Goal: Transaction & Acquisition: Purchase product/service

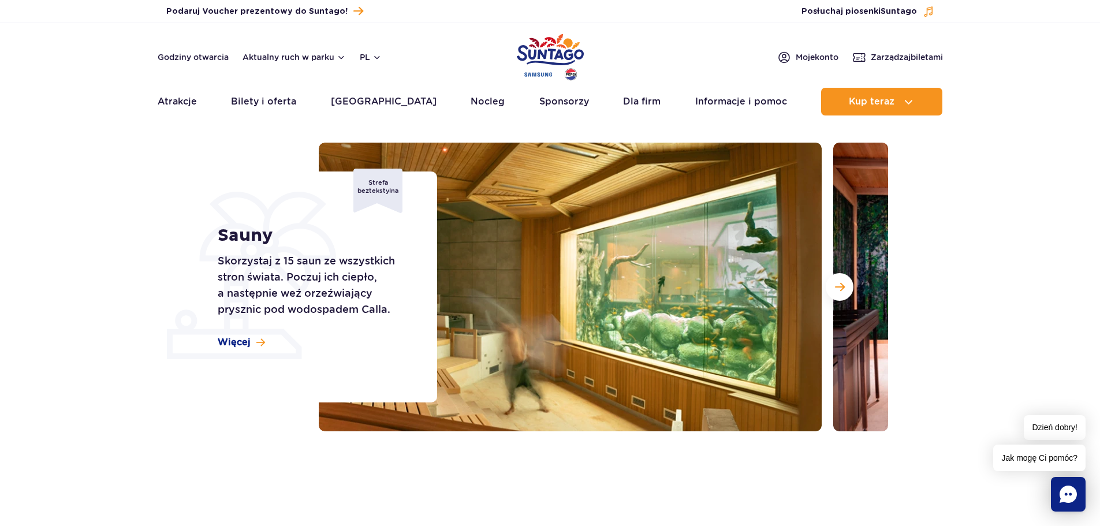
scroll to position [58, 0]
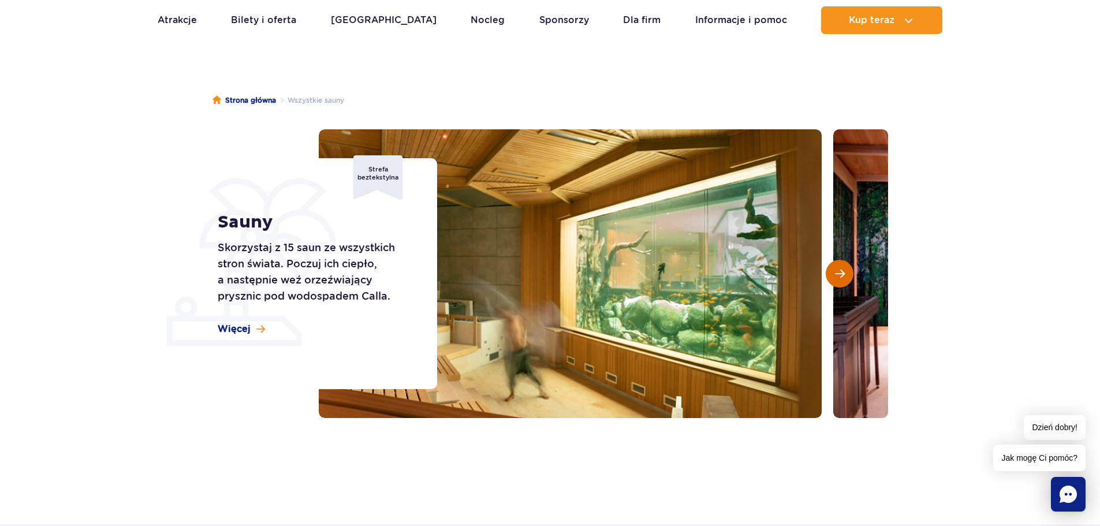
click at [839, 273] on span "Następny slajd" at bounding box center [840, 274] width 10 height 10
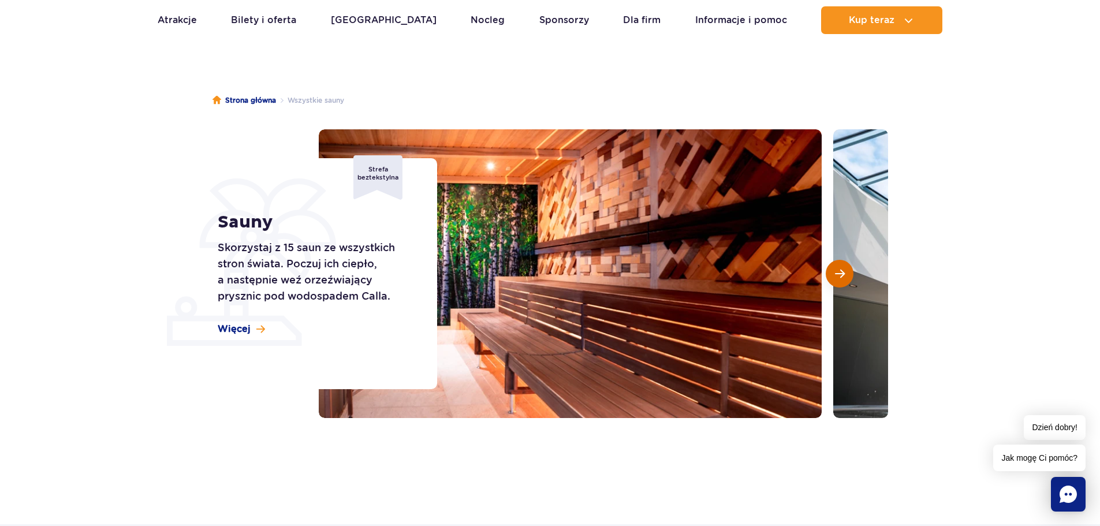
click at [839, 274] on span "Następny slajd" at bounding box center [840, 274] width 10 height 10
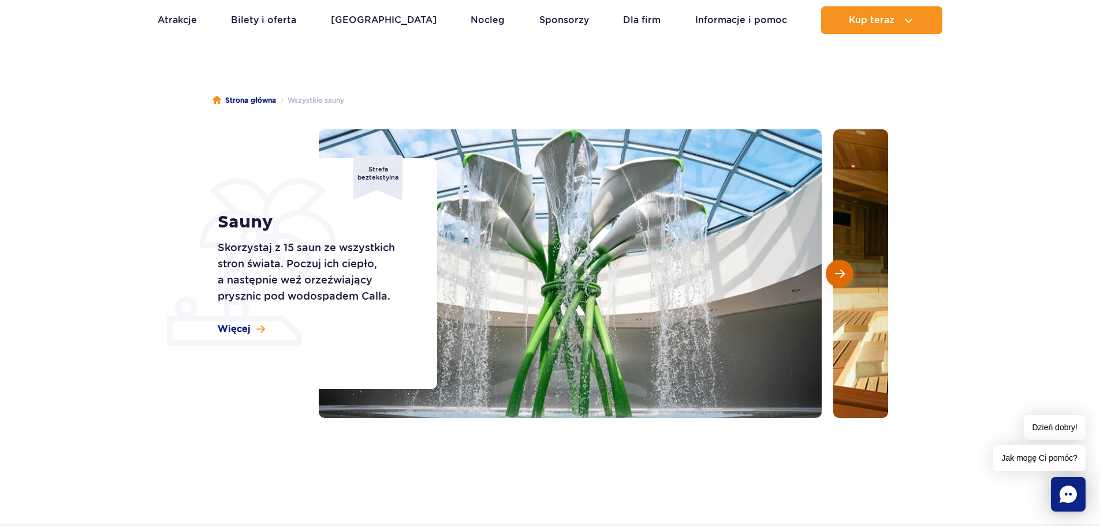
click at [839, 274] on span "Następny slajd" at bounding box center [840, 274] width 10 height 10
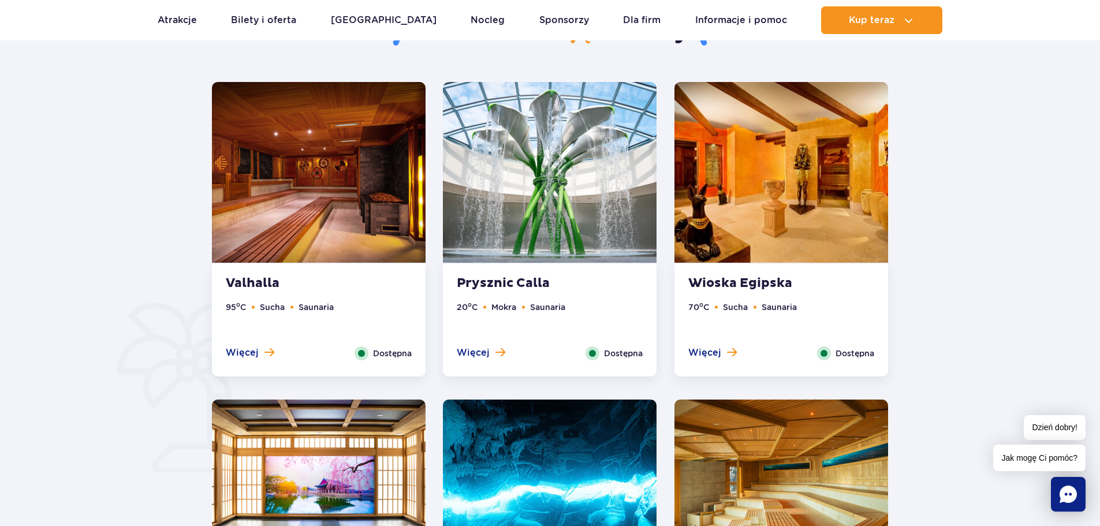
scroll to position [635, 0]
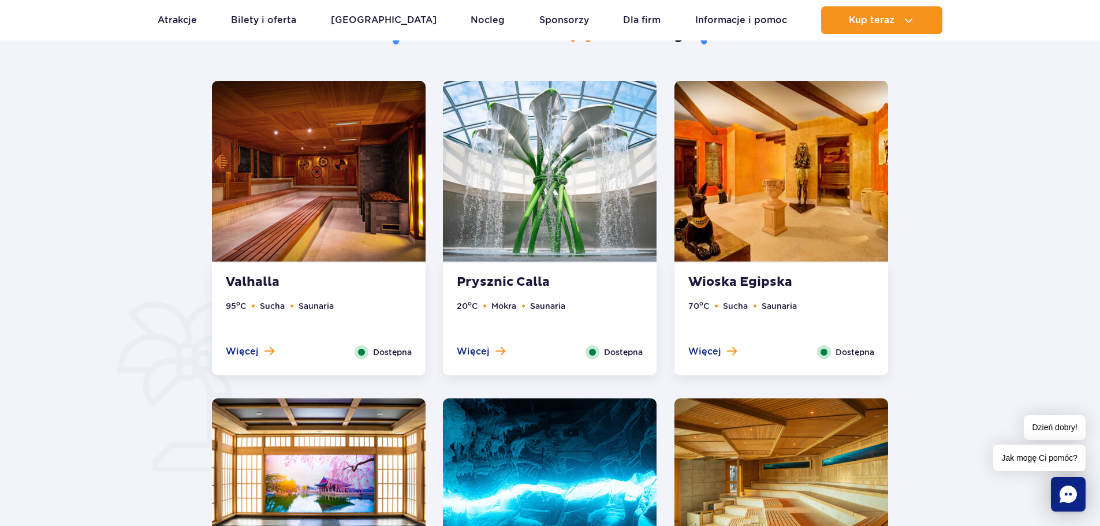
click at [716, 354] on span "Więcej" at bounding box center [705, 351] width 33 height 13
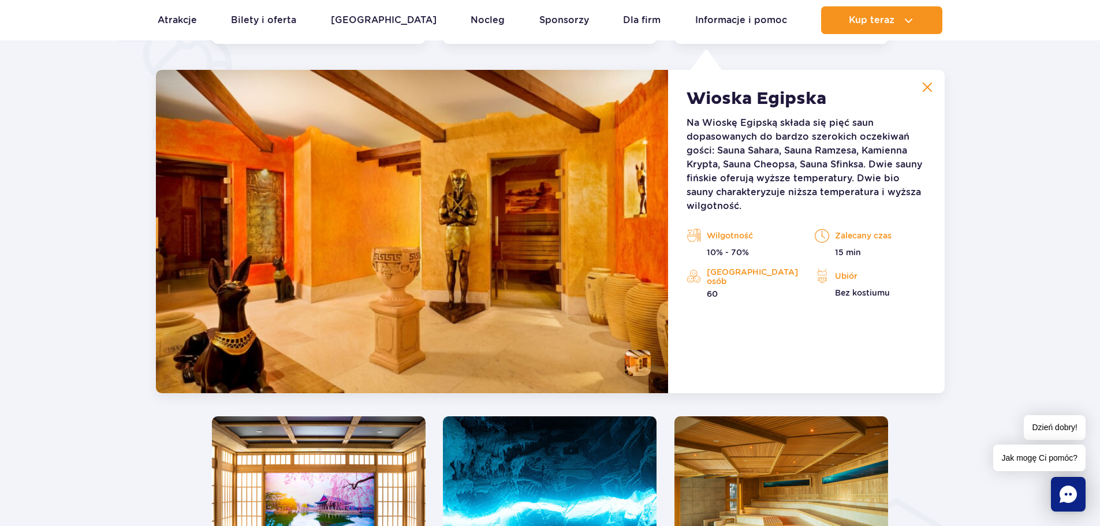
scroll to position [968, 0]
click at [931, 90] on img at bounding box center [928, 86] width 10 height 10
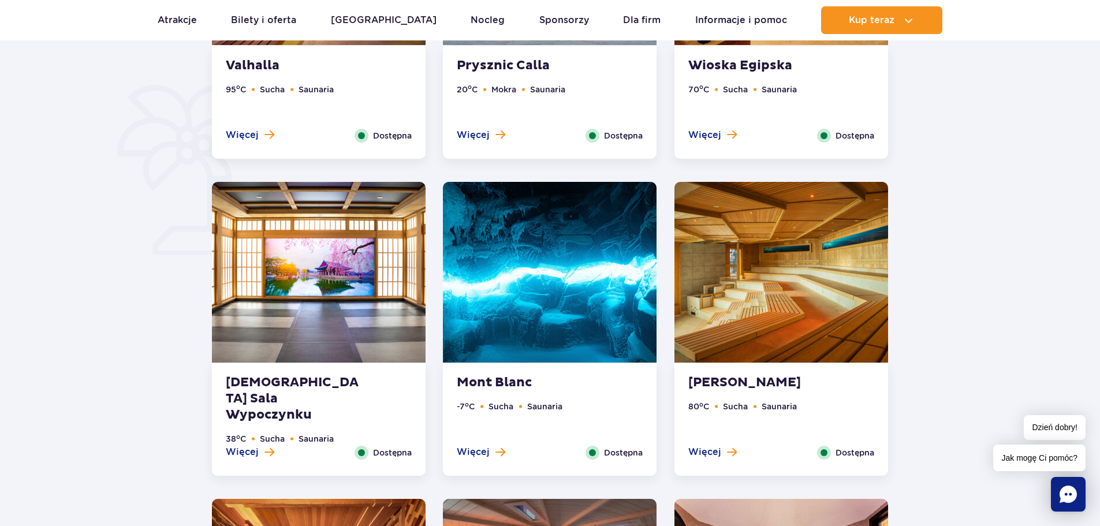
click at [243, 384] on strong "Koreańska Sala Wypoczynku" at bounding box center [296, 399] width 140 height 49
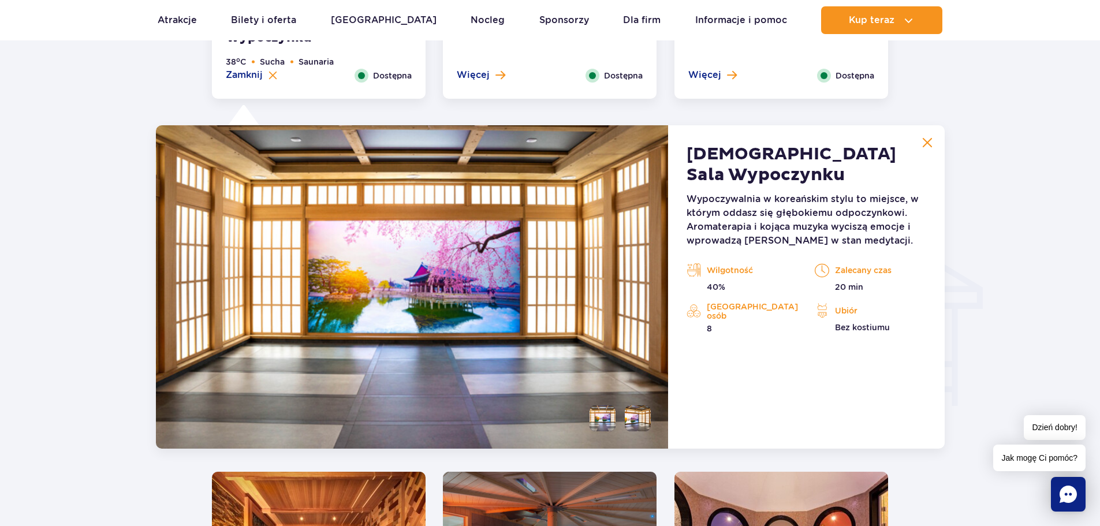
scroll to position [1285, 0]
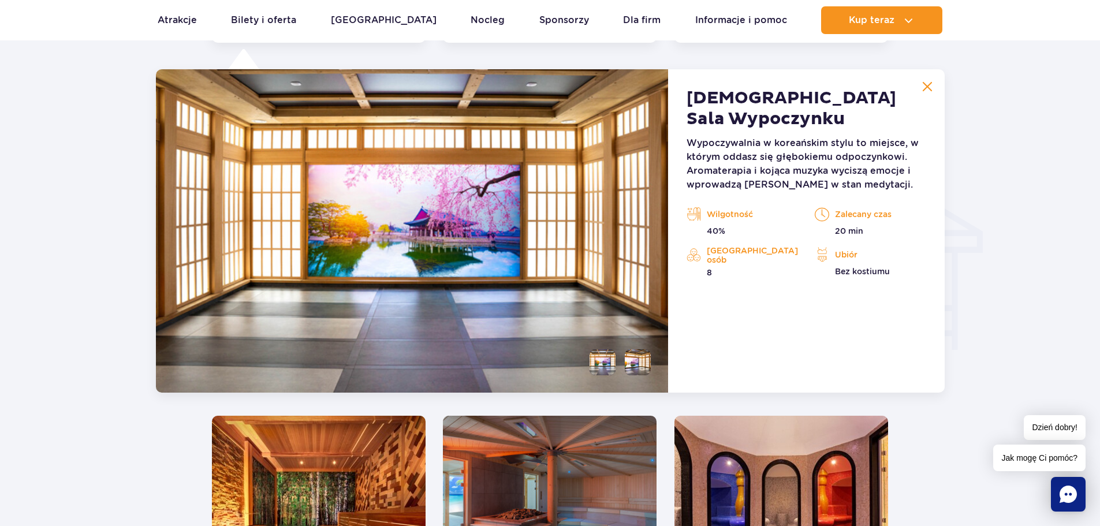
click at [925, 84] on img at bounding box center [928, 86] width 10 height 10
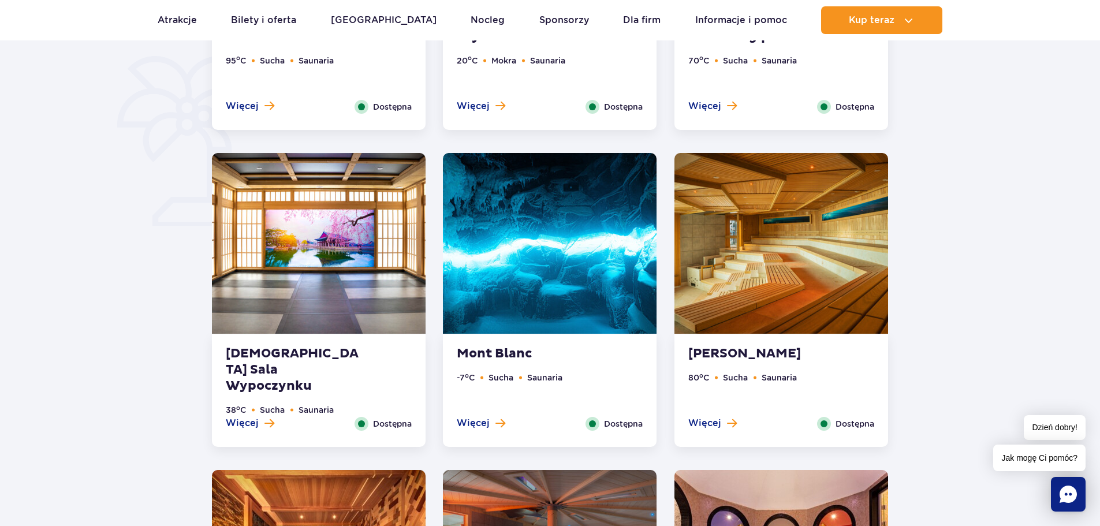
click at [515, 363] on div "Mont Blanc -7 o C Sucha Saunaria Więcej Zamknij Dostępna" at bounding box center [550, 390] width 214 height 113
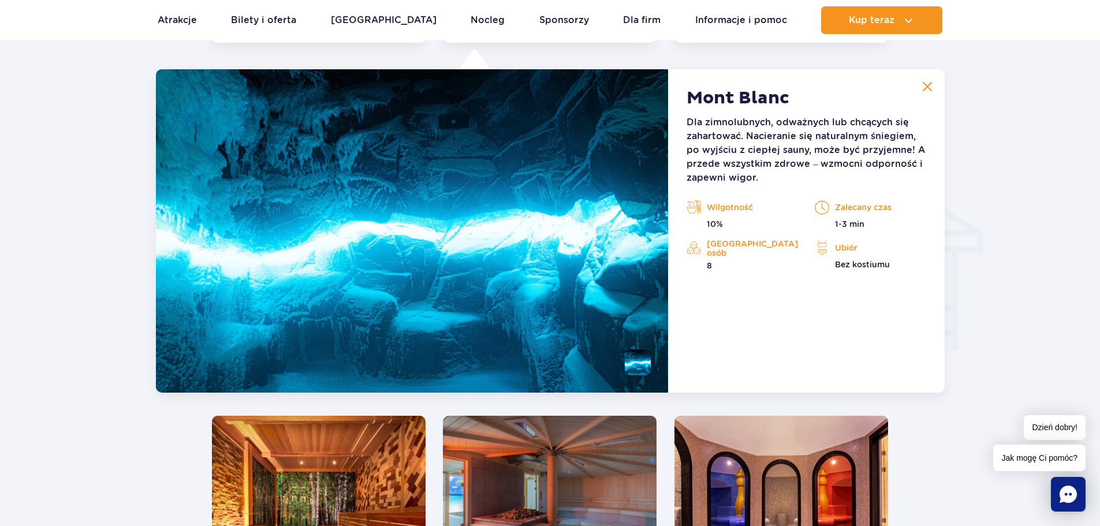
click at [926, 89] on img at bounding box center [928, 86] width 10 height 10
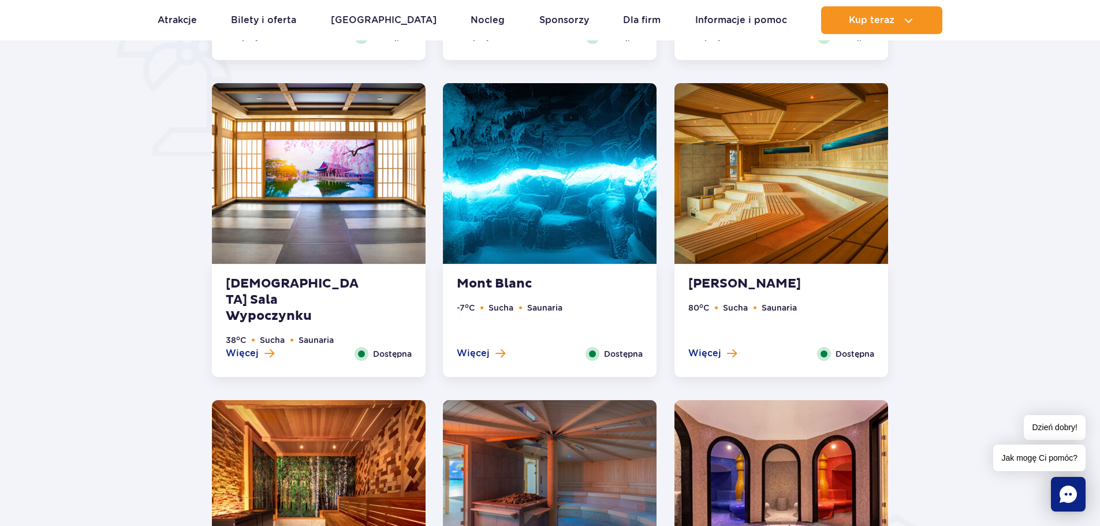
scroll to position [939, 0]
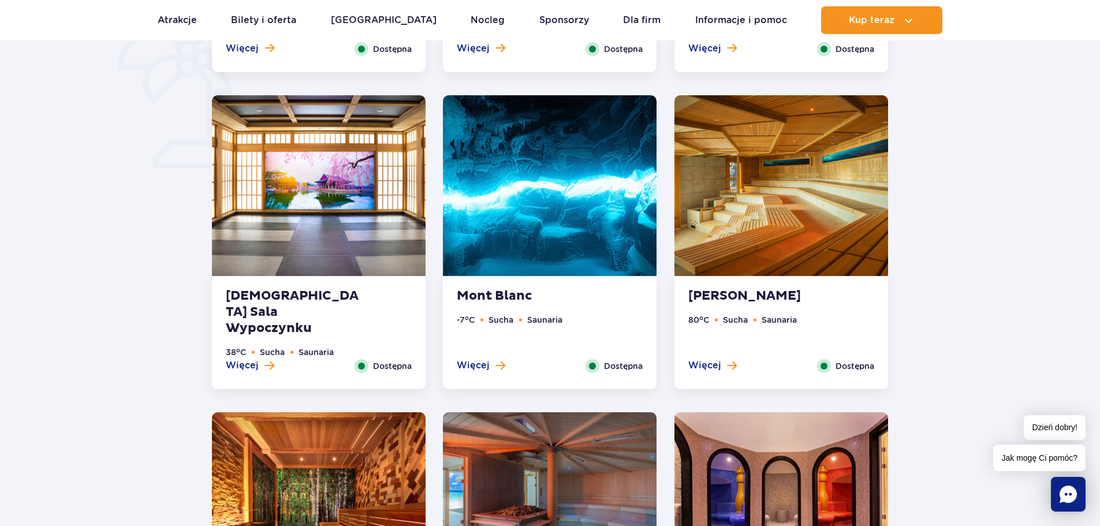
click at [772, 294] on strong "Sauna Akwarium" at bounding box center [759, 296] width 140 height 16
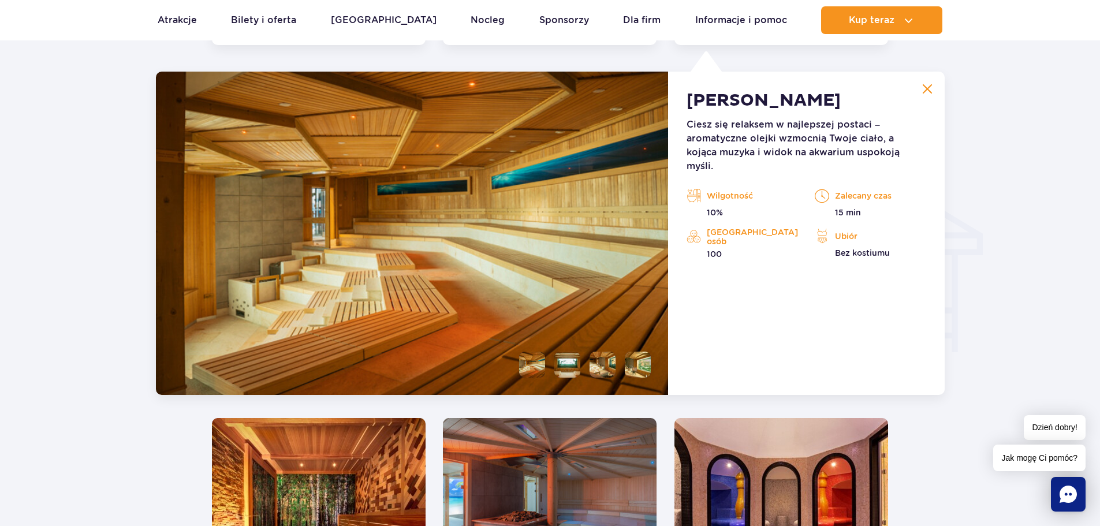
scroll to position [1285, 0]
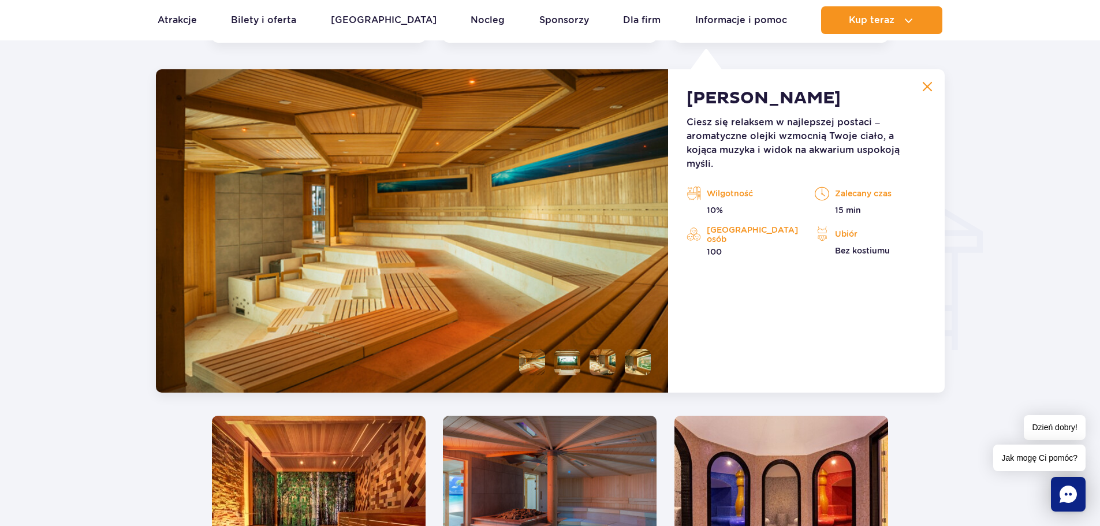
click at [602, 357] on li at bounding box center [603, 362] width 26 height 26
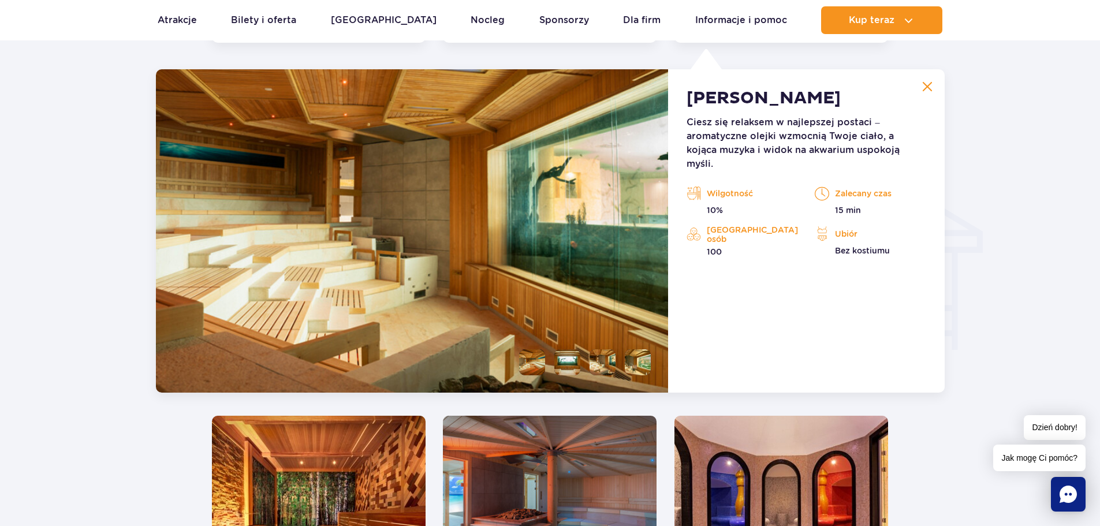
click at [644, 355] on li at bounding box center [638, 362] width 26 height 26
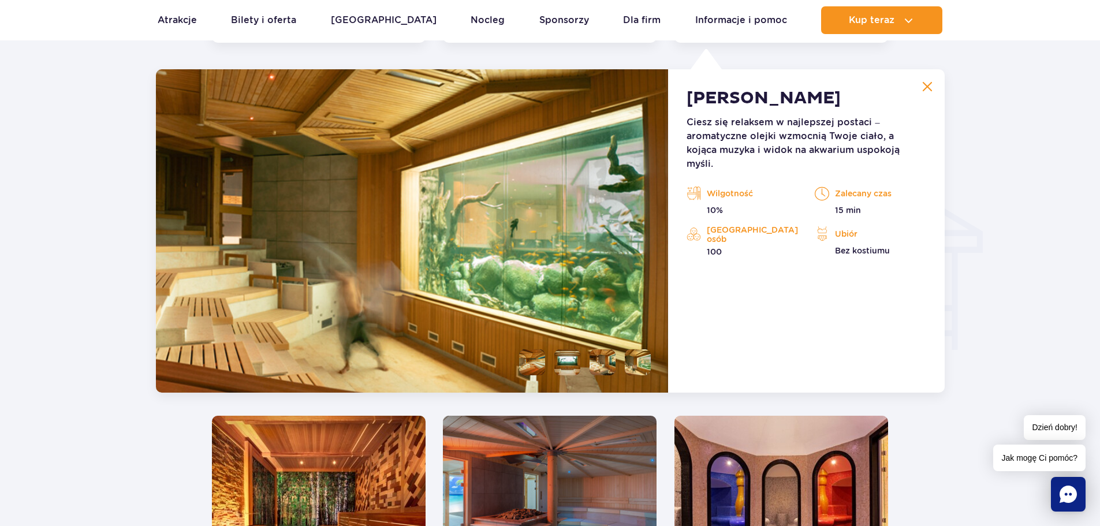
click at [535, 361] on li at bounding box center [532, 362] width 26 height 26
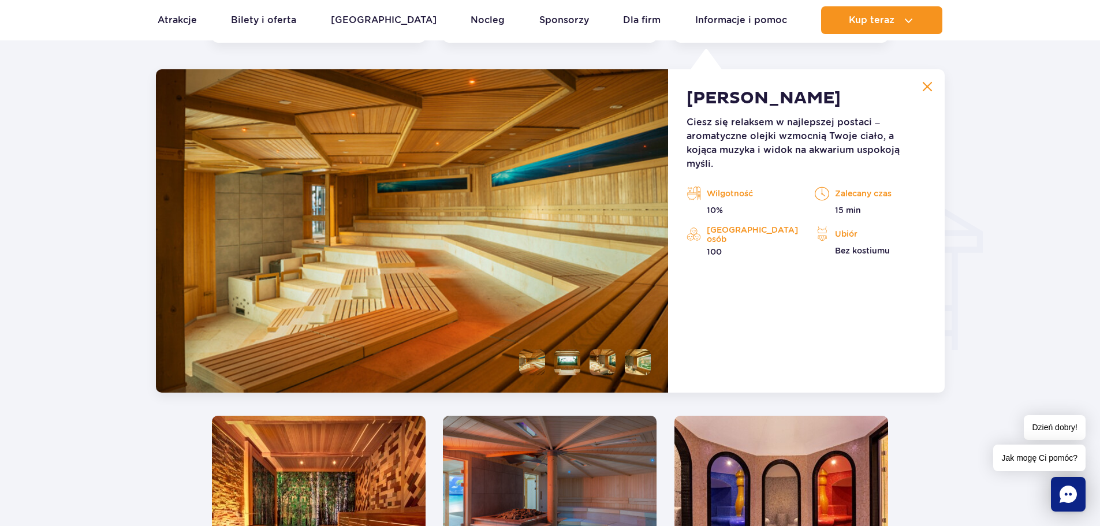
click at [932, 85] on img at bounding box center [928, 86] width 10 height 10
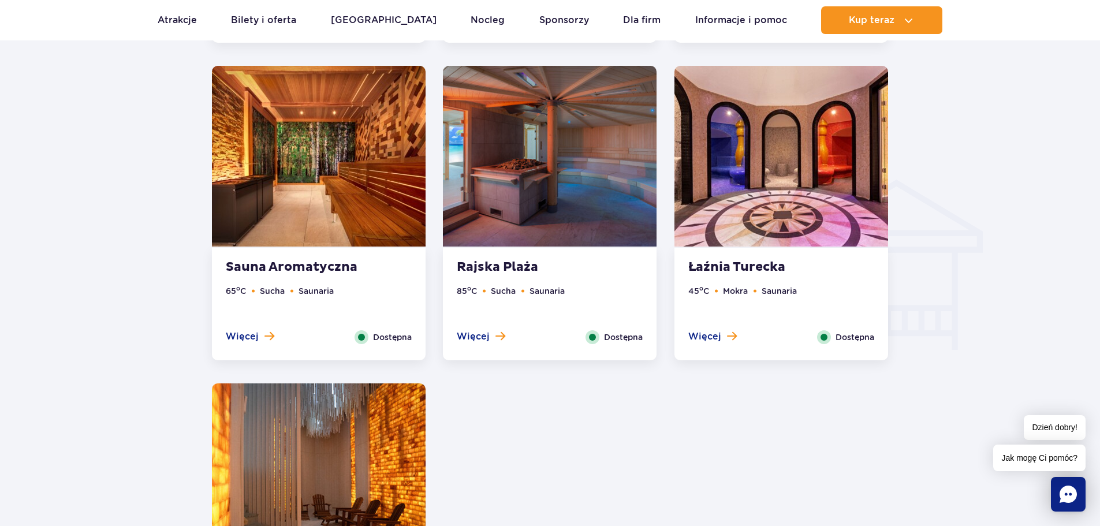
click at [276, 261] on strong "Sauna Aromatyczna" at bounding box center [296, 267] width 140 height 16
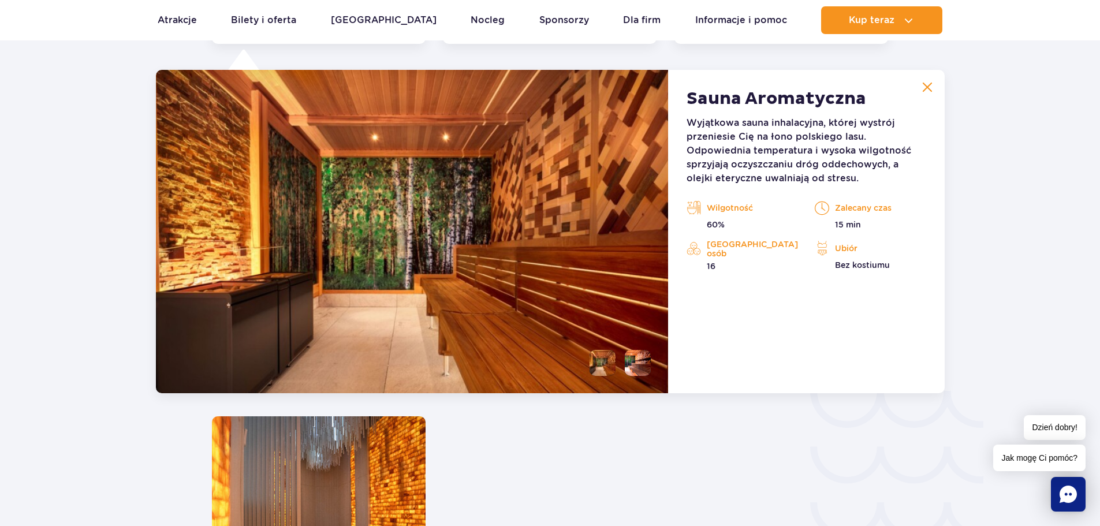
scroll to position [1602, 0]
click at [639, 363] on li at bounding box center [638, 362] width 26 height 26
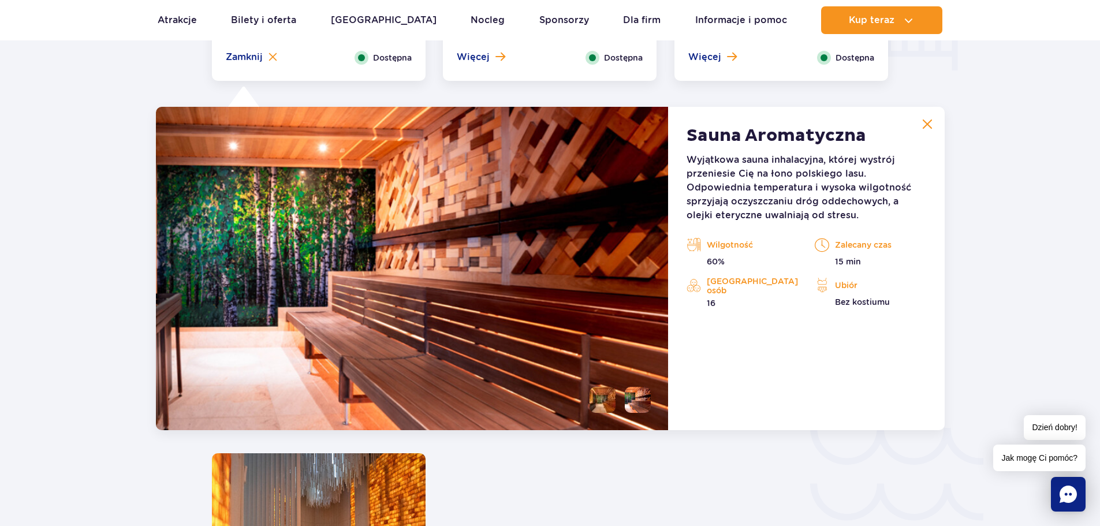
scroll to position [1545, 0]
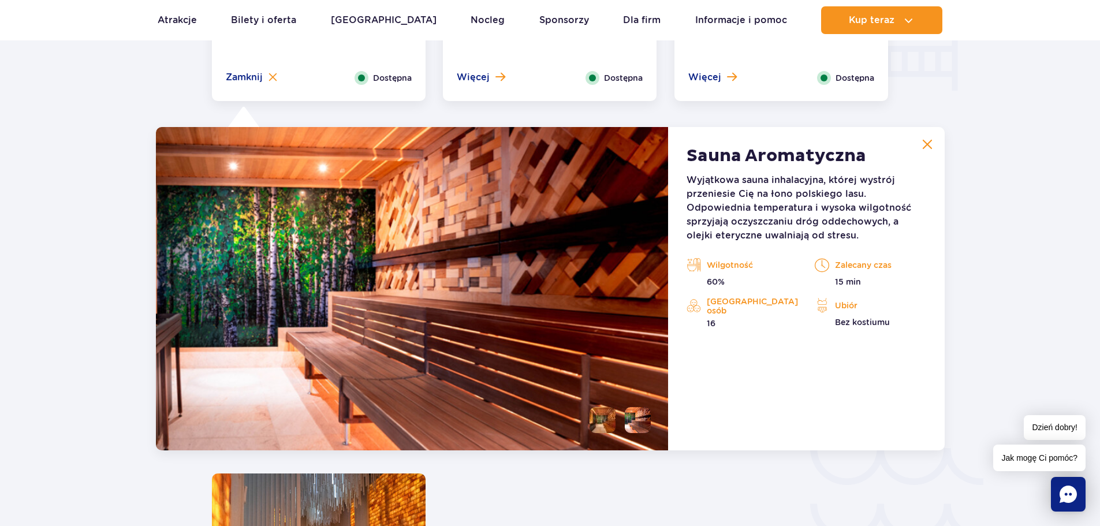
click at [933, 152] on button at bounding box center [927, 144] width 23 height 23
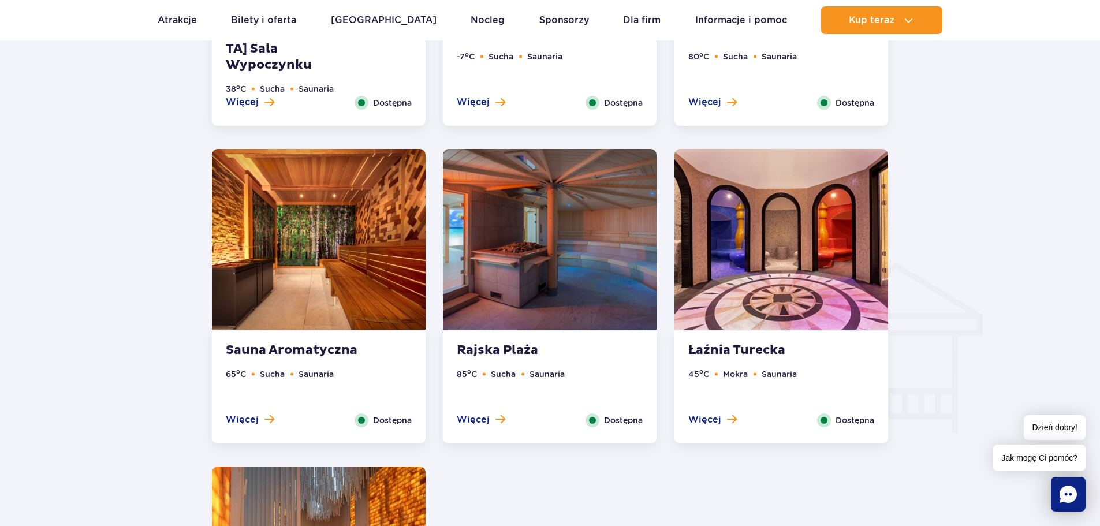
scroll to position [1198, 0]
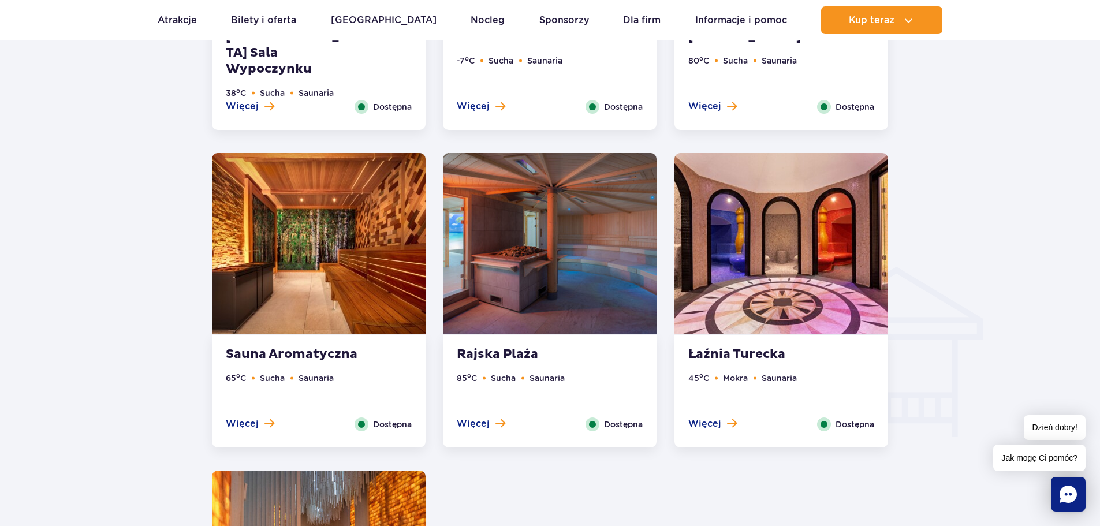
click at [761, 351] on strong "Łaźnia Turecka" at bounding box center [759, 355] width 140 height 16
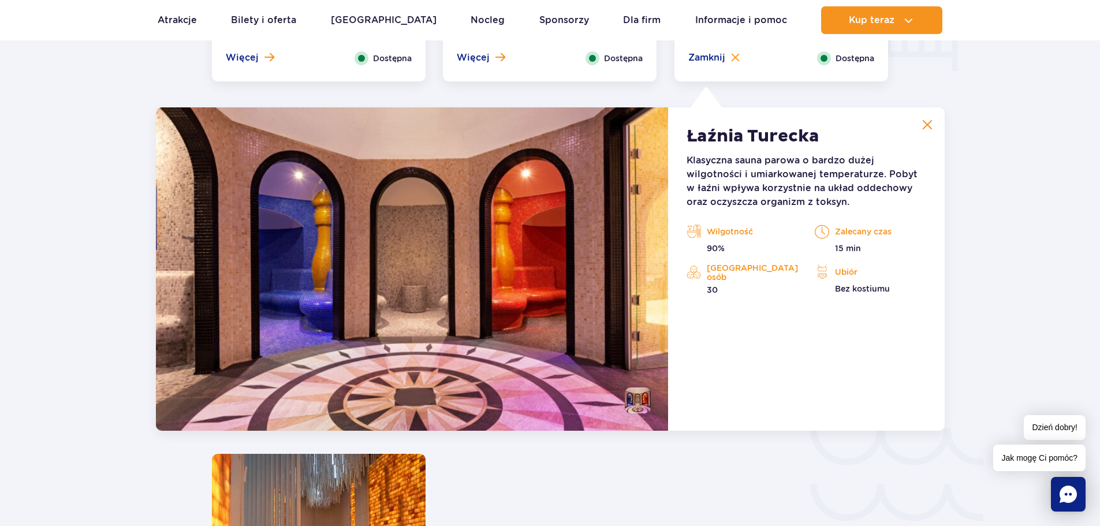
scroll to position [1602, 0]
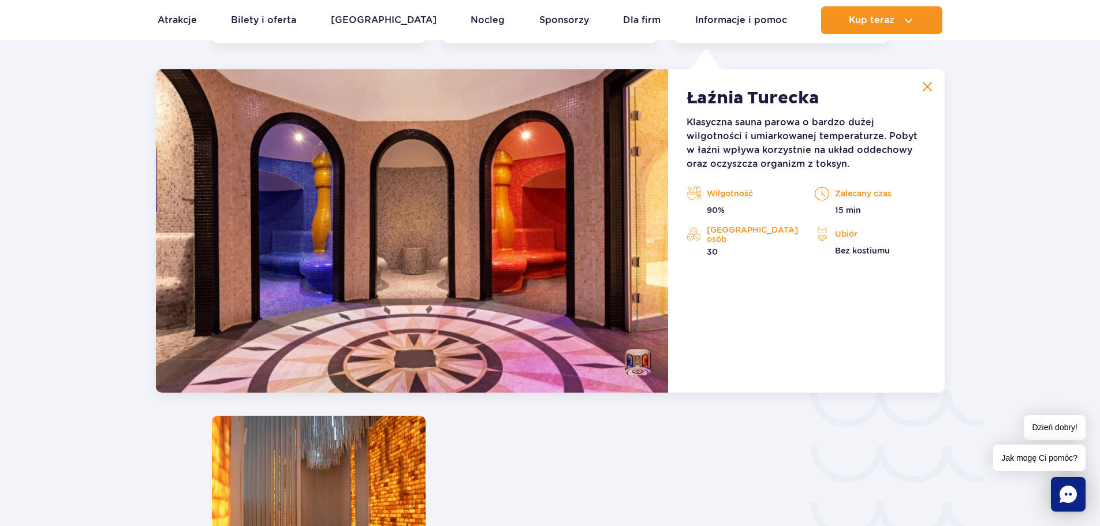
click at [923, 85] on img at bounding box center [928, 86] width 10 height 10
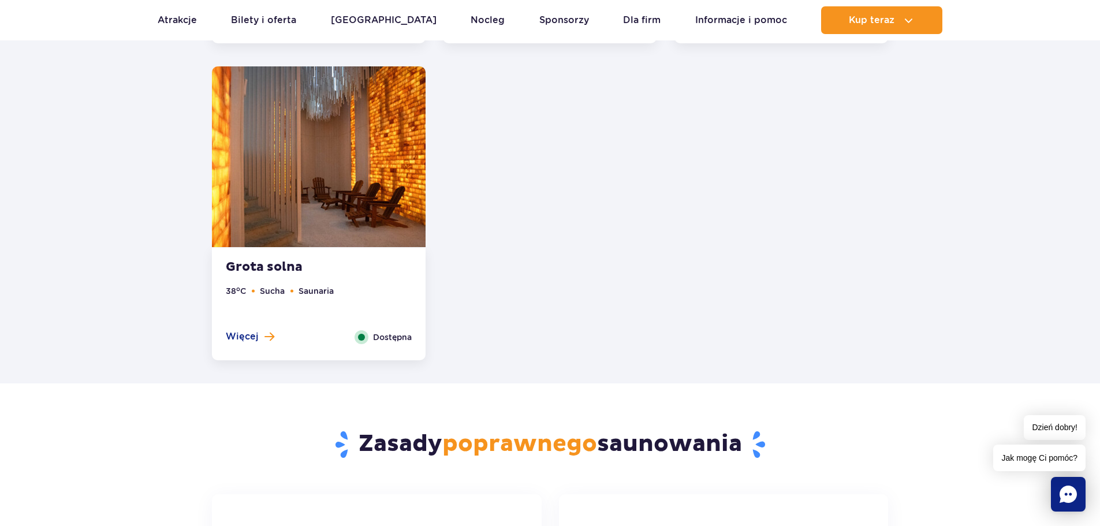
click at [280, 254] on div "Grota solna 38 o C Sucha Saunaria Więcej Zamknij Dostępna" at bounding box center [319, 304] width 214 height 113
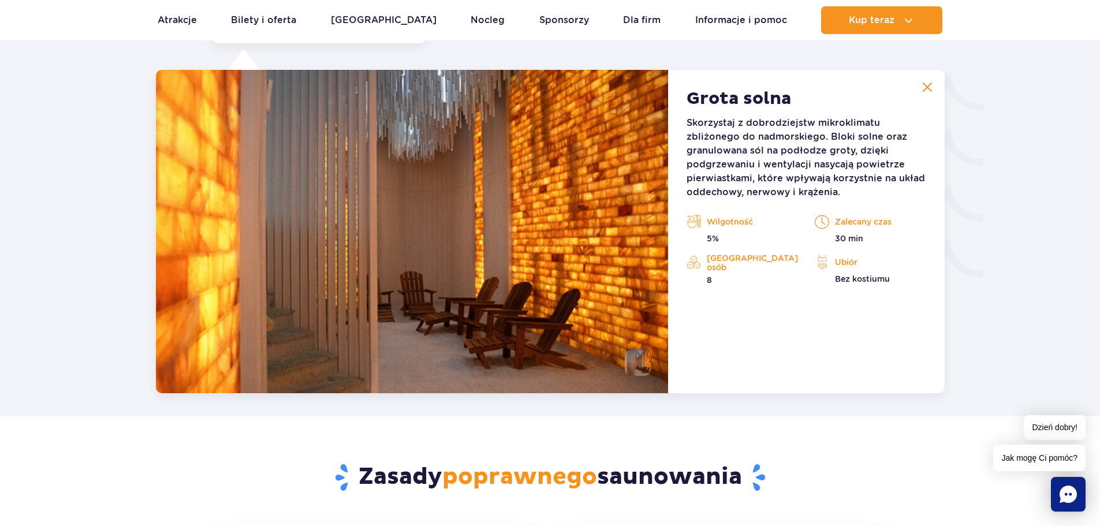
scroll to position [1920, 0]
click at [930, 91] on img at bounding box center [928, 86] width 10 height 10
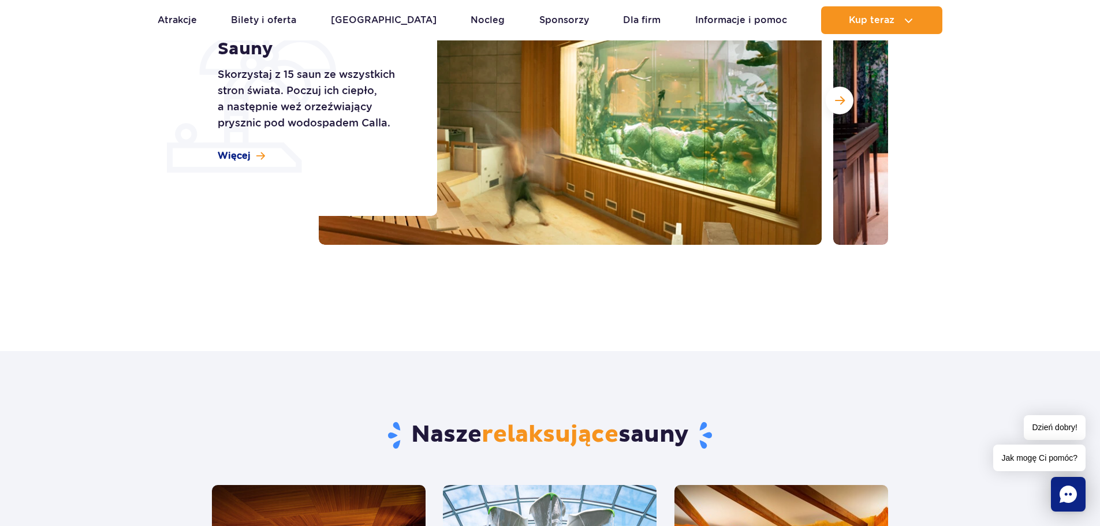
scroll to position [0, 0]
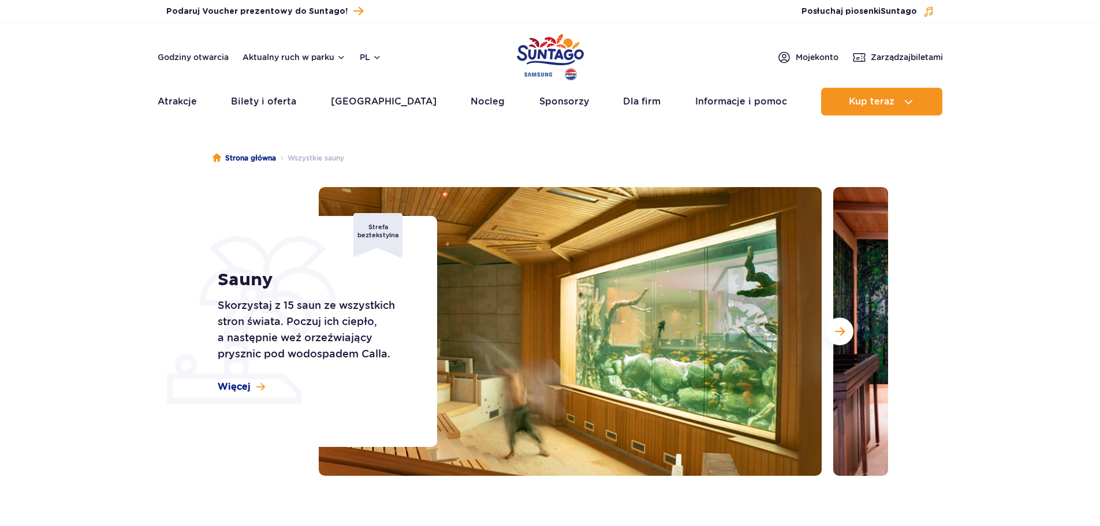
click at [341, 273] on h1 "Sauny" at bounding box center [315, 280] width 194 height 21
click at [232, 381] on span "Więcej" at bounding box center [234, 387] width 33 height 13
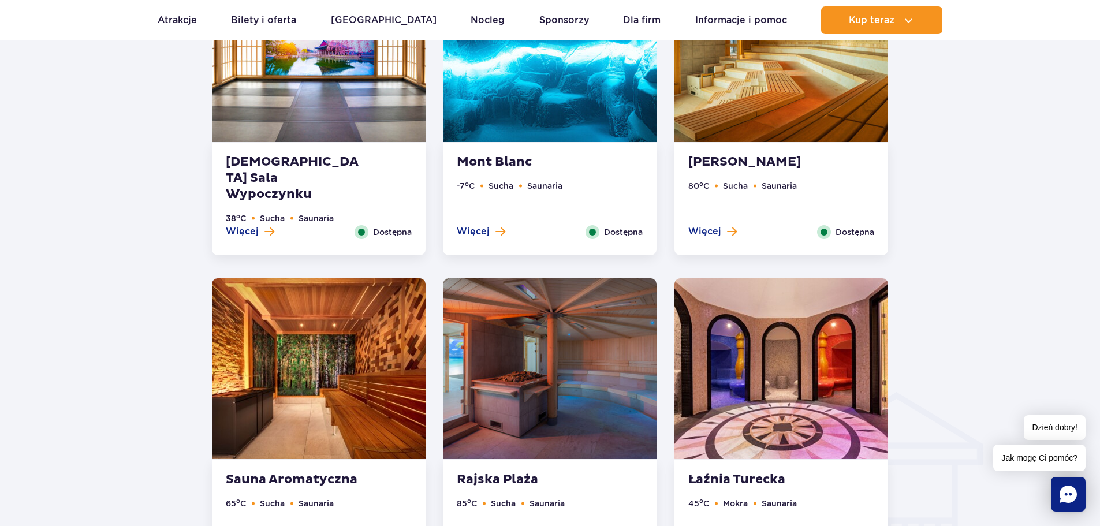
scroll to position [1218, 0]
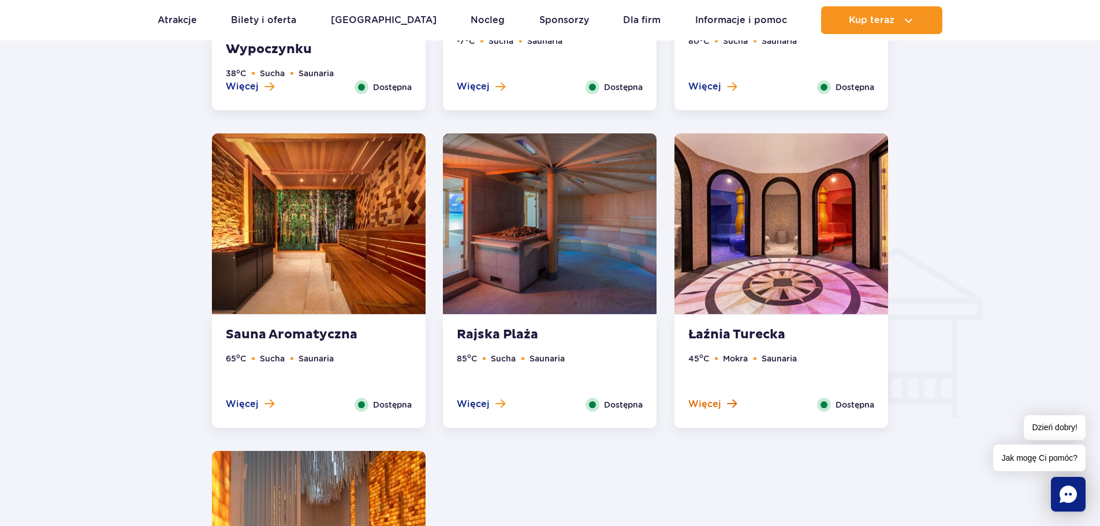
click at [709, 403] on span "Więcej" at bounding box center [705, 404] width 33 height 13
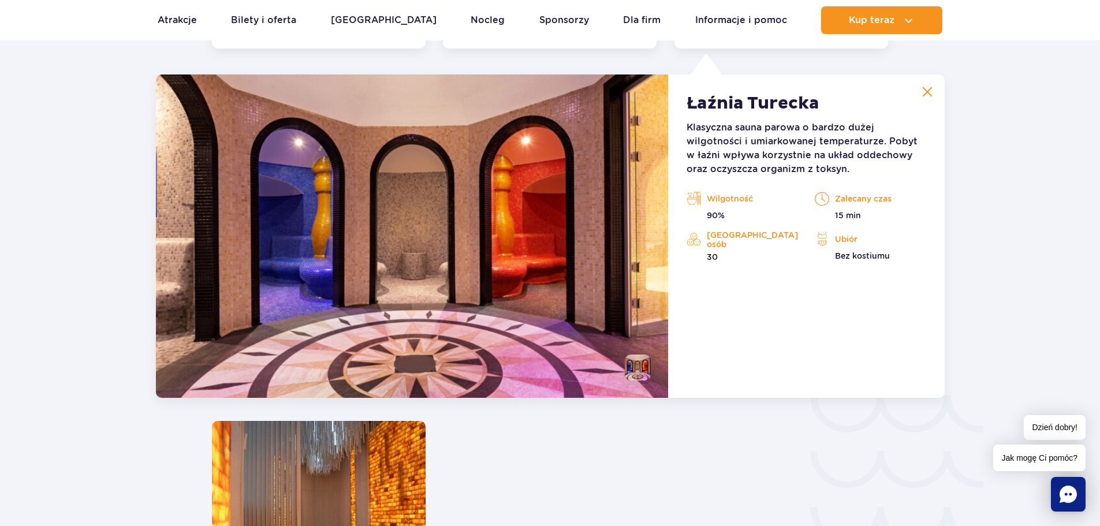
scroll to position [1602, 0]
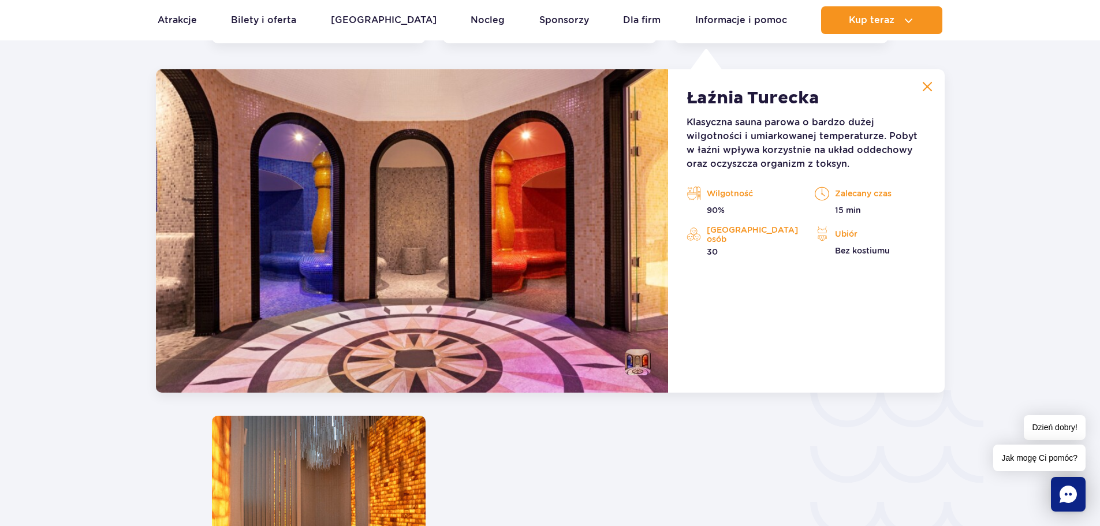
click at [929, 88] on img at bounding box center [928, 86] width 10 height 10
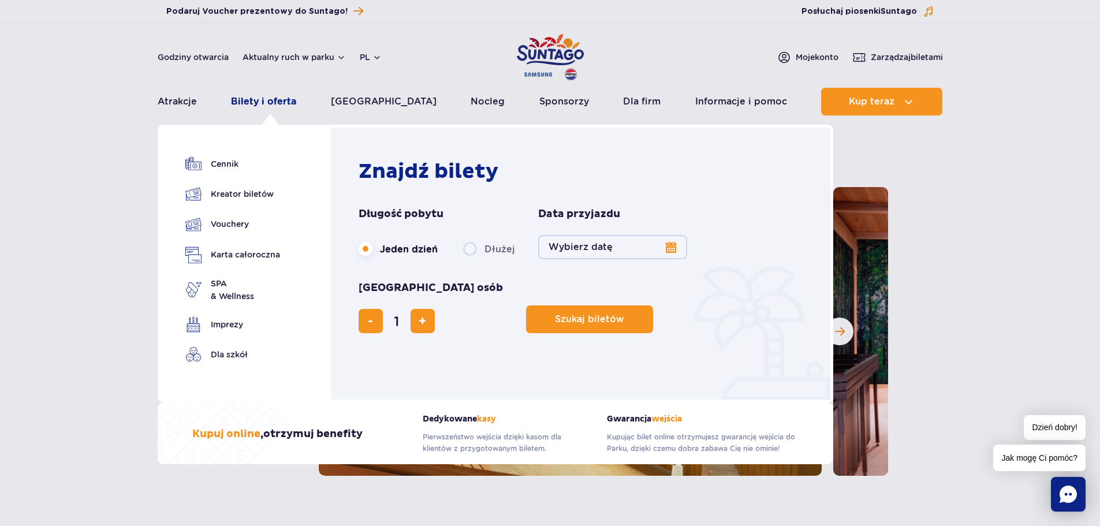
click at [266, 96] on link "Bilety i oferta" at bounding box center [263, 102] width 65 height 28
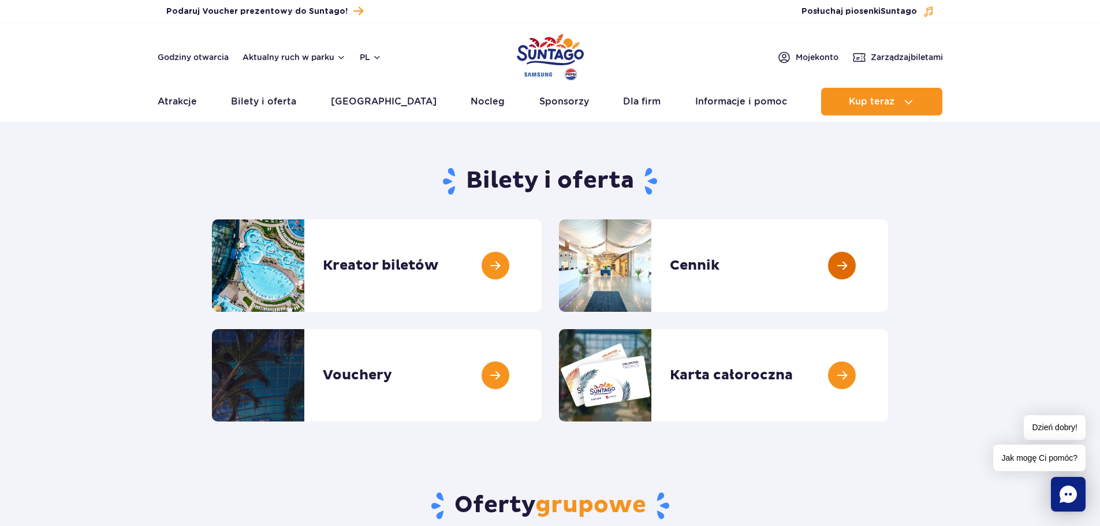
click at [888, 266] on link at bounding box center [888, 266] width 0 height 92
click at [542, 265] on link at bounding box center [542, 266] width 0 height 92
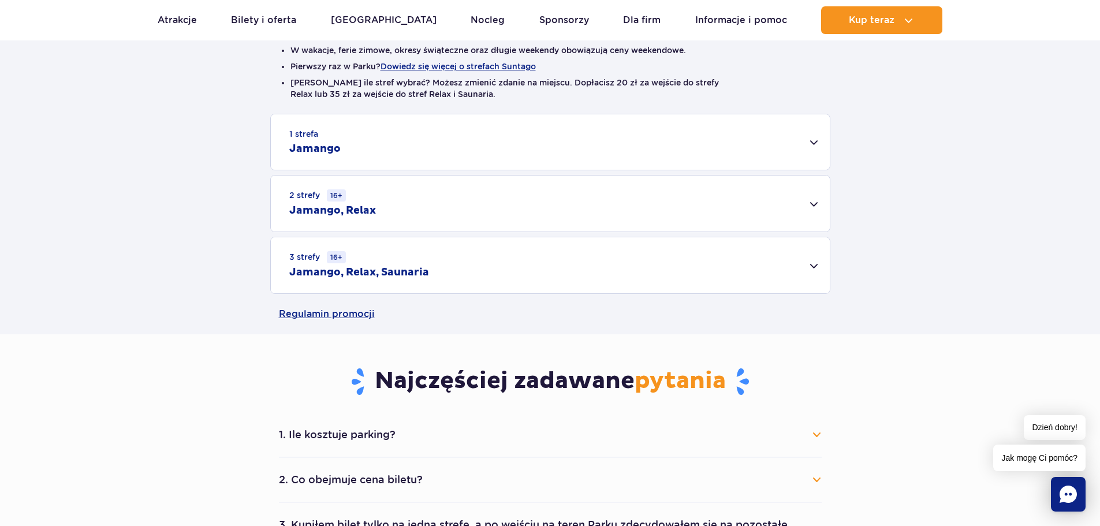
scroll to position [347, 0]
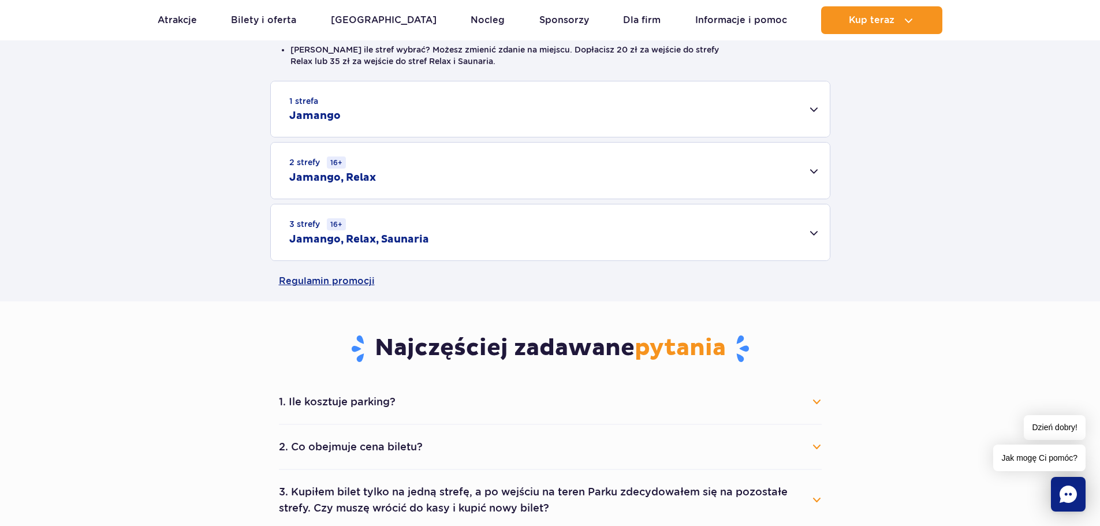
click at [804, 237] on div "3 strefy 16+ Jamango, Relax, Saunaria" at bounding box center [550, 232] width 559 height 56
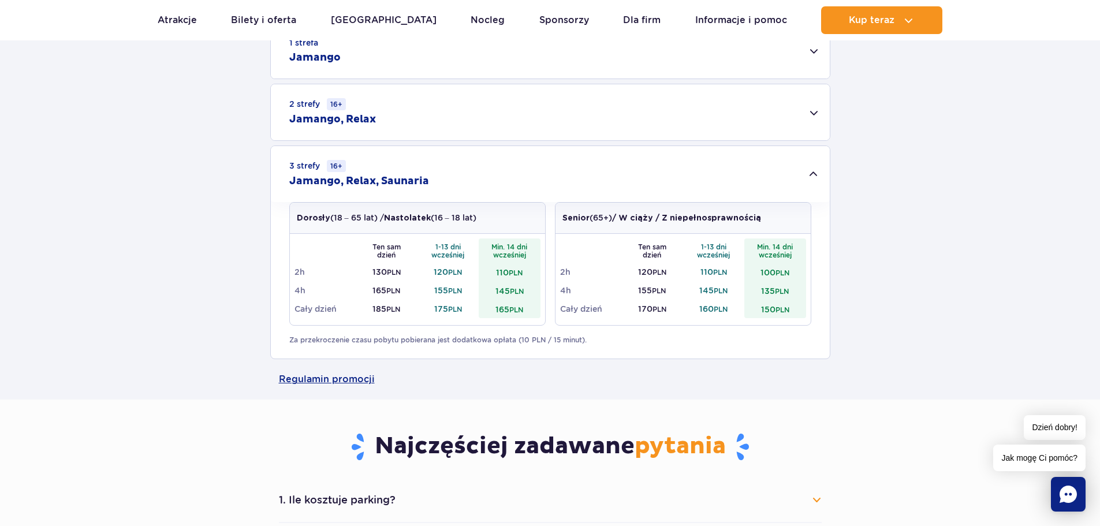
scroll to position [404, 0]
drag, startPoint x: 496, startPoint y: 311, endPoint x: 519, endPoint y: 318, distance: 23.7
click at [519, 318] on td "165 PLN" at bounding box center [510, 309] width 62 height 18
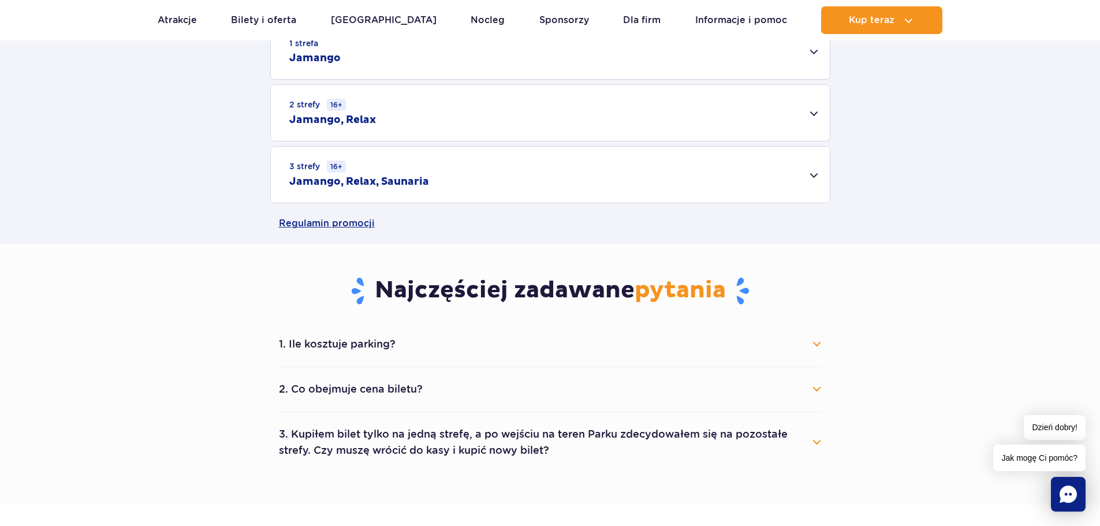
drag, startPoint x: 817, startPoint y: 189, endPoint x: 801, endPoint y: 188, distance: 16.3
click at [814, 190] on div "3 strefy 16+ Jamango, Relax, Saunaria" at bounding box center [550, 175] width 559 height 56
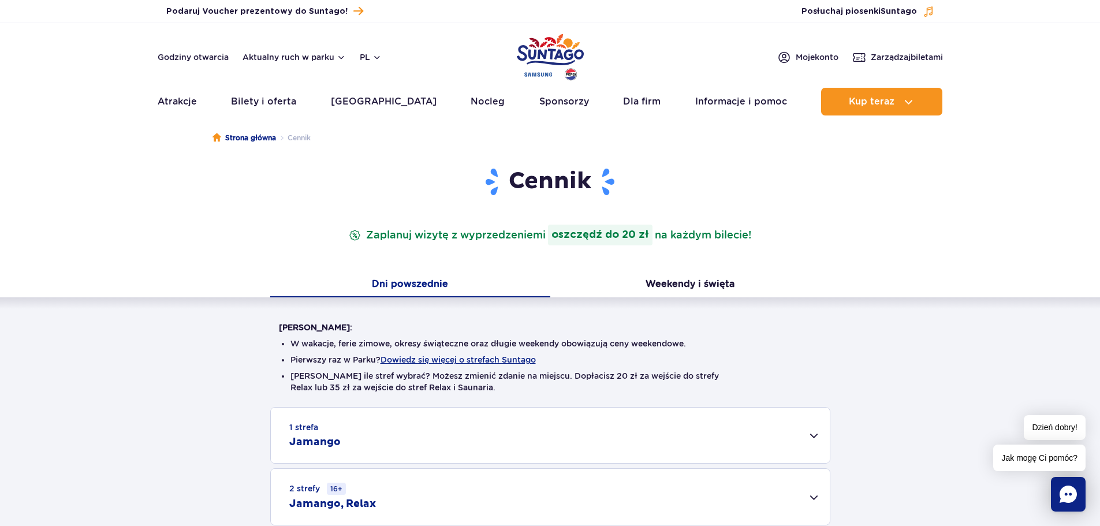
scroll to position [0, 0]
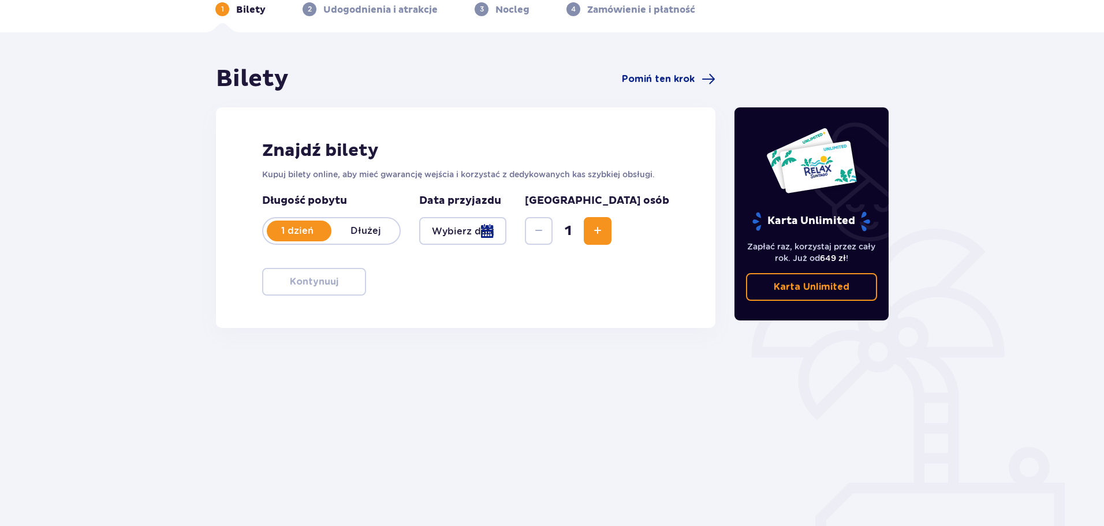
scroll to position [62, 0]
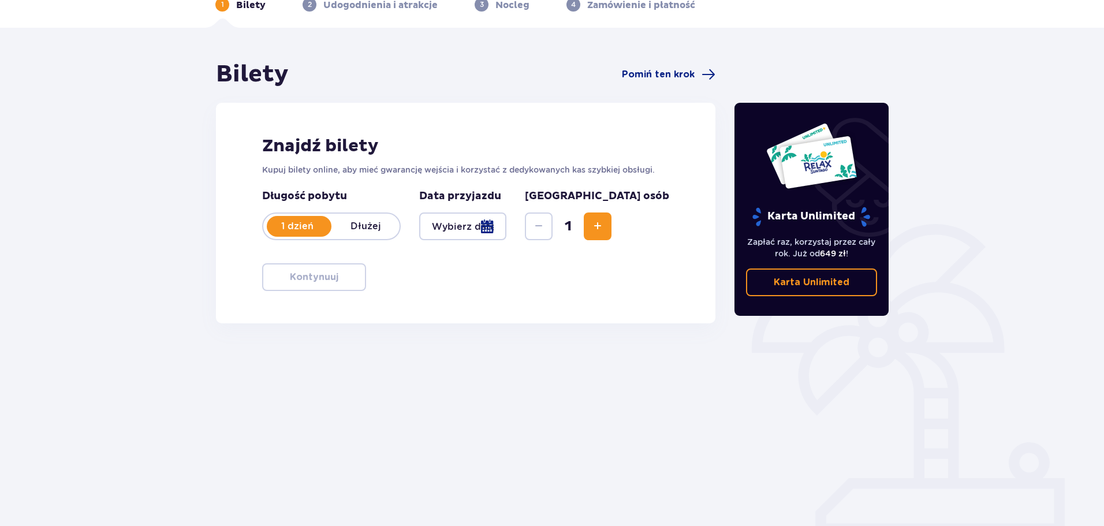
click at [507, 233] on div at bounding box center [462, 227] width 87 height 28
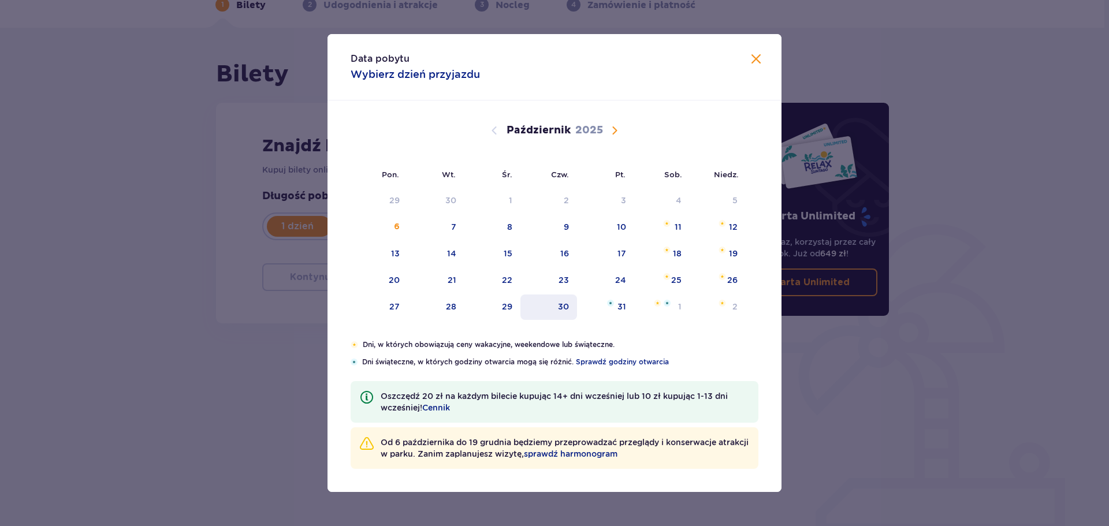
click at [568, 306] on div "30" at bounding box center [563, 307] width 11 height 12
type input "[DATE]"
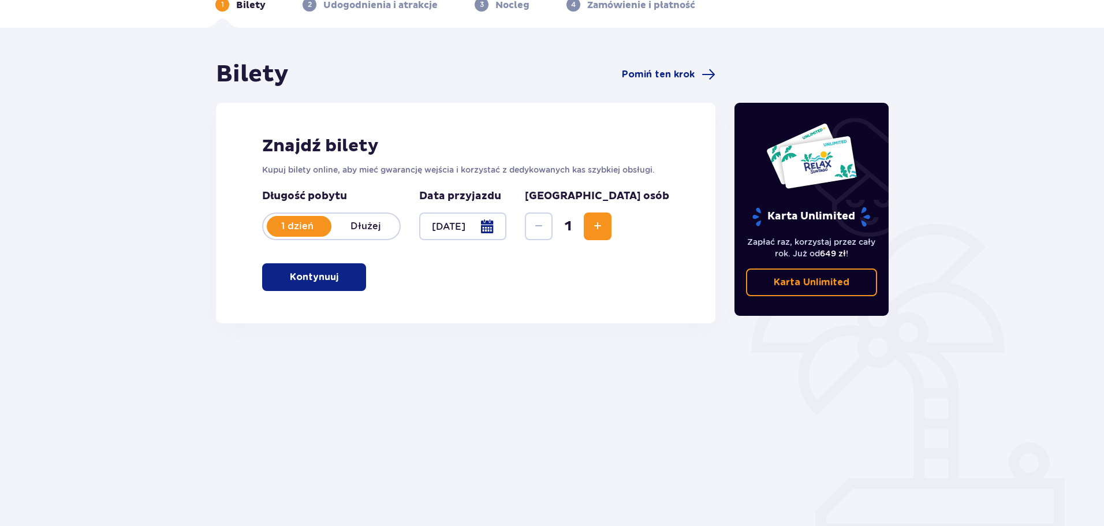
click at [290, 278] on p "Kontynuuj" at bounding box center [314, 277] width 49 height 13
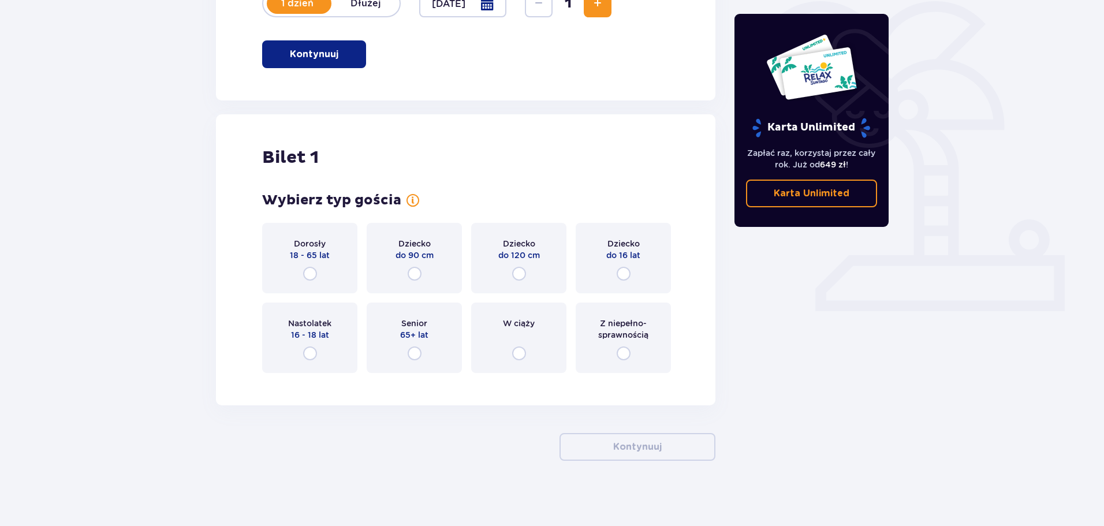
scroll to position [289, 0]
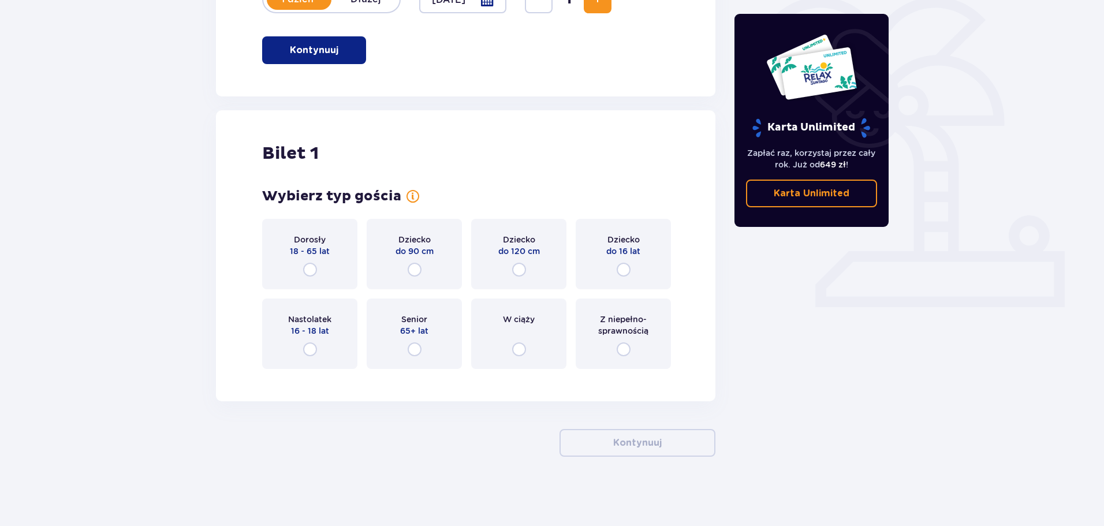
click at [303, 259] on div "Dorosły 18 - 65 lat" at bounding box center [309, 254] width 95 height 70
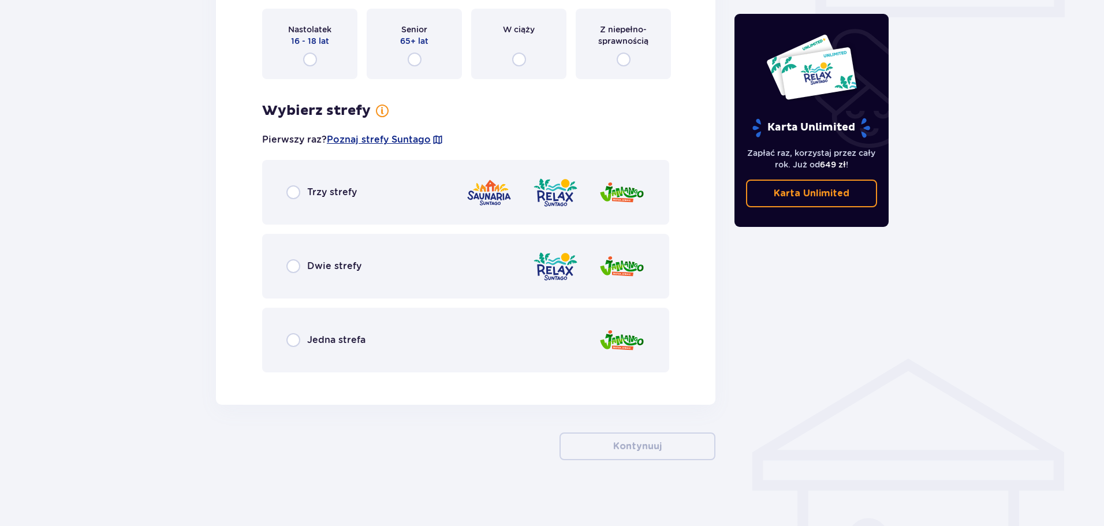
scroll to position [583, 0]
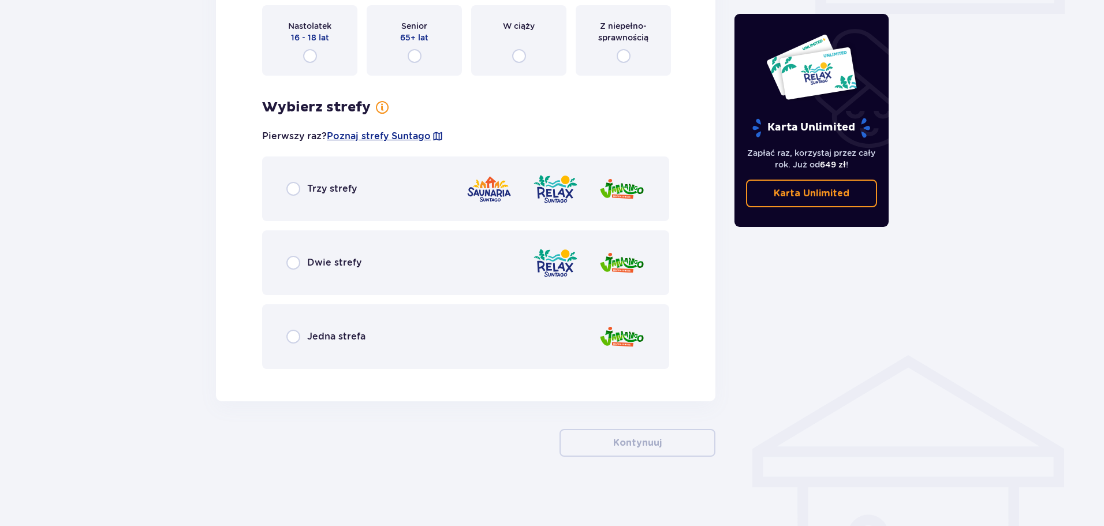
click at [289, 199] on div "Trzy strefy" at bounding box center [465, 189] width 407 height 65
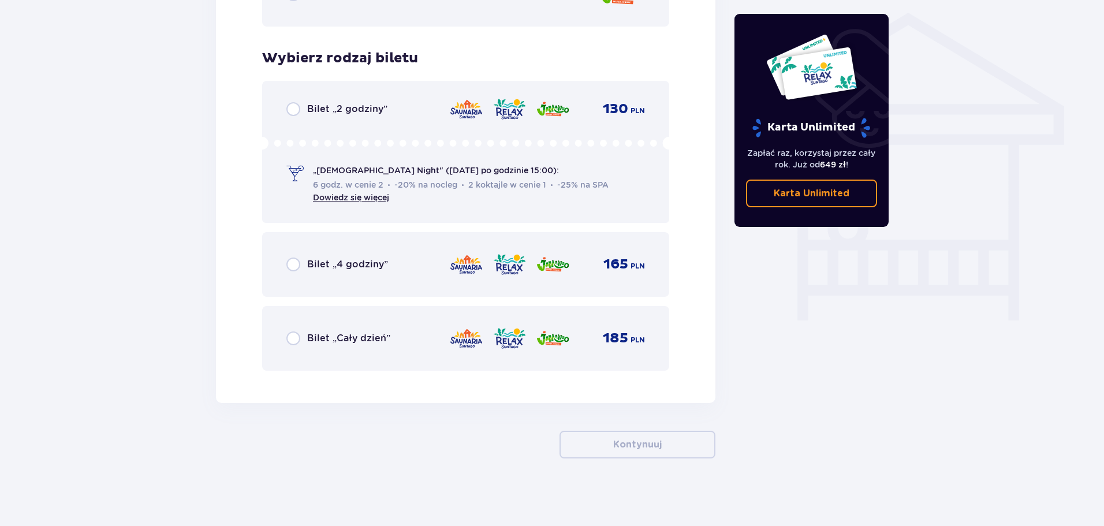
scroll to position [927, 0]
click at [282, 337] on div "Bilet „Cały dzień” 185 PLN" at bounding box center [465, 336] width 407 height 65
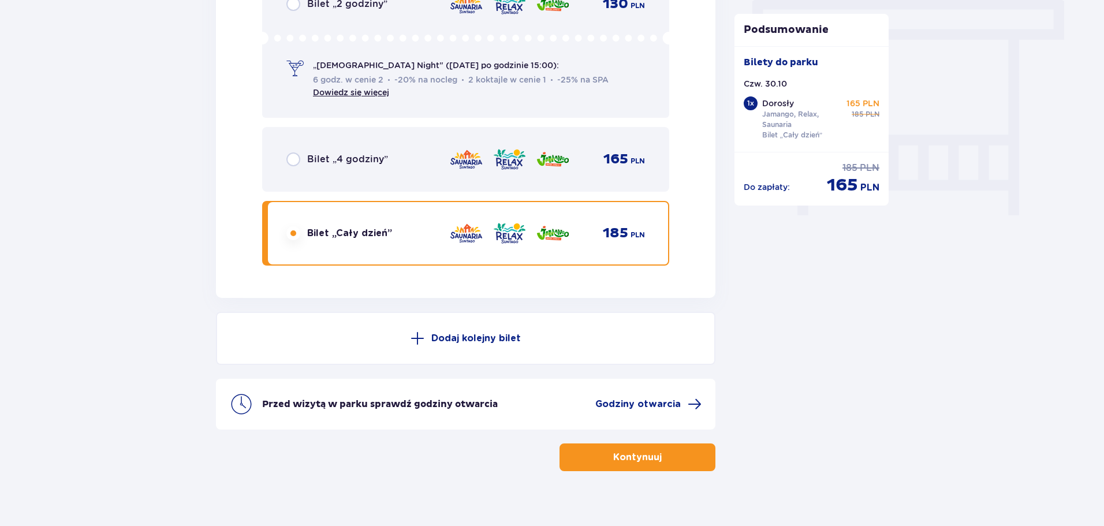
scroll to position [1045, 0]
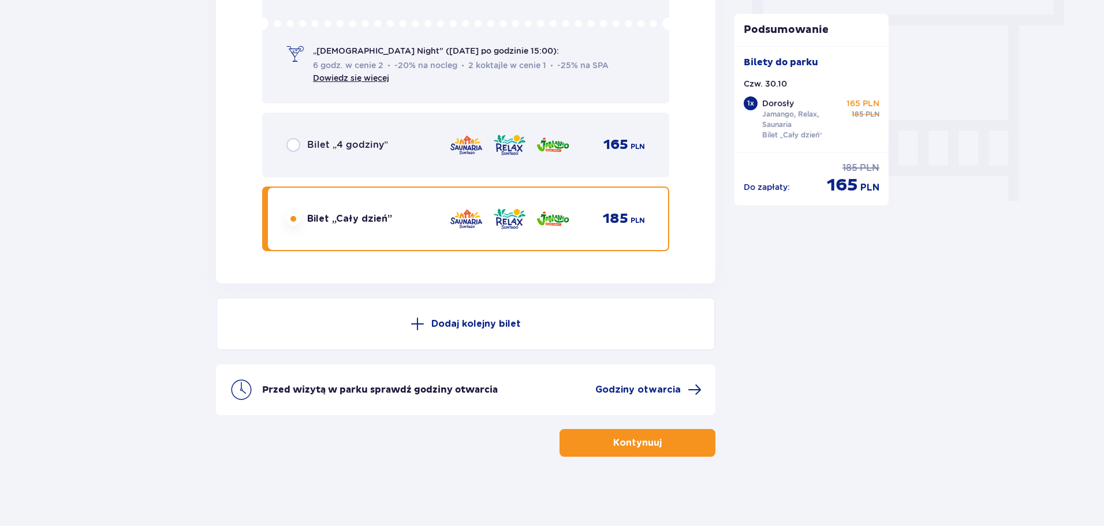
click at [686, 436] on button "Kontynuuj" at bounding box center [638, 443] width 156 height 28
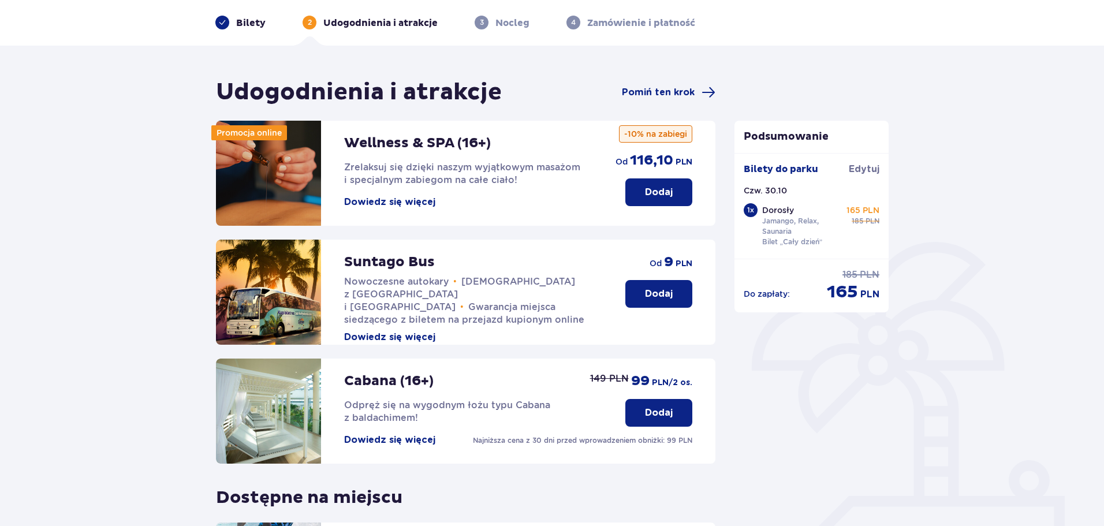
scroll to position [257, 0]
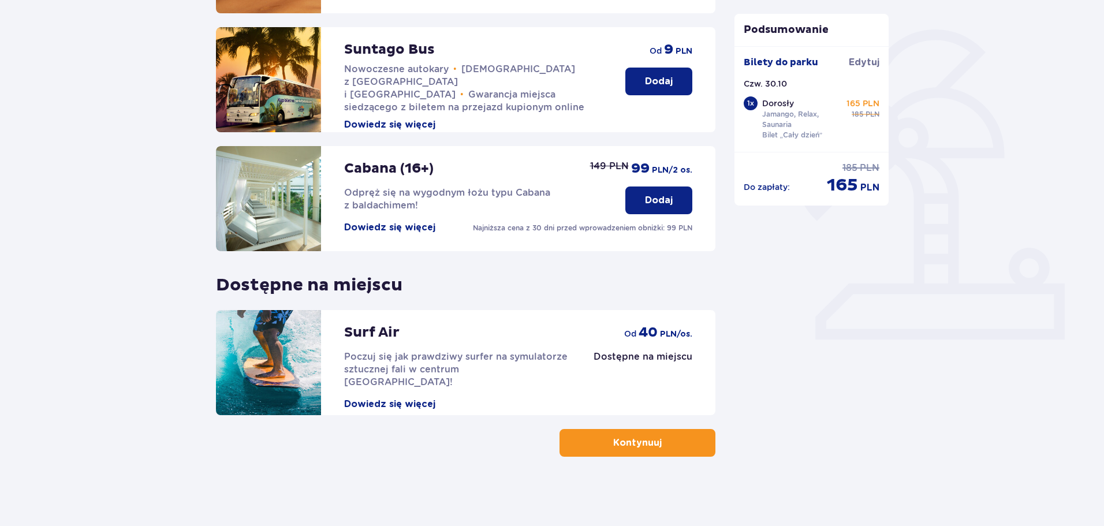
click at [642, 439] on p "Kontynuuj" at bounding box center [637, 443] width 49 height 13
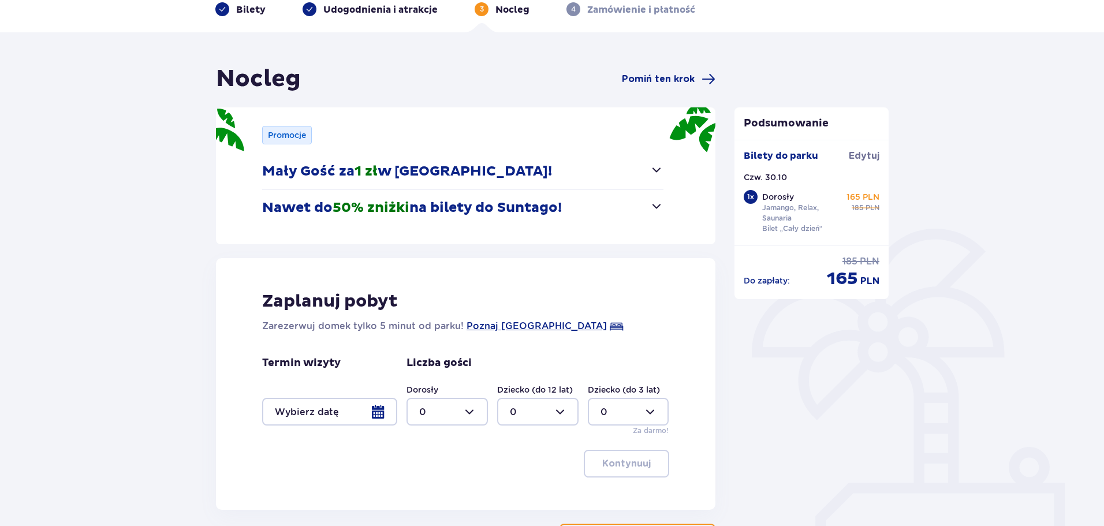
scroll to position [116, 0]
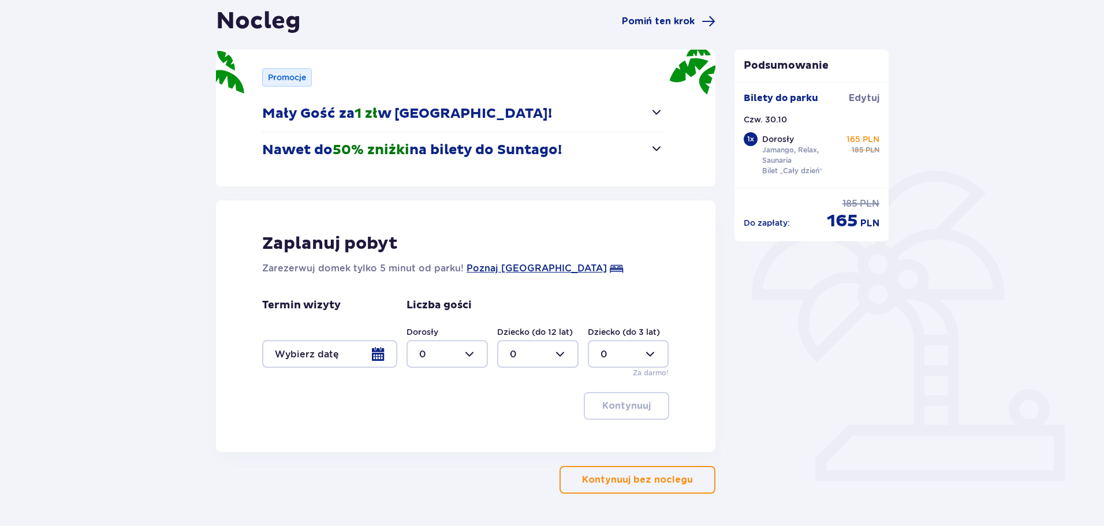
click at [477, 362] on div at bounding box center [447, 354] width 81 height 28
click at [639, 114] on button "Mały Gość za 1 zł w Suntago Village!" at bounding box center [462, 114] width 401 height 36
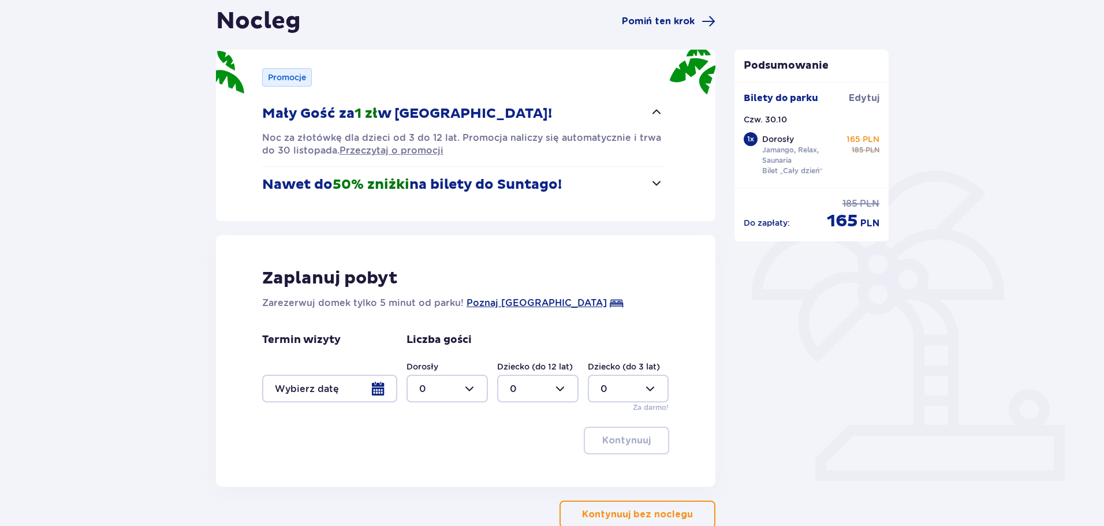
click at [670, 183] on div "Promocje Mały Gość za 1 zł w Suntago Village! Noc za złotówkę dla dzieci od 3 d…" at bounding box center [466, 136] width 500 height 172
click at [656, 179] on span "button" at bounding box center [657, 183] width 14 height 14
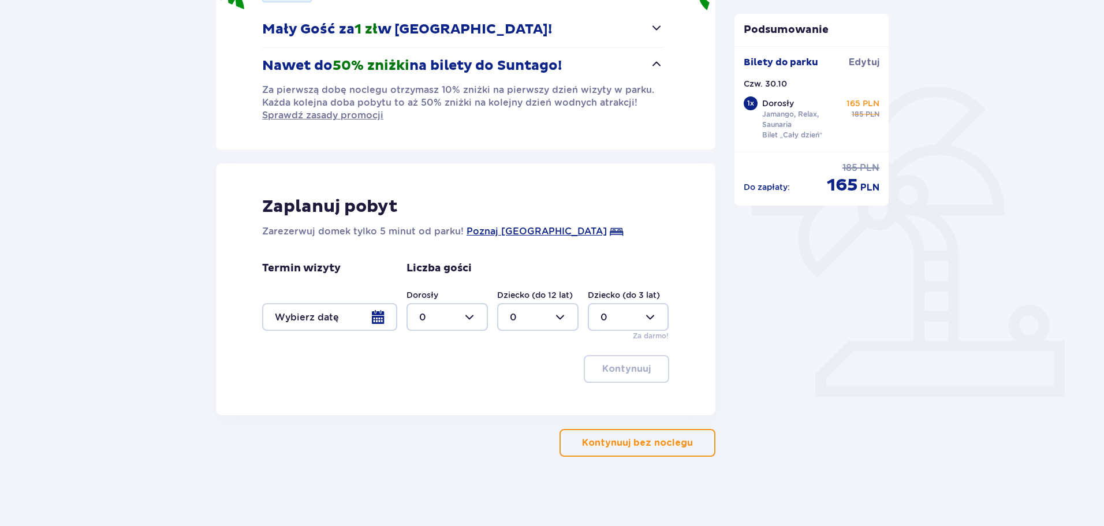
scroll to position [0, 0]
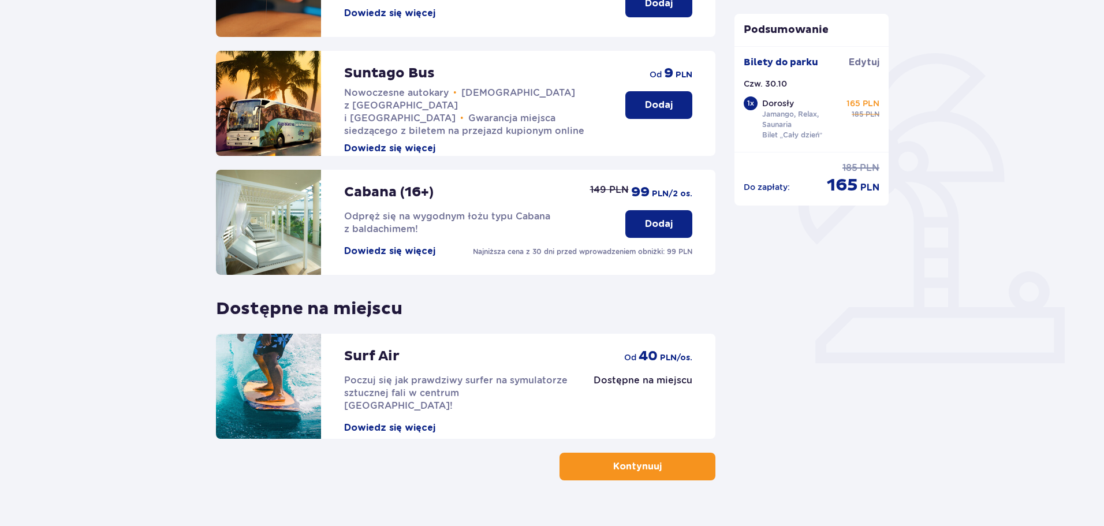
scroll to position [257, 0]
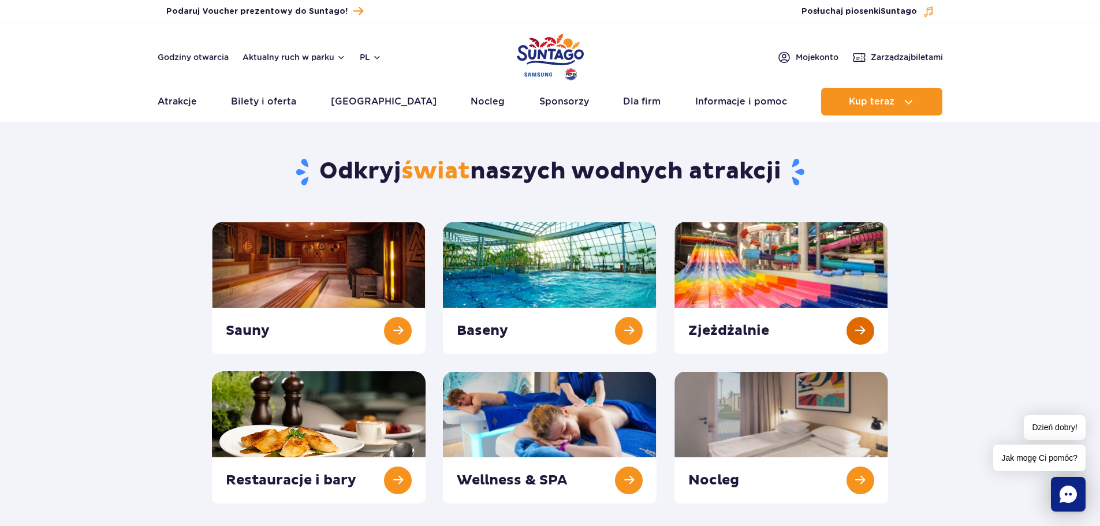
click at [852, 330] on link at bounding box center [782, 288] width 214 height 132
click at [811, 321] on link at bounding box center [782, 288] width 214 height 132
click at [588, 299] on link at bounding box center [550, 288] width 214 height 132
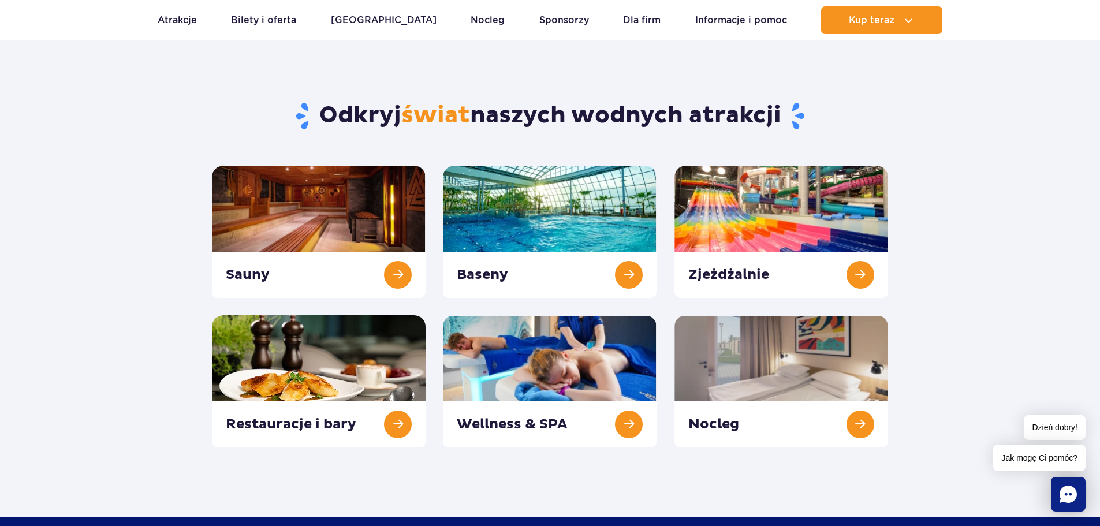
scroll to position [58, 0]
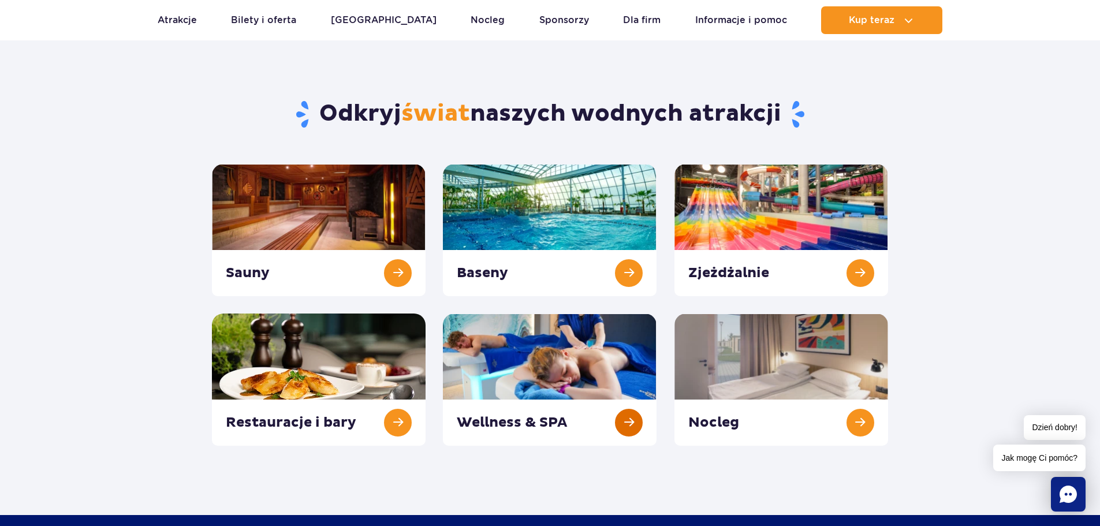
drag, startPoint x: 521, startPoint y: 390, endPoint x: 620, endPoint y: 382, distance: 99.1
click at [521, 392] on link at bounding box center [550, 380] width 214 height 132
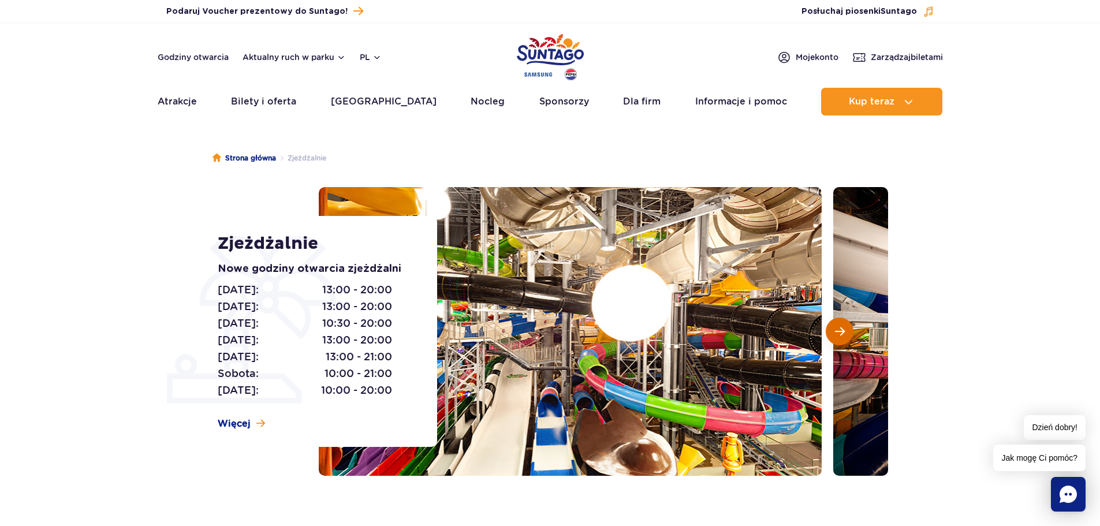
click at [845, 331] on button "Następny slajd" at bounding box center [840, 332] width 28 height 28
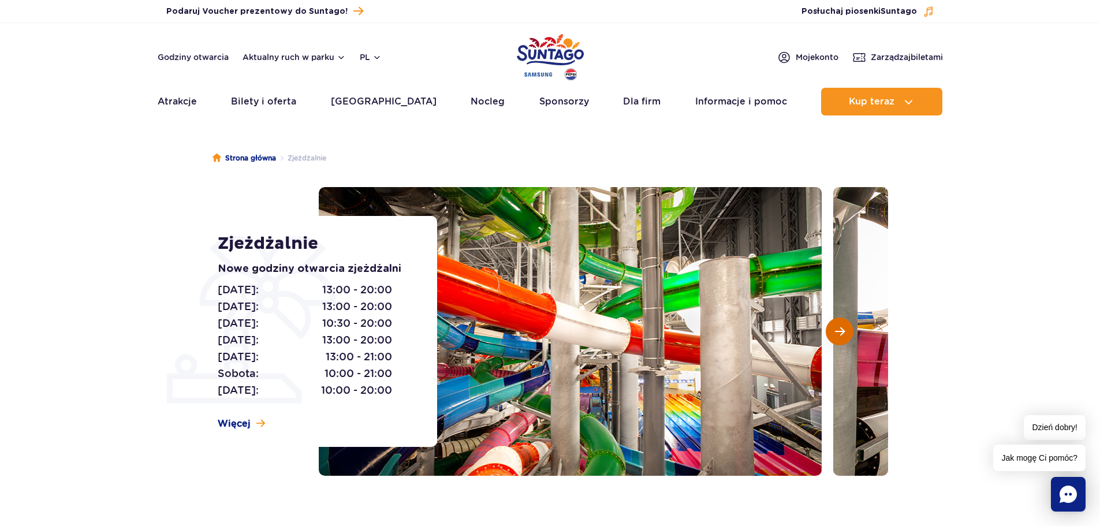
click at [845, 331] on button "Następny slajd" at bounding box center [840, 332] width 28 height 28
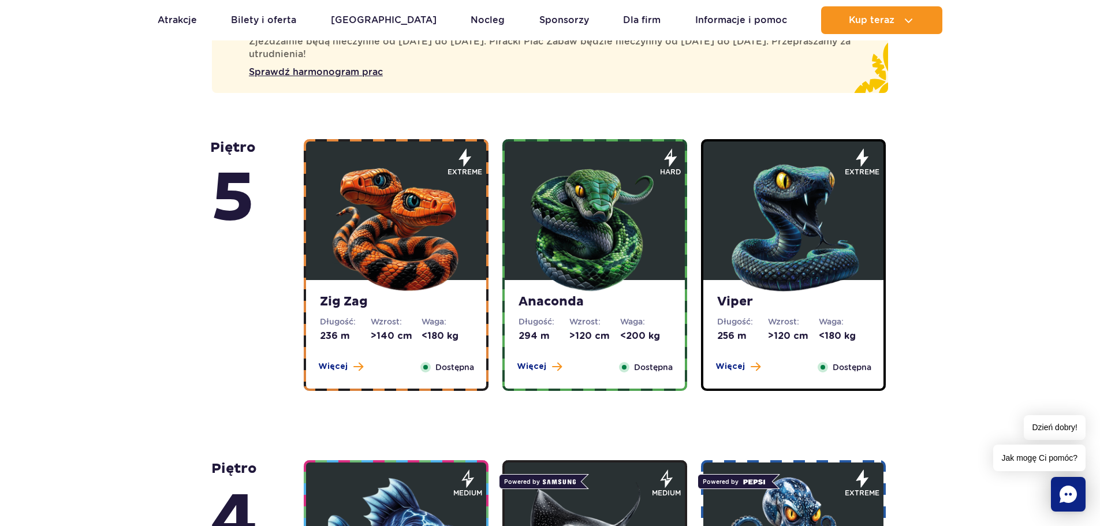
scroll to position [693, 0]
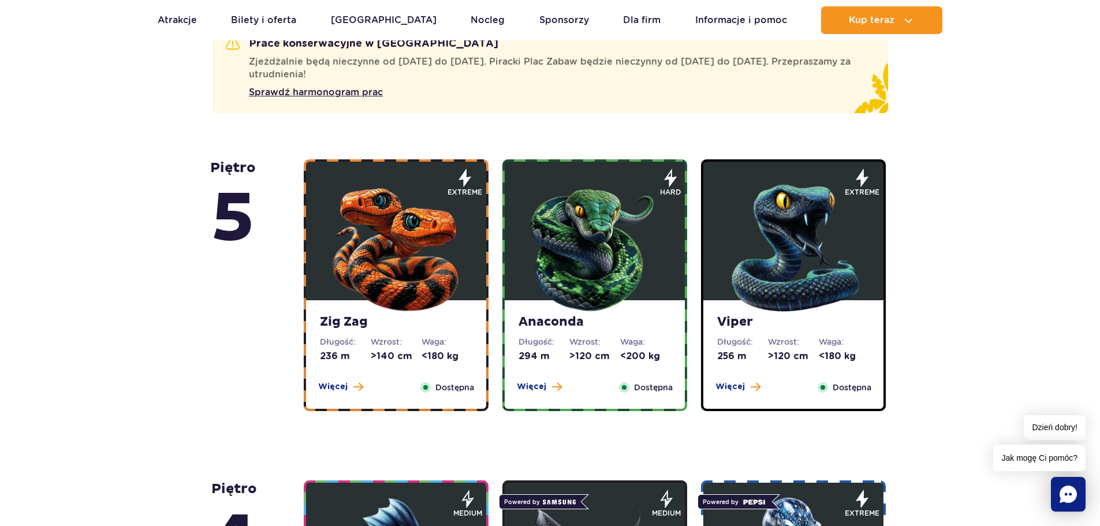
click at [396, 313] on img at bounding box center [396, 245] width 139 height 139
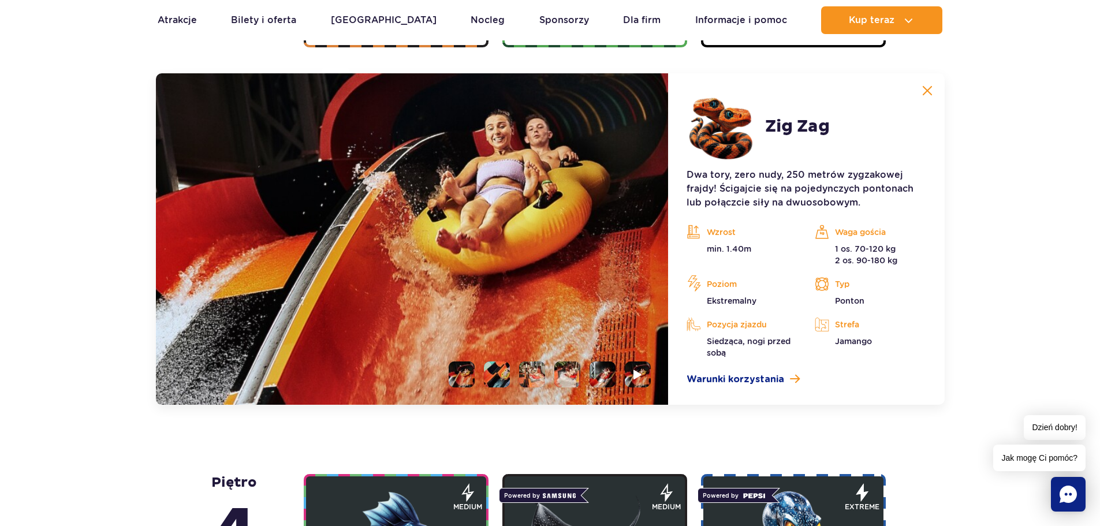
scroll to position [1061, 0]
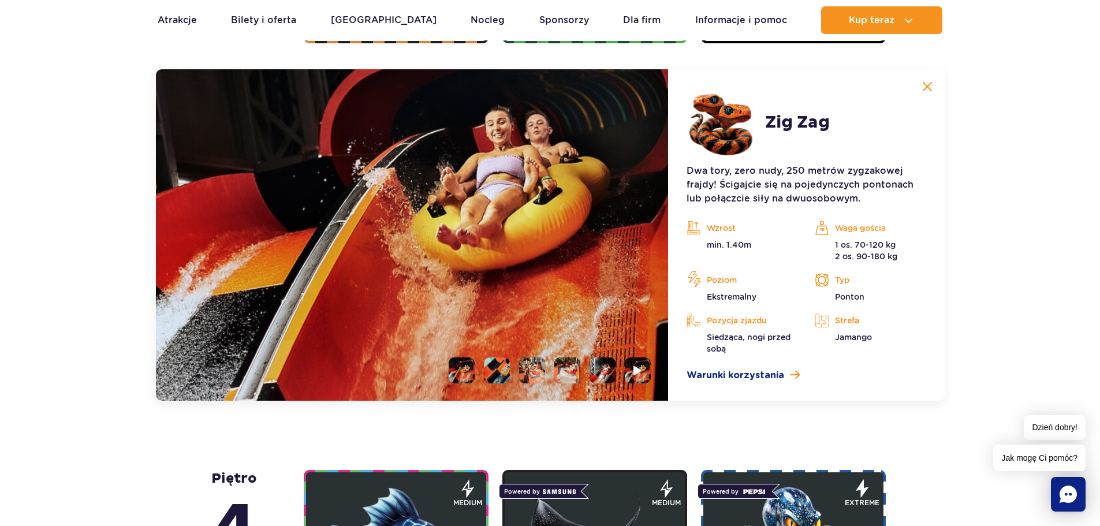
click at [502, 377] on li at bounding box center [497, 371] width 26 height 26
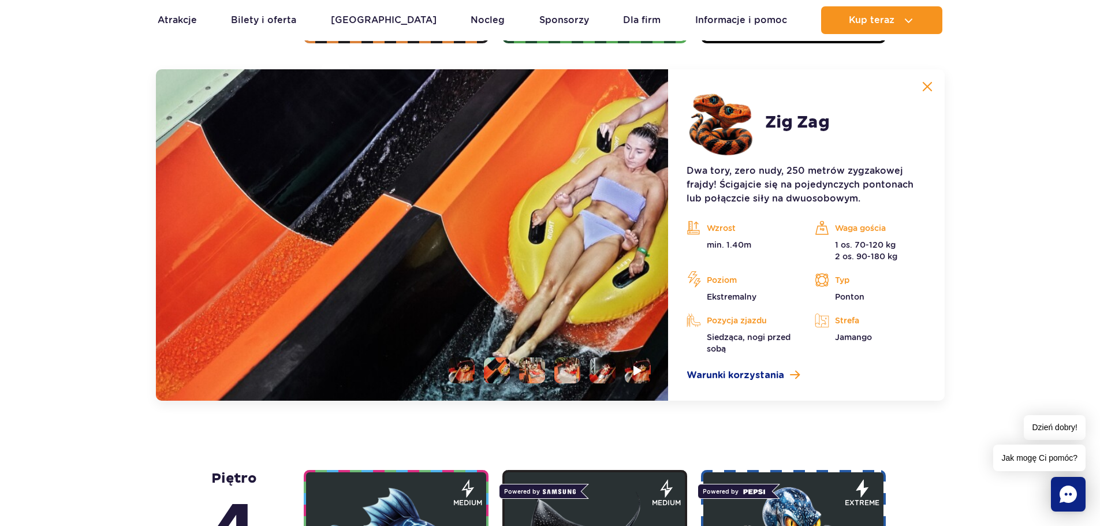
click at [530, 374] on li at bounding box center [532, 371] width 26 height 26
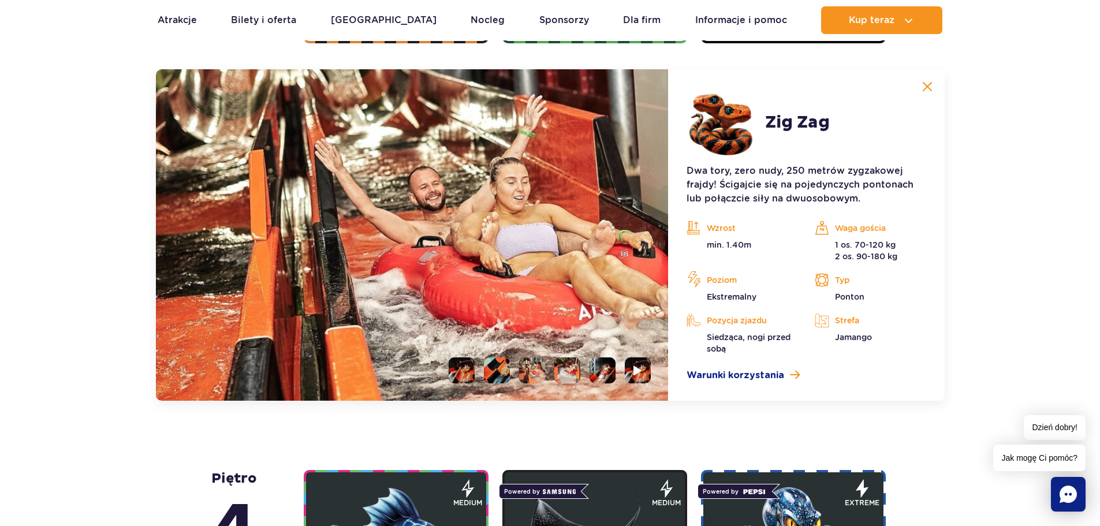
click at [602, 373] on li at bounding box center [603, 371] width 26 height 26
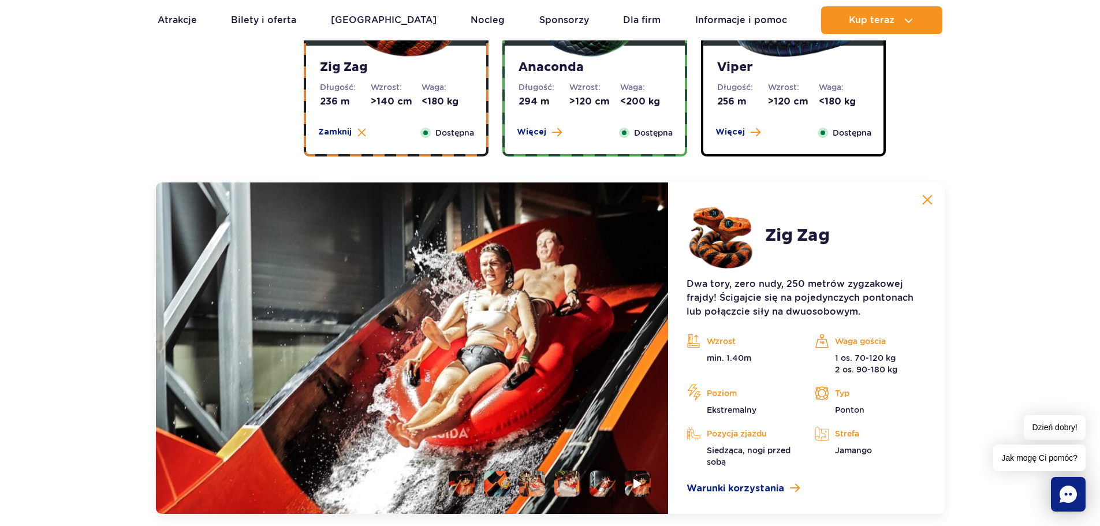
scroll to position [946, 0]
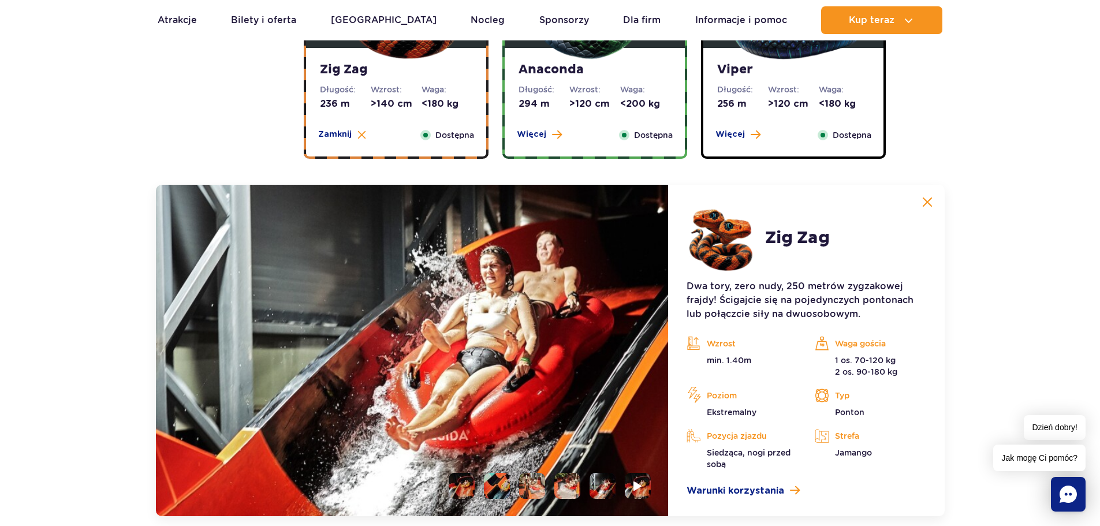
click at [927, 200] on img at bounding box center [928, 202] width 10 height 10
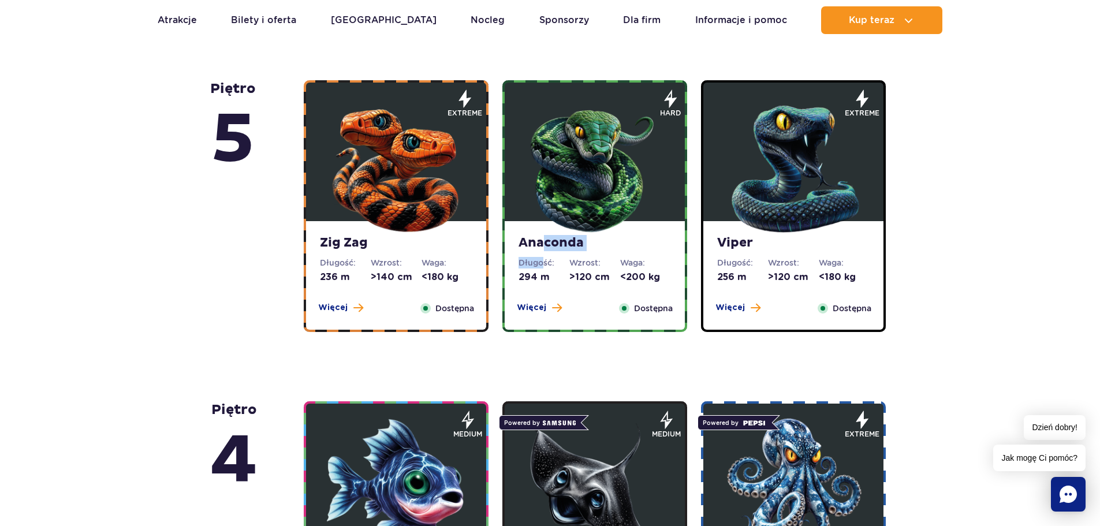
click at [545, 254] on div "Anaconda Długość: 294 m Wzrost: >120 cm Waga: <200 kg Więcej Zamknij Dostępna" at bounding box center [595, 275] width 180 height 109
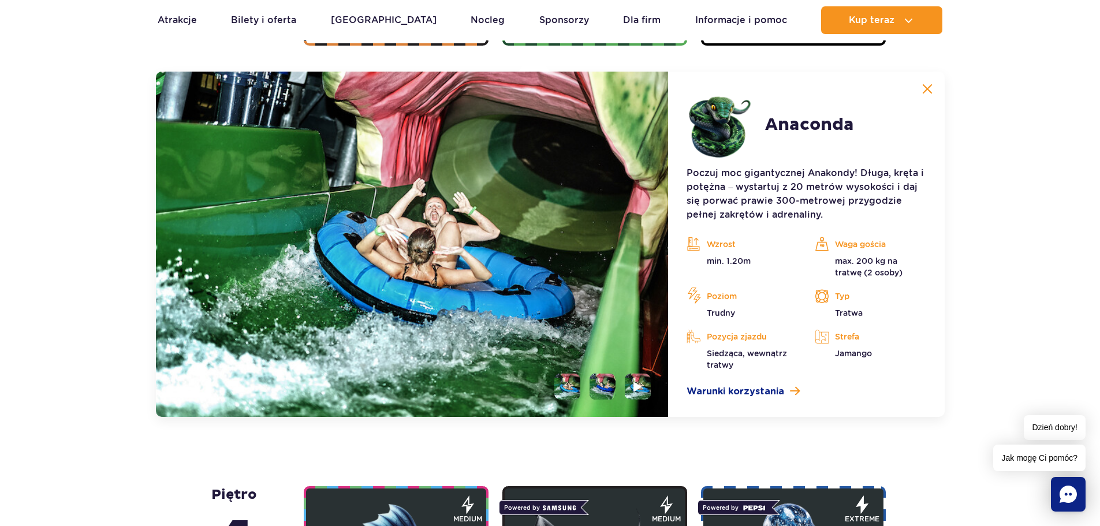
scroll to position [1061, 0]
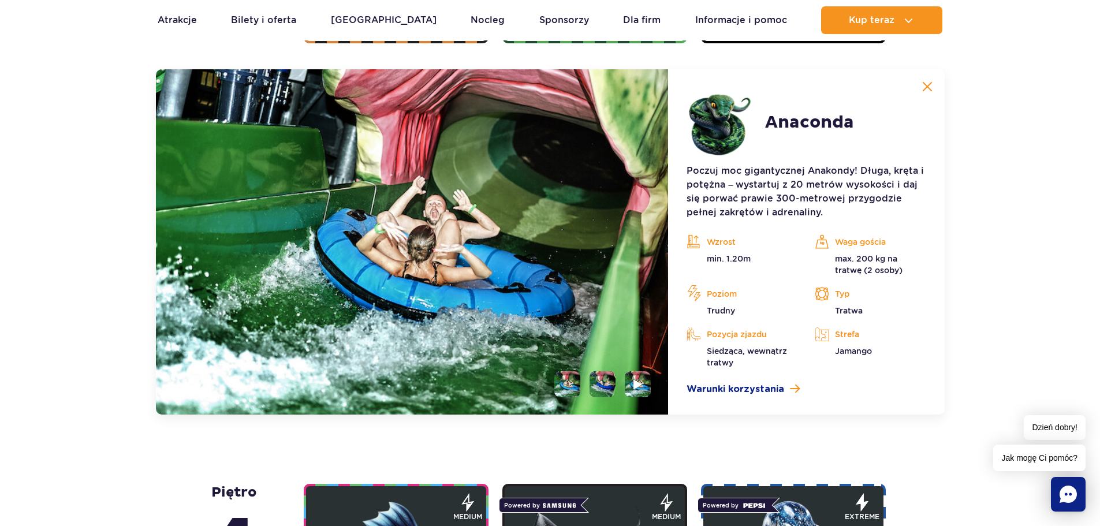
click at [612, 375] on li at bounding box center [603, 384] width 26 height 26
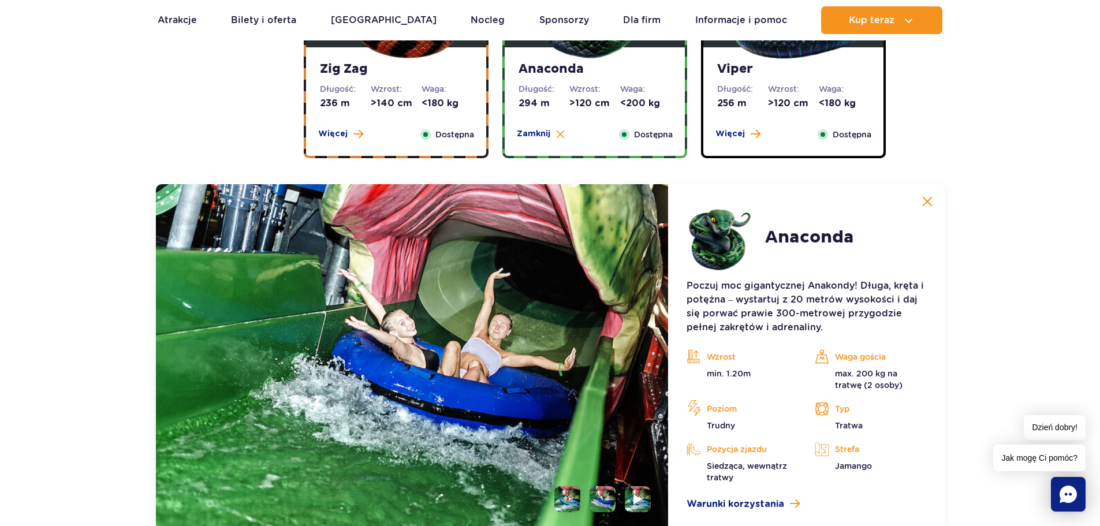
scroll to position [946, 0]
click at [926, 209] on button at bounding box center [927, 202] width 23 height 23
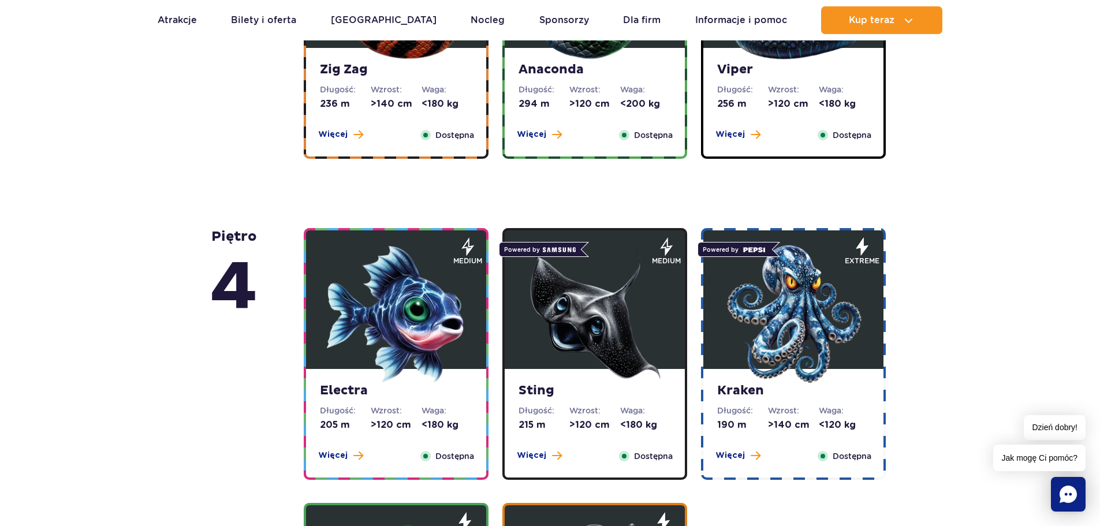
scroll to position [888, 0]
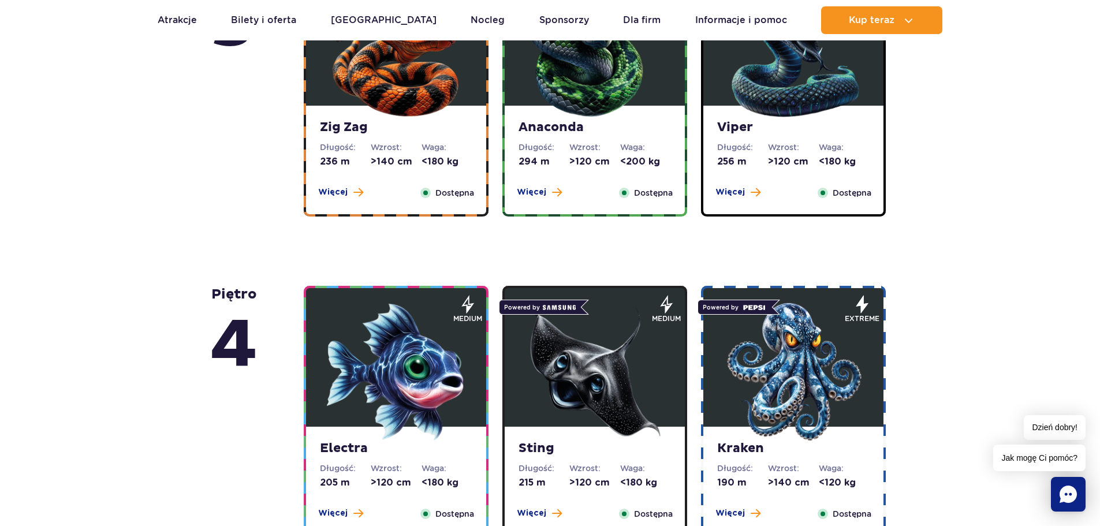
click at [761, 198] on div "Więcej Zamknij" at bounding box center [738, 193] width 59 height 13
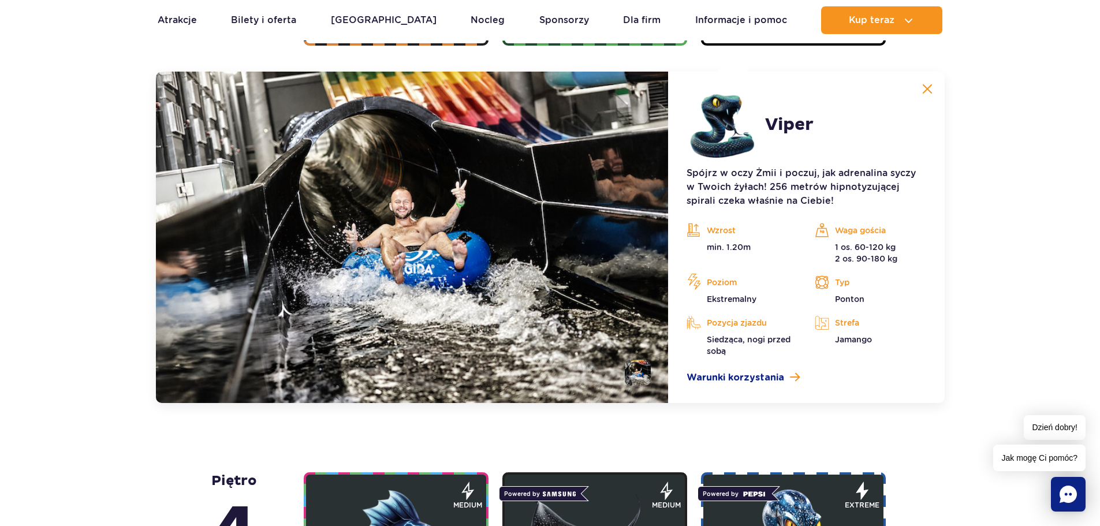
scroll to position [1061, 0]
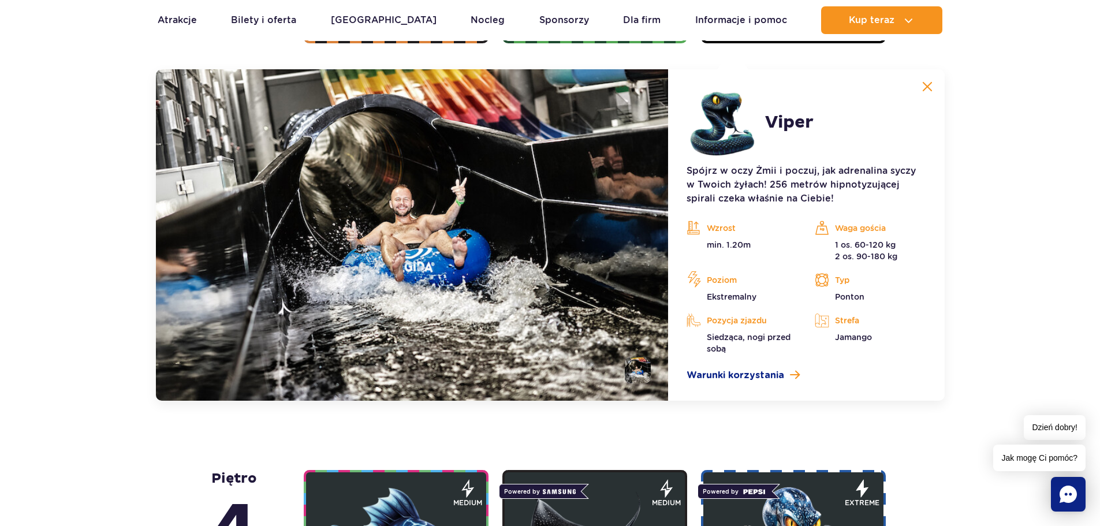
click at [927, 87] on img at bounding box center [928, 86] width 10 height 10
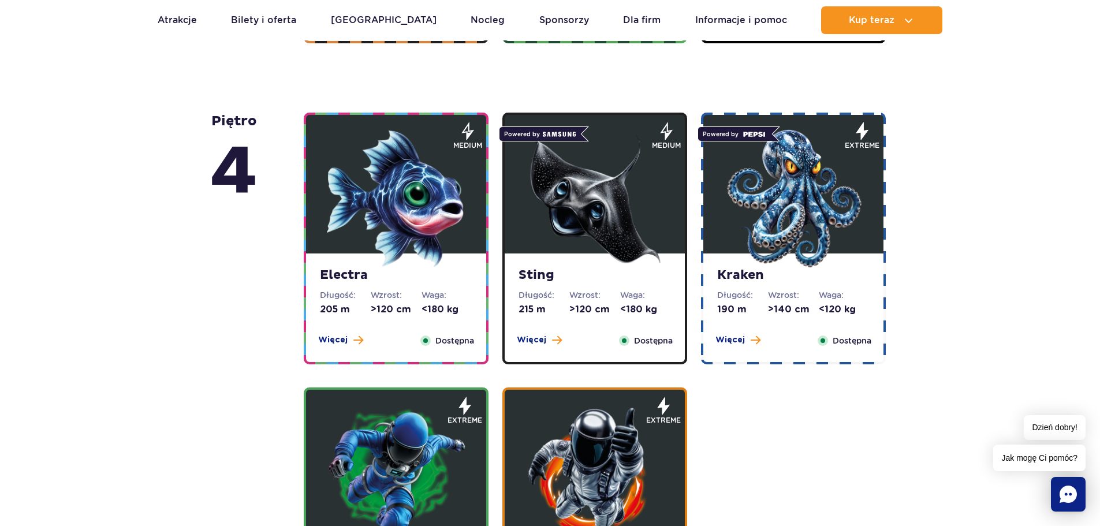
click at [392, 273] on strong "Electra" at bounding box center [396, 275] width 153 height 16
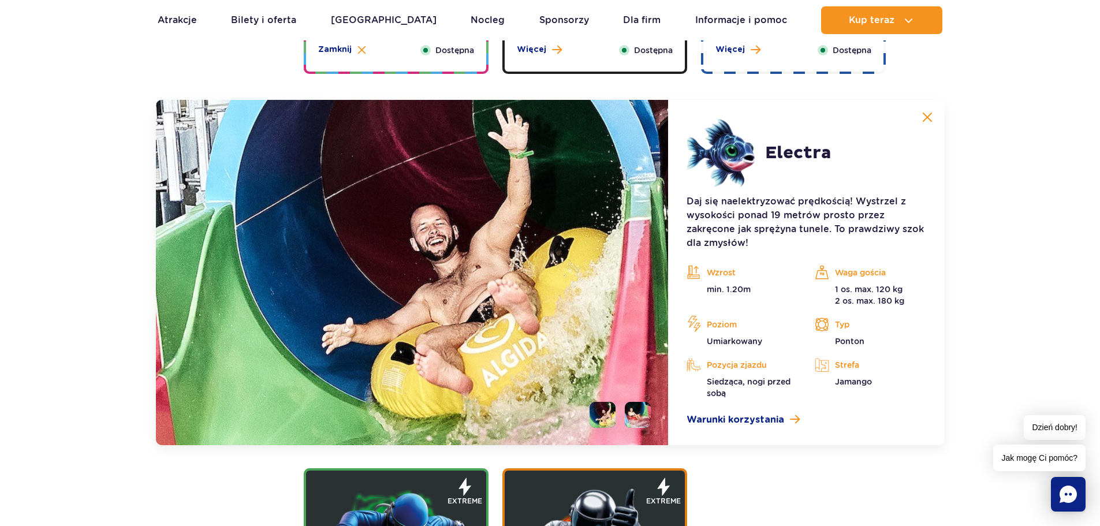
scroll to position [1325, 0]
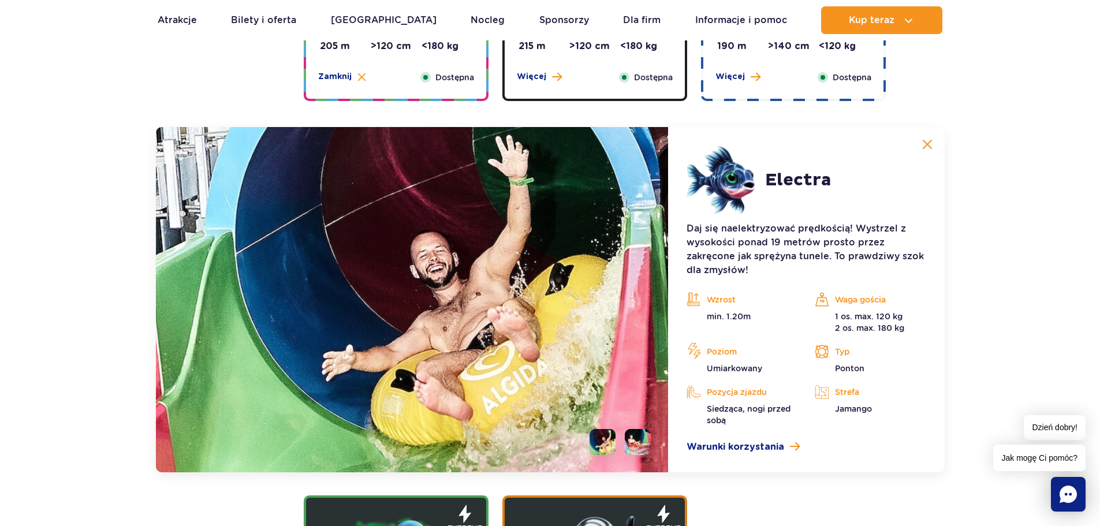
click at [642, 436] on li at bounding box center [638, 442] width 26 height 26
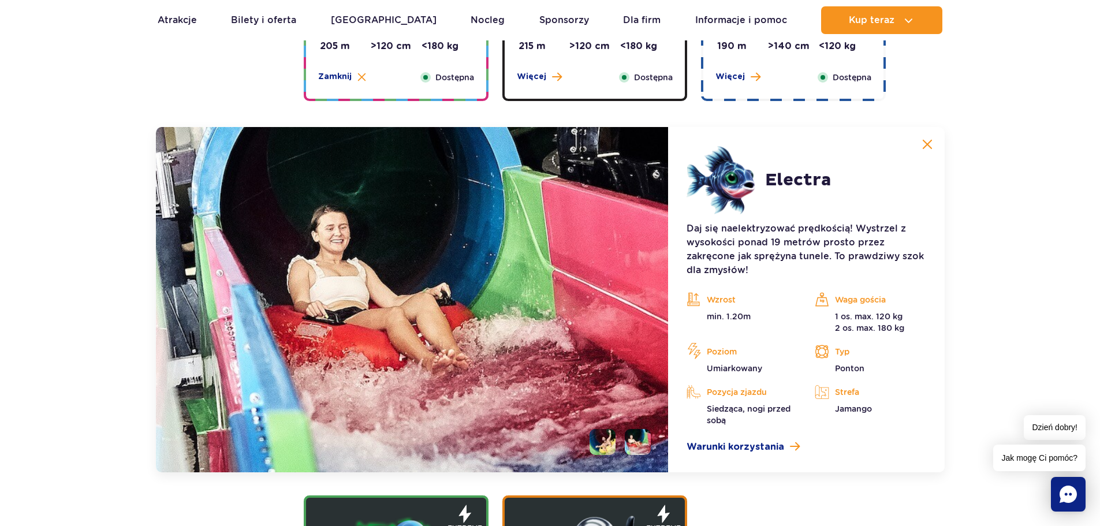
click at [928, 152] on button at bounding box center [927, 144] width 23 height 23
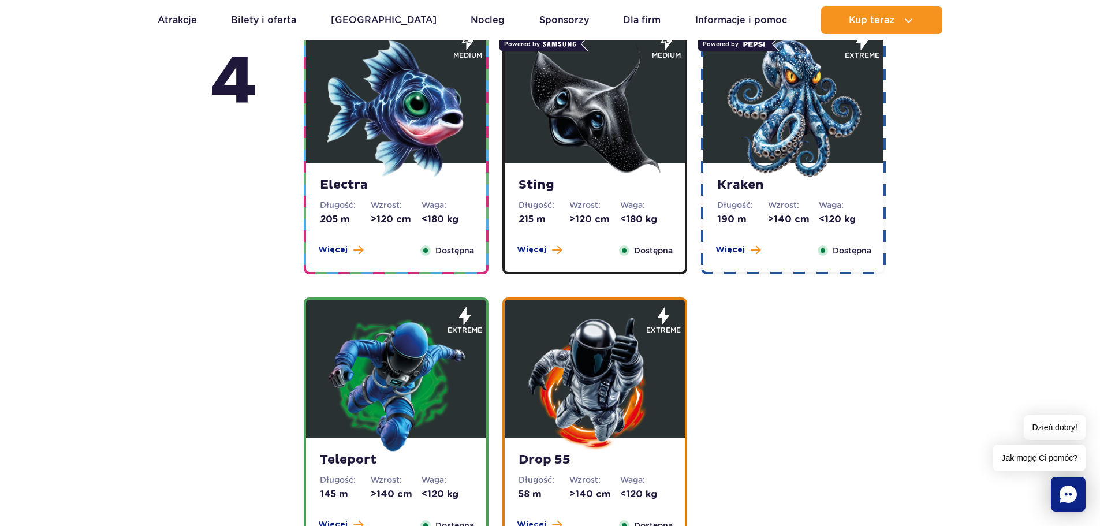
click at [567, 188] on strong "Sting" at bounding box center [595, 185] width 153 height 16
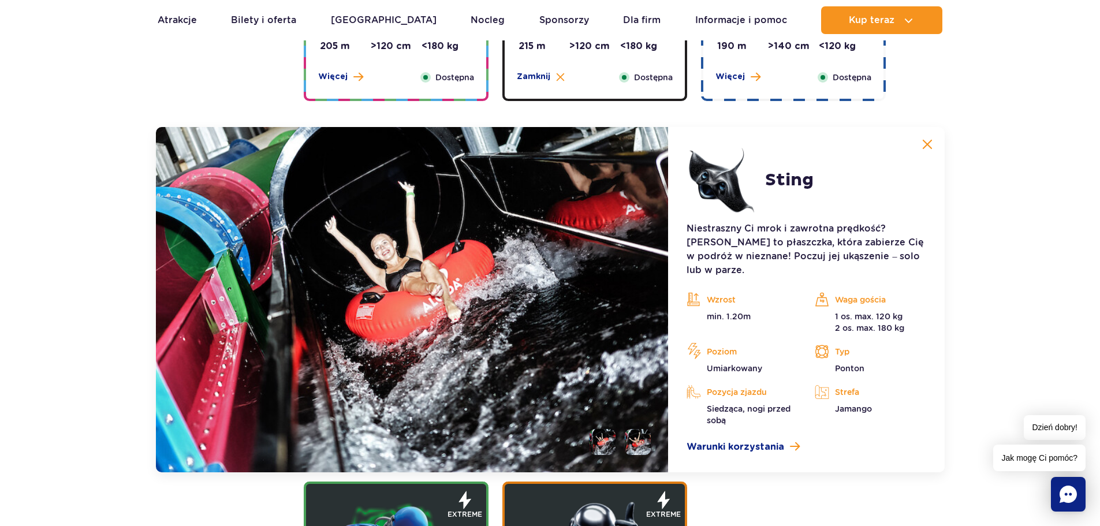
click at [644, 429] on li at bounding box center [638, 442] width 26 height 26
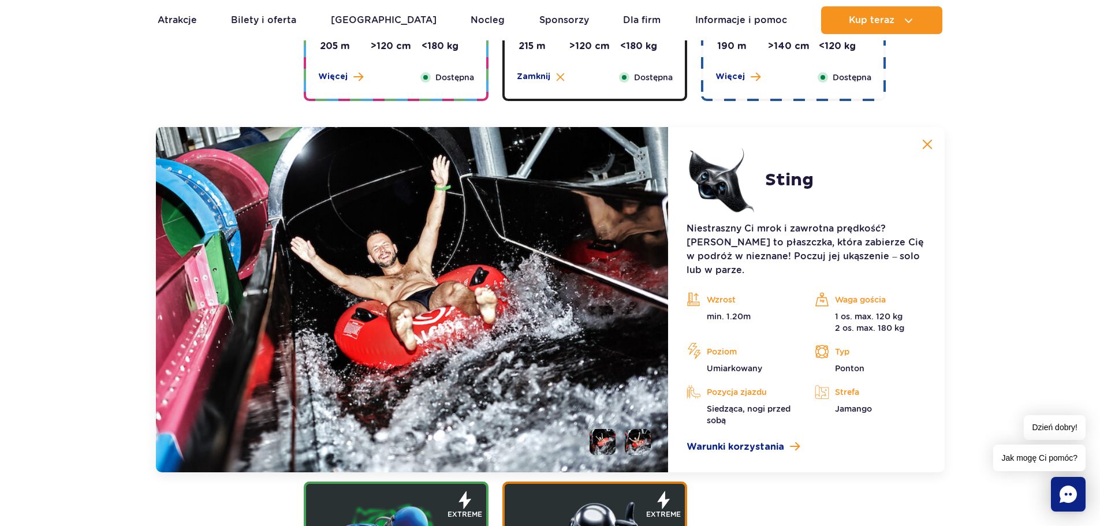
drag, startPoint x: 854, startPoint y: 285, endPoint x: 891, endPoint y: 326, distance: 55.2
click at [888, 324] on div "Wzrost min. 1.20m Waga gościa 1 os. max. 120 kg 2 os. max. 180 kg Poziom Umiark…" at bounding box center [806, 358] width 256 height 135
click at [898, 317] on p "1 os. max. 120 kg 2 os. max. 180 kg" at bounding box center [870, 322] width 111 height 23
click at [929, 145] on img at bounding box center [928, 144] width 10 height 10
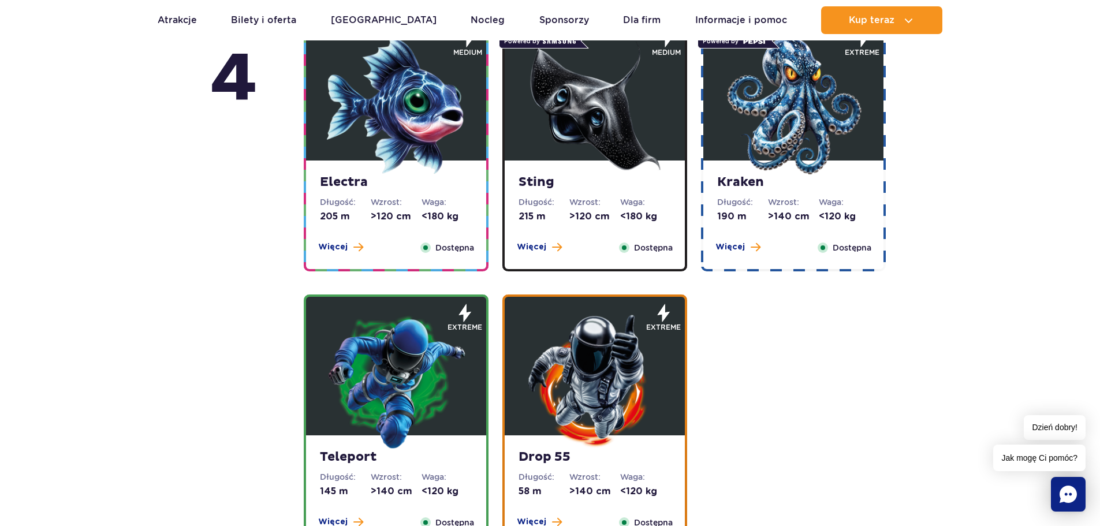
scroll to position [1151, 0]
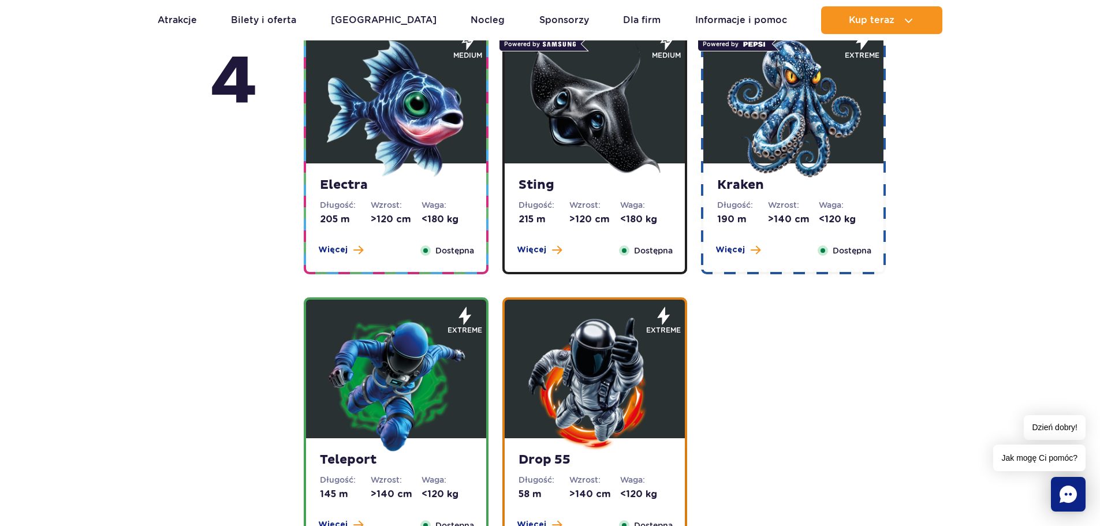
click at [757, 250] on span at bounding box center [756, 250] width 10 height 10
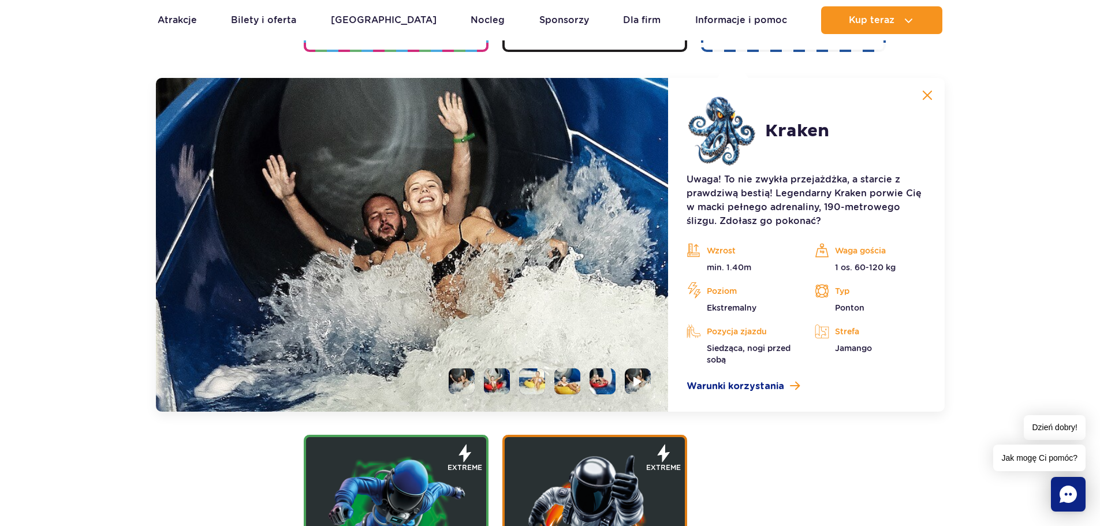
scroll to position [1382, 0]
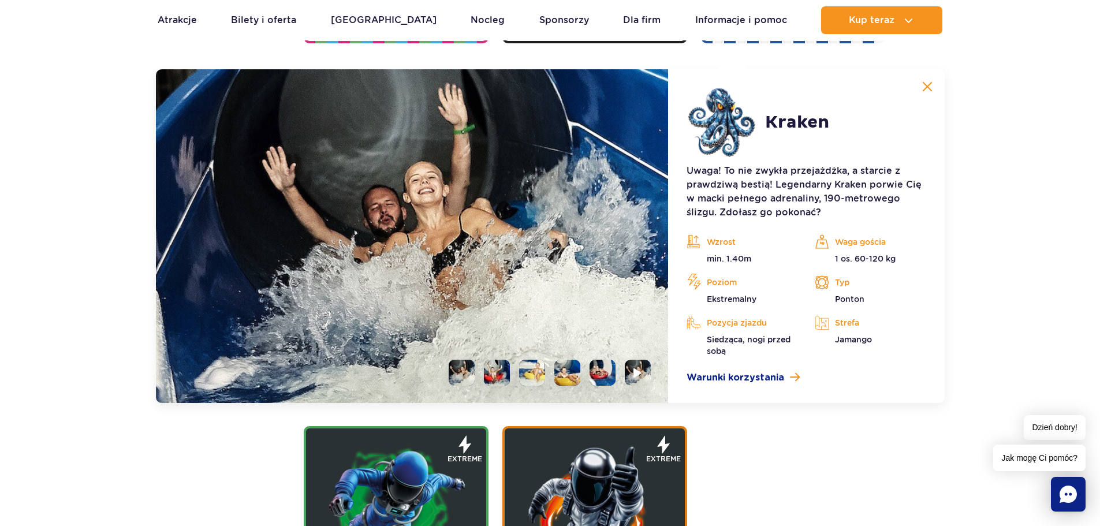
click at [537, 364] on li at bounding box center [532, 373] width 26 height 26
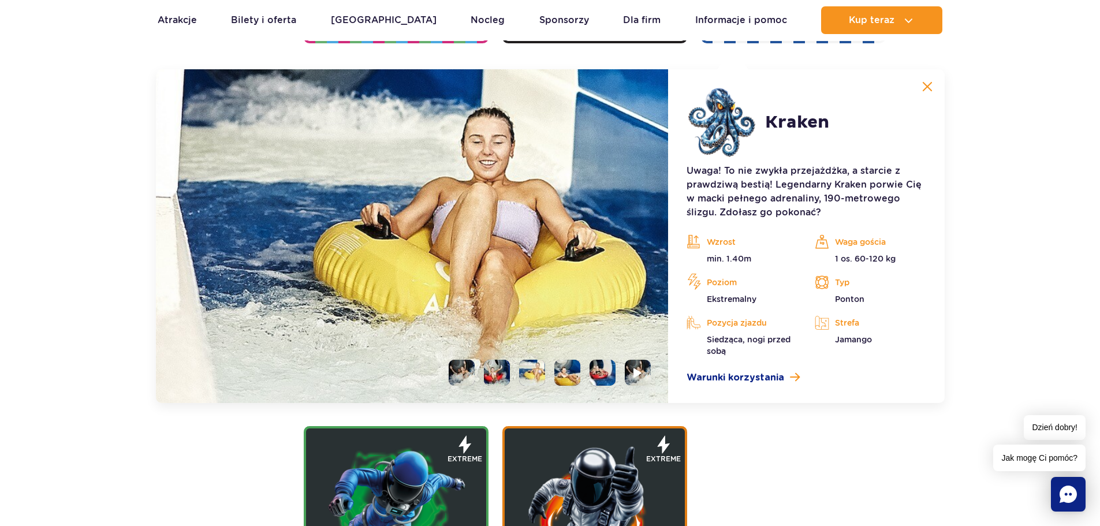
click at [929, 95] on button at bounding box center [927, 86] width 23 height 23
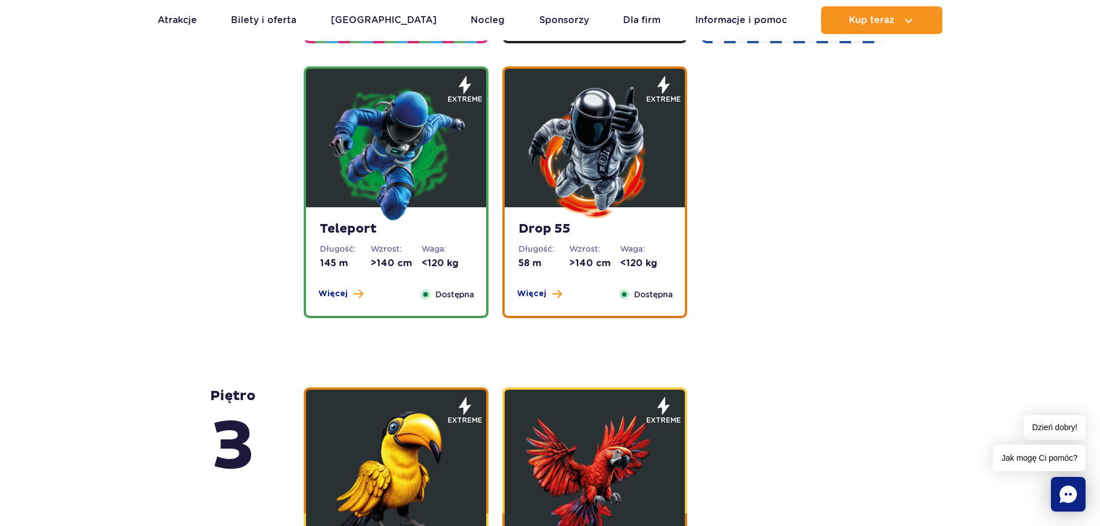
click at [368, 245] on dt "Długość:" at bounding box center [345, 249] width 51 height 12
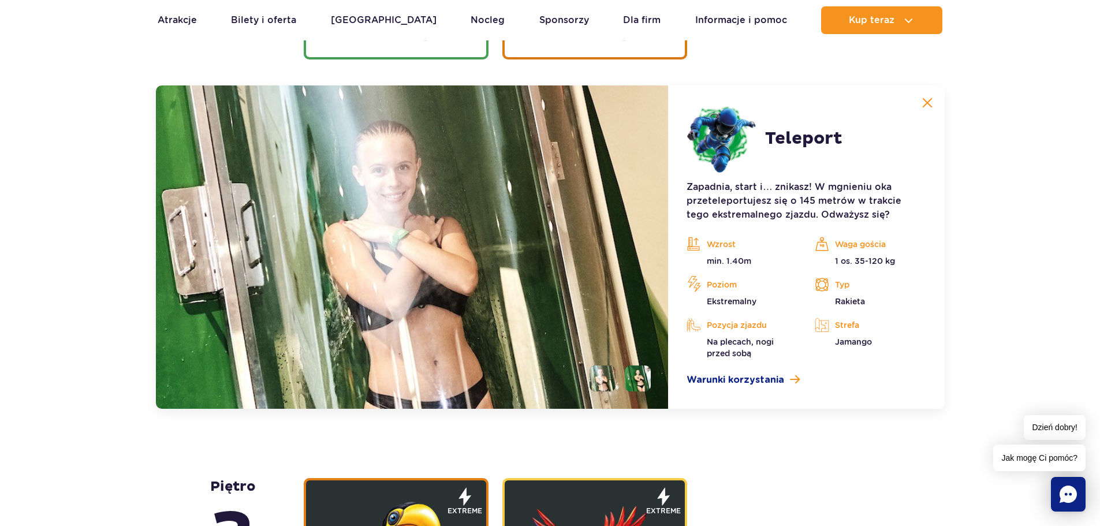
scroll to position [1657, 0]
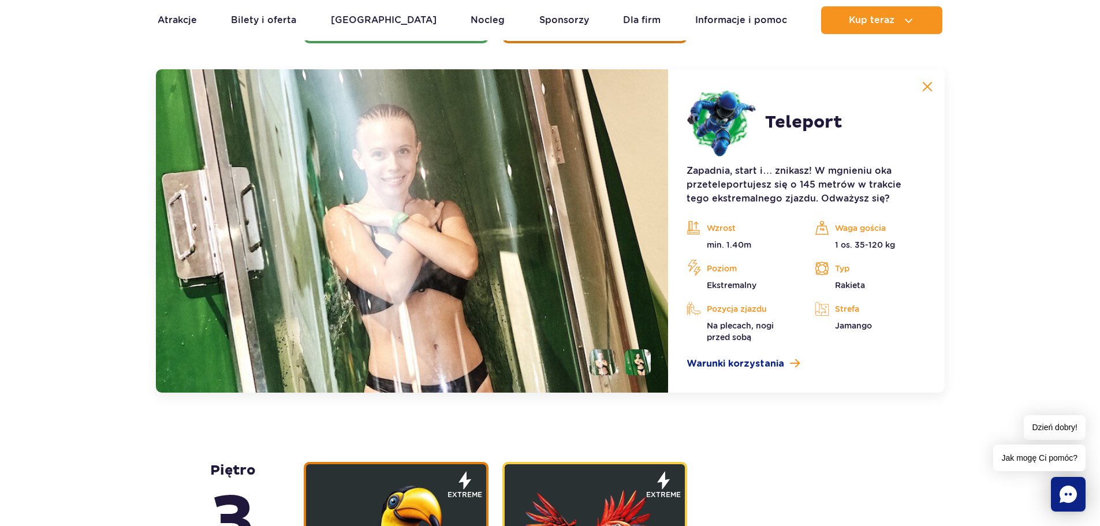
click at [933, 91] on button at bounding box center [927, 86] width 23 height 23
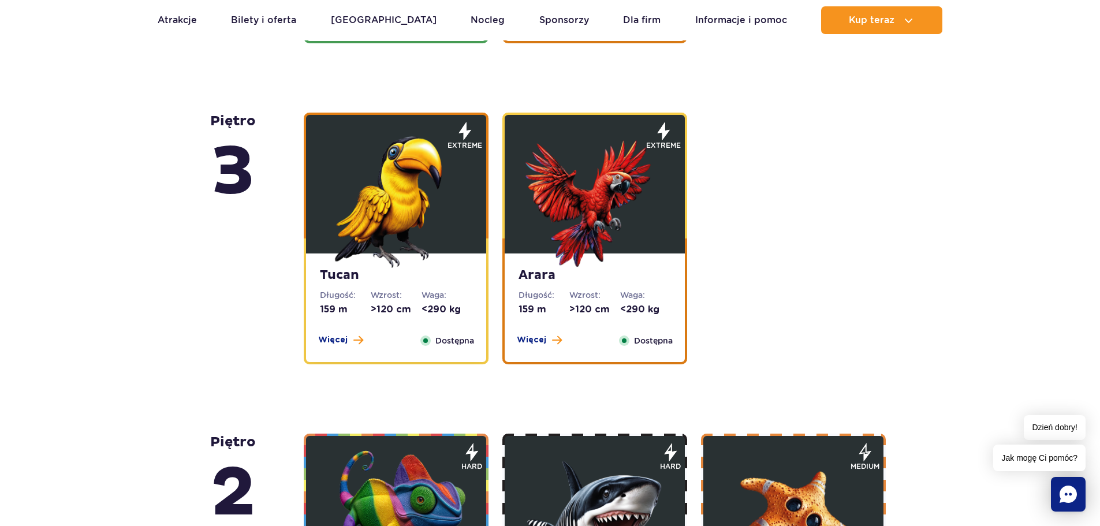
drag, startPoint x: 410, startPoint y: 284, endPoint x: 424, endPoint y: 286, distance: 14.0
click at [410, 284] on div "Tucan Długość: 159 m Wzrost: >120 cm Waga: <290 kg Więcej Zamknij Dostępna" at bounding box center [396, 308] width 180 height 109
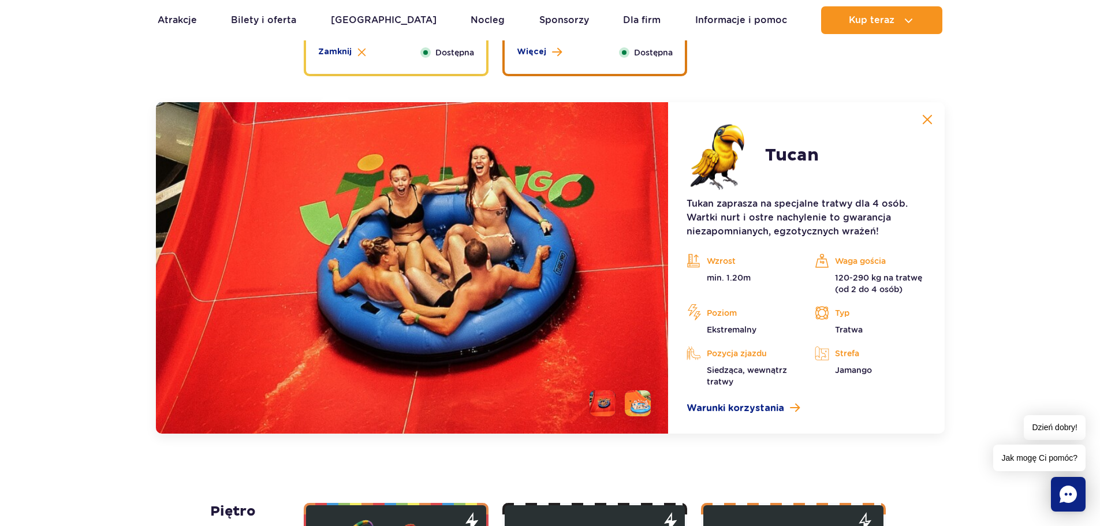
scroll to position [1978, 0]
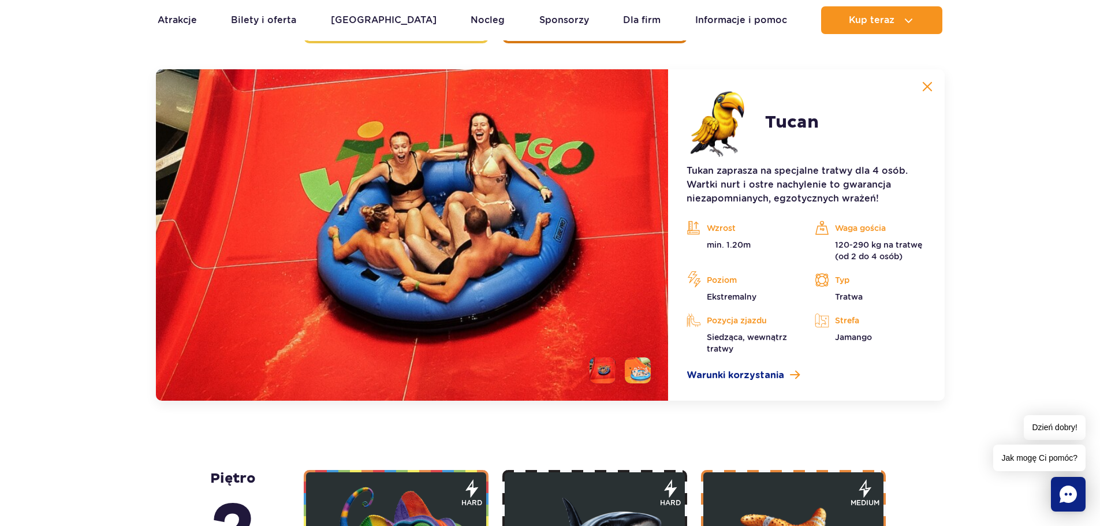
click at [646, 369] on li at bounding box center [638, 371] width 26 height 26
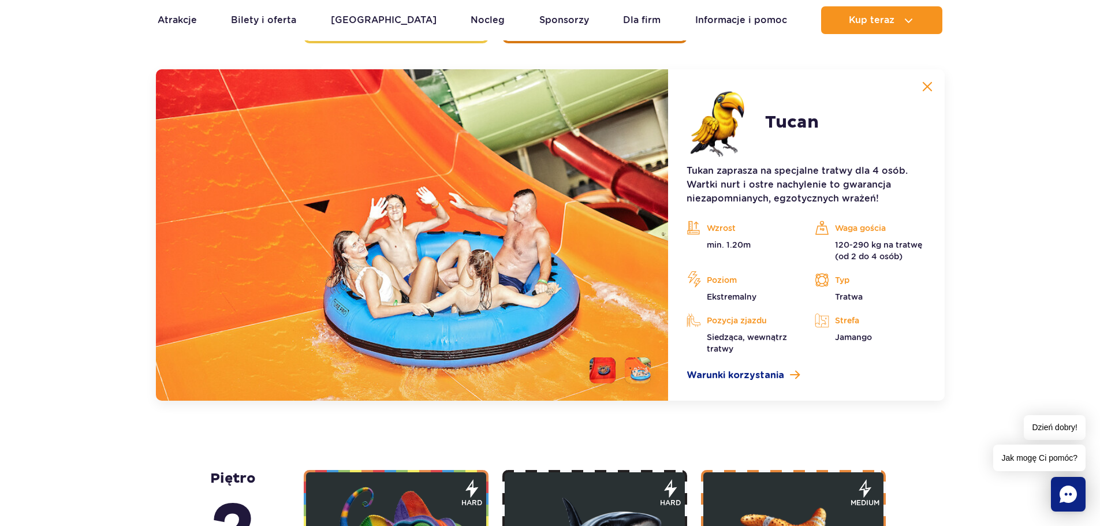
click at [920, 87] on button at bounding box center [927, 86] width 23 height 23
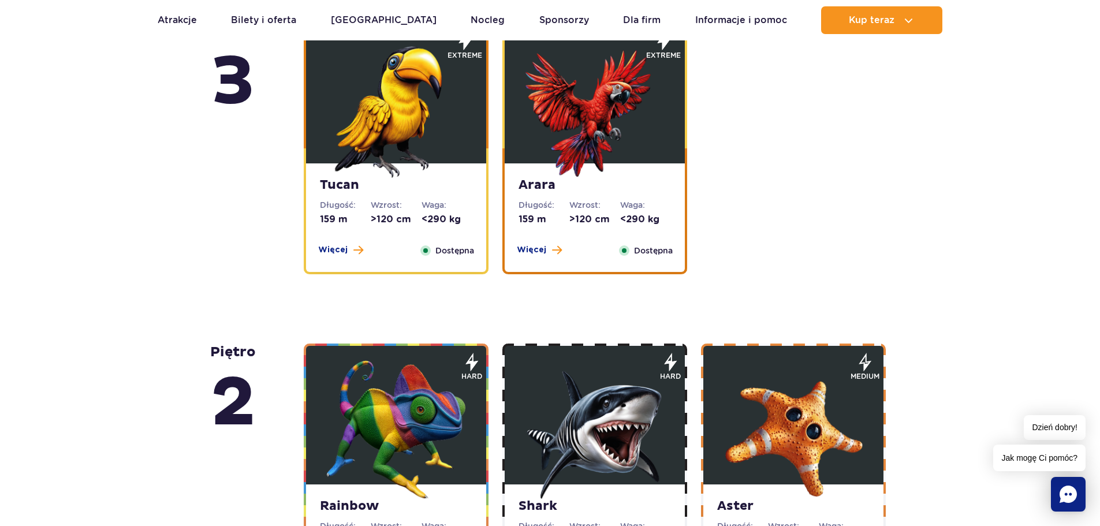
click at [564, 196] on div "Arara Długość: 159 m Wzrost: >120 cm Waga: <290 kg Więcej Zamknij Dostępna" at bounding box center [595, 217] width 180 height 109
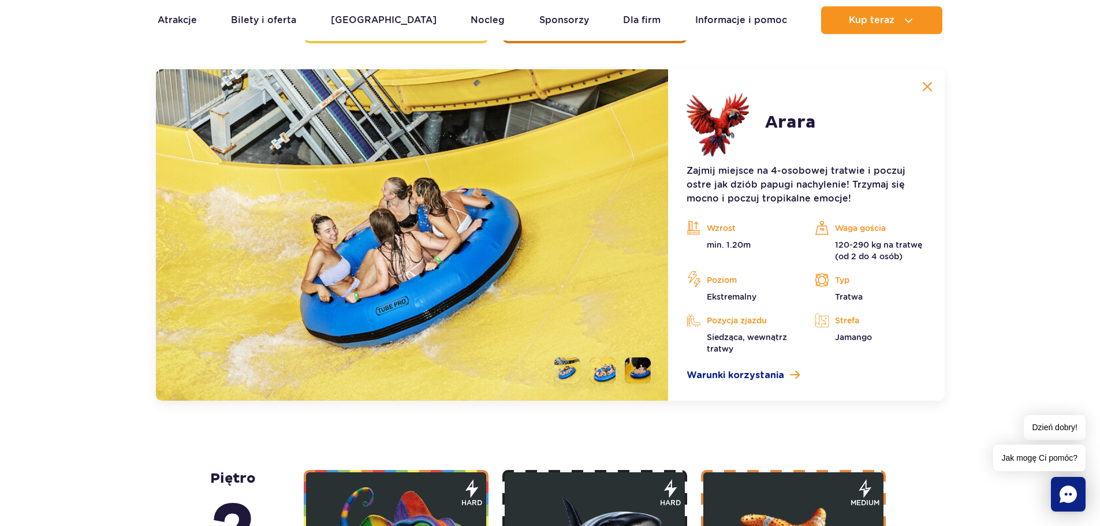
click at [597, 375] on li at bounding box center [603, 371] width 26 height 26
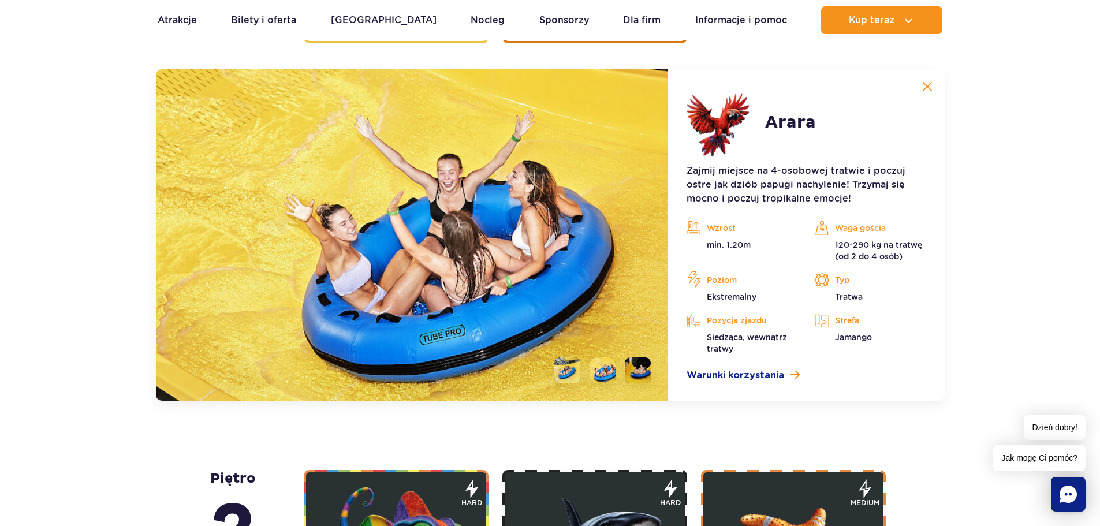
click at [927, 87] on img at bounding box center [928, 86] width 10 height 10
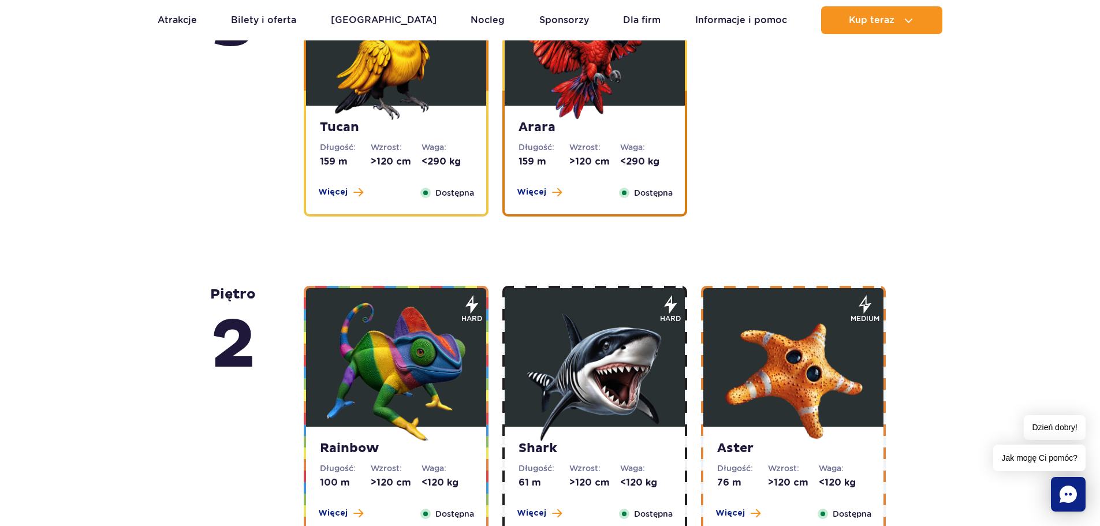
click at [608, 464] on dt "Wzrost:" at bounding box center [595, 469] width 51 height 12
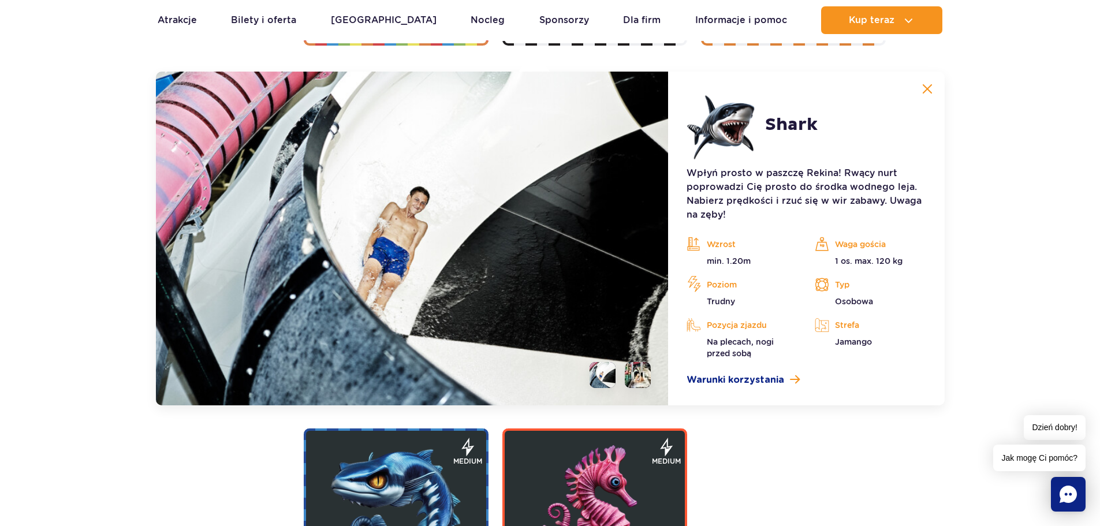
scroll to position [2300, 0]
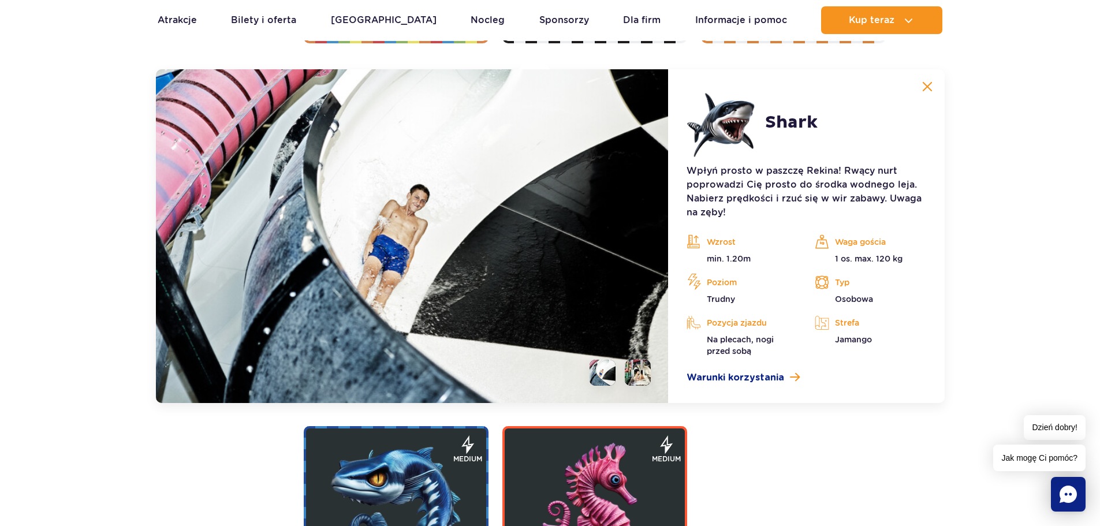
click at [636, 372] on li at bounding box center [638, 373] width 26 height 26
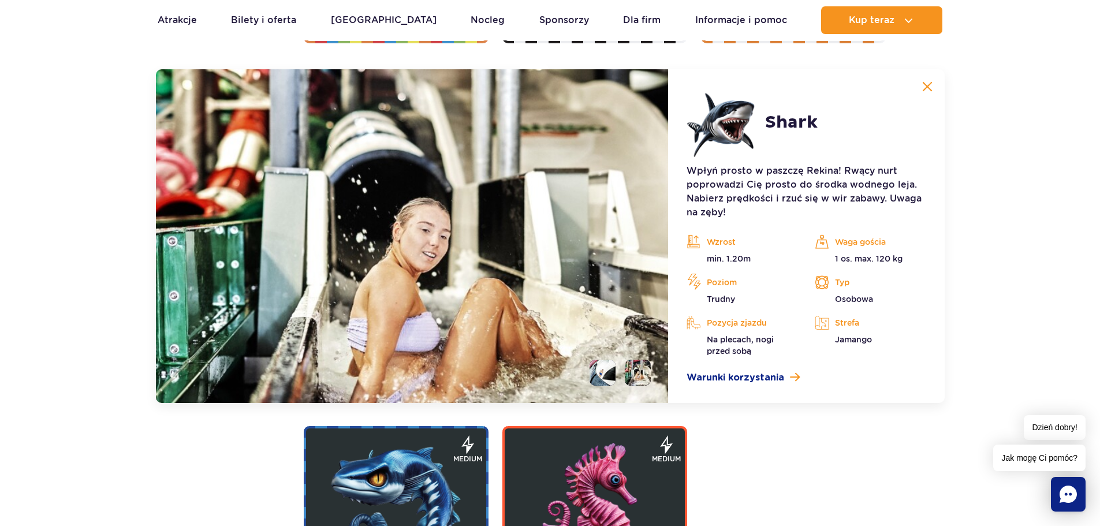
click at [933, 90] on button at bounding box center [927, 86] width 23 height 23
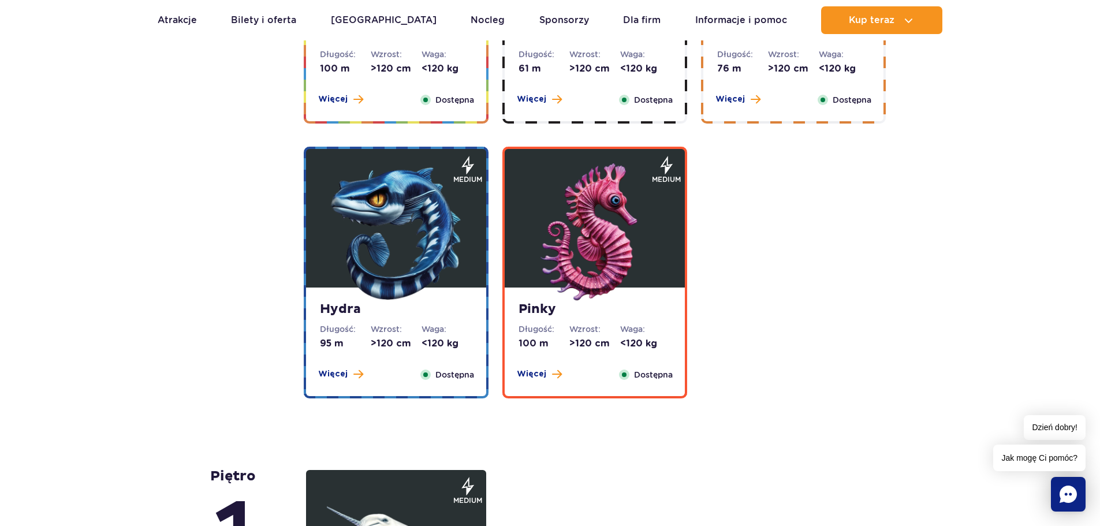
scroll to position [2011, 0]
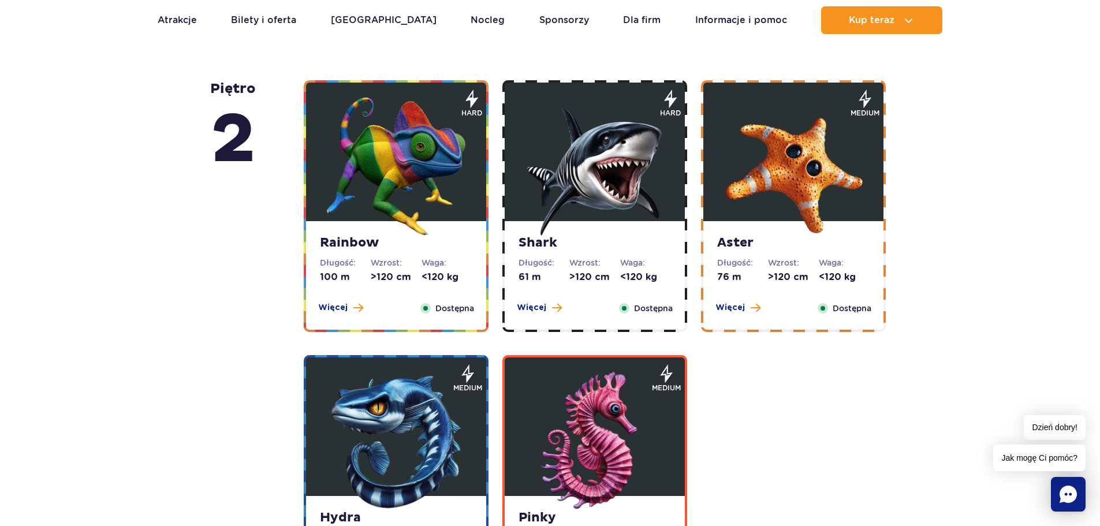
click at [418, 253] on div "Rainbow Długość: 100 m Wzrost: >120 cm Waga: <120 kg Więcej Zamknij Dostępna" at bounding box center [396, 275] width 180 height 109
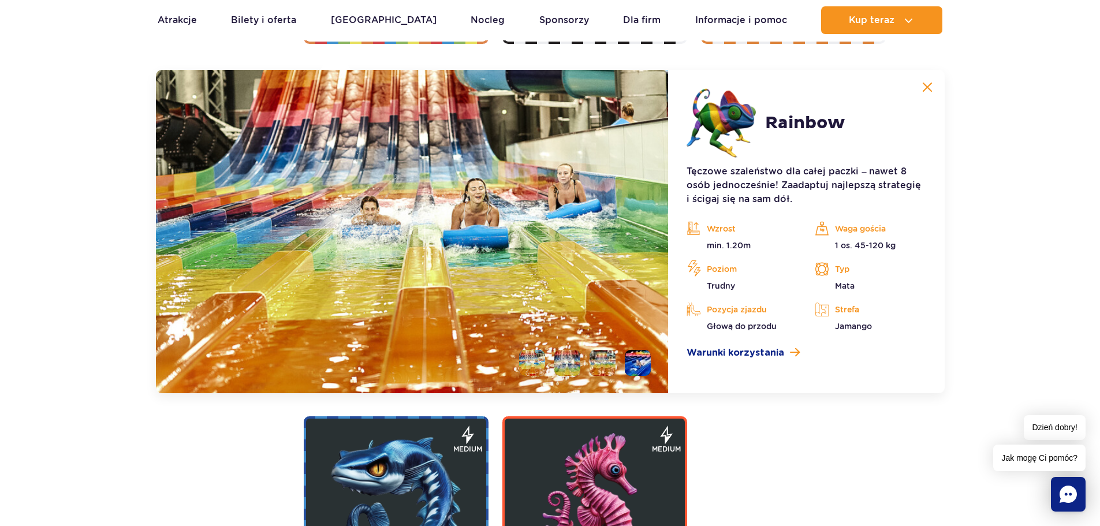
scroll to position [2300, 0]
drag, startPoint x: 935, startPoint y: 88, endPoint x: 939, endPoint y: 96, distance: 9.6
click at [939, 96] on button at bounding box center [927, 86] width 23 height 23
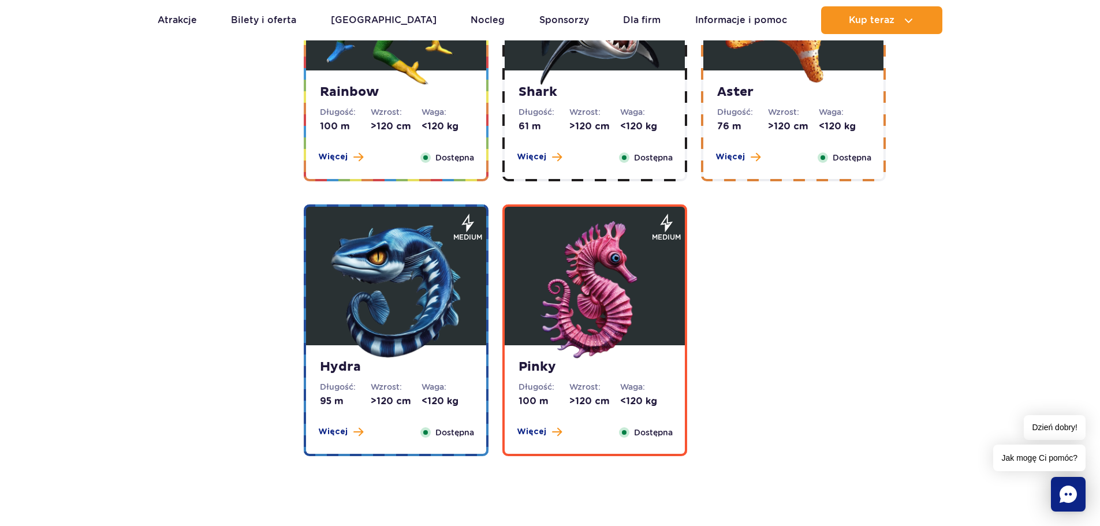
scroll to position [1953, 0]
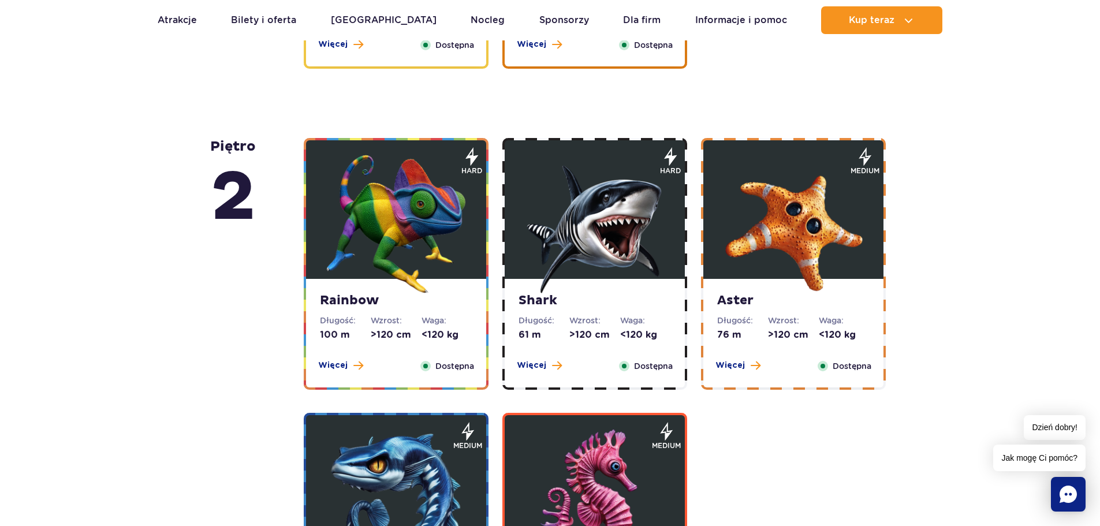
click at [797, 313] on div "Aster Długość: 76 m Wzrost: >120 cm Waga: <120 kg Więcej Zamknij Dostępna" at bounding box center [794, 333] width 180 height 109
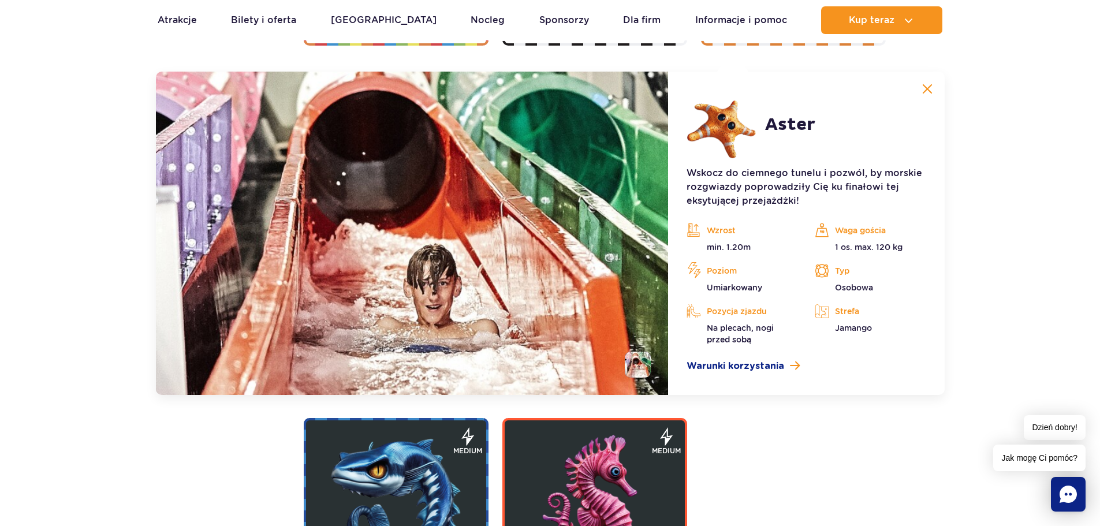
scroll to position [2300, 0]
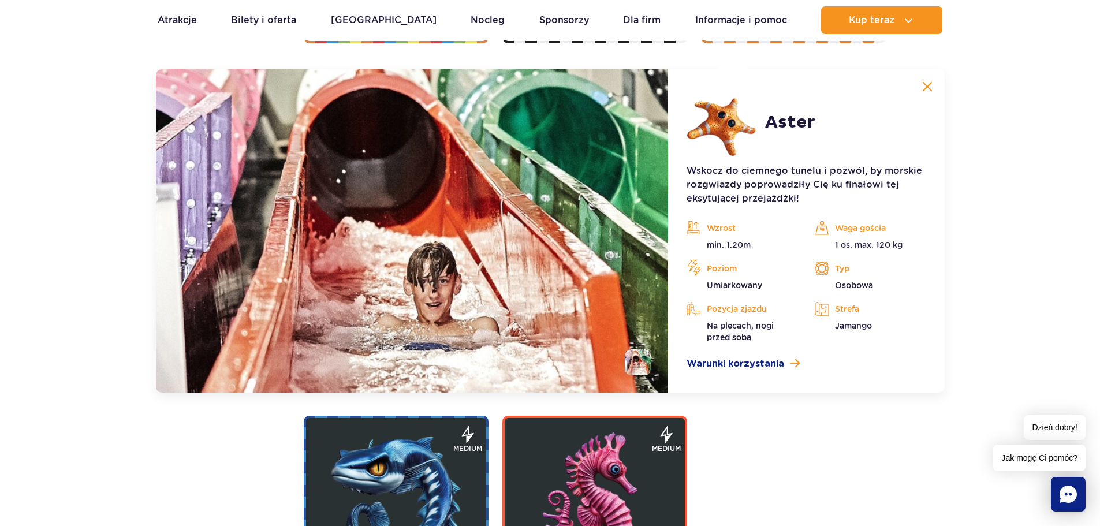
click at [936, 79] on button at bounding box center [927, 86] width 23 height 23
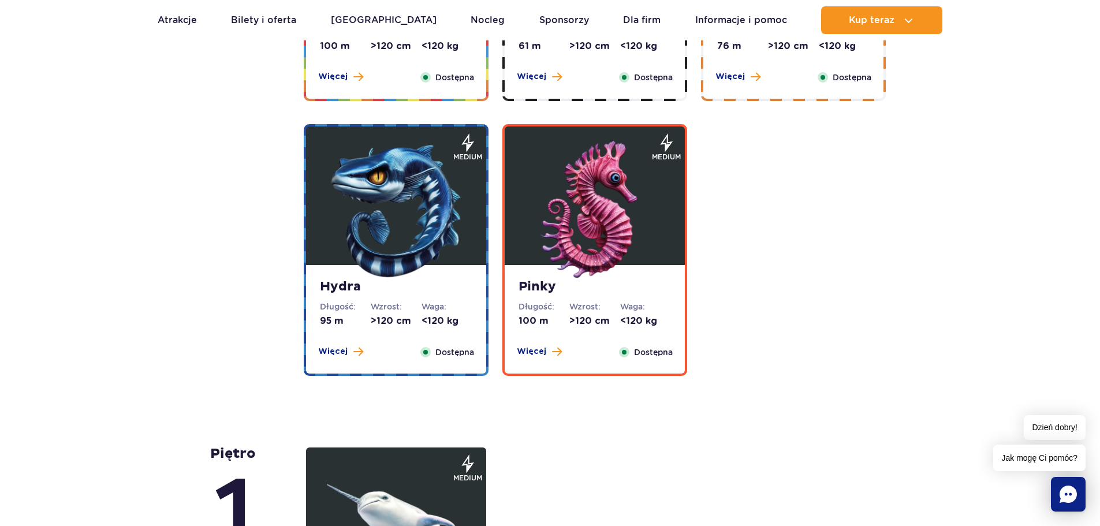
click at [404, 277] on img at bounding box center [396, 210] width 139 height 139
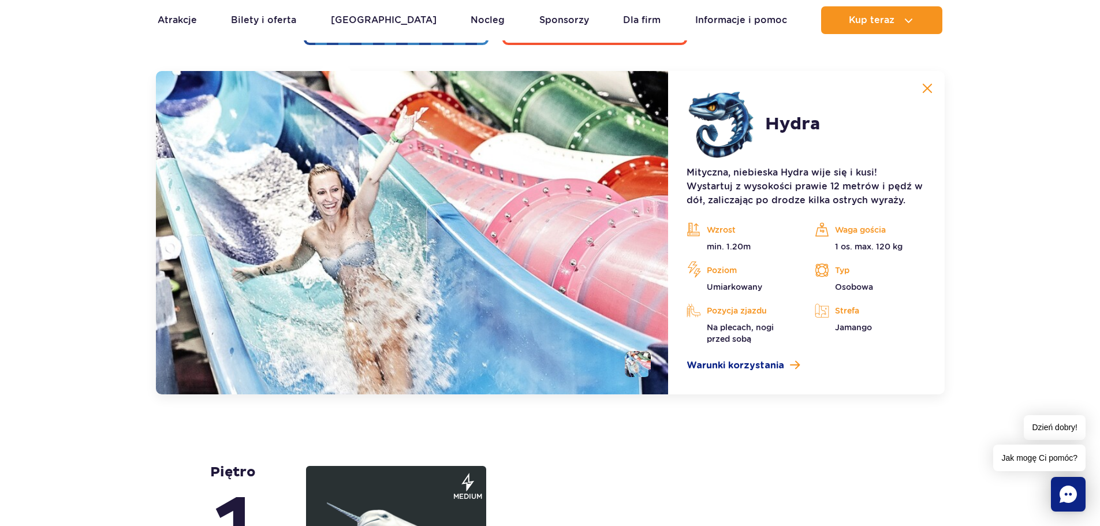
scroll to position [2575, 0]
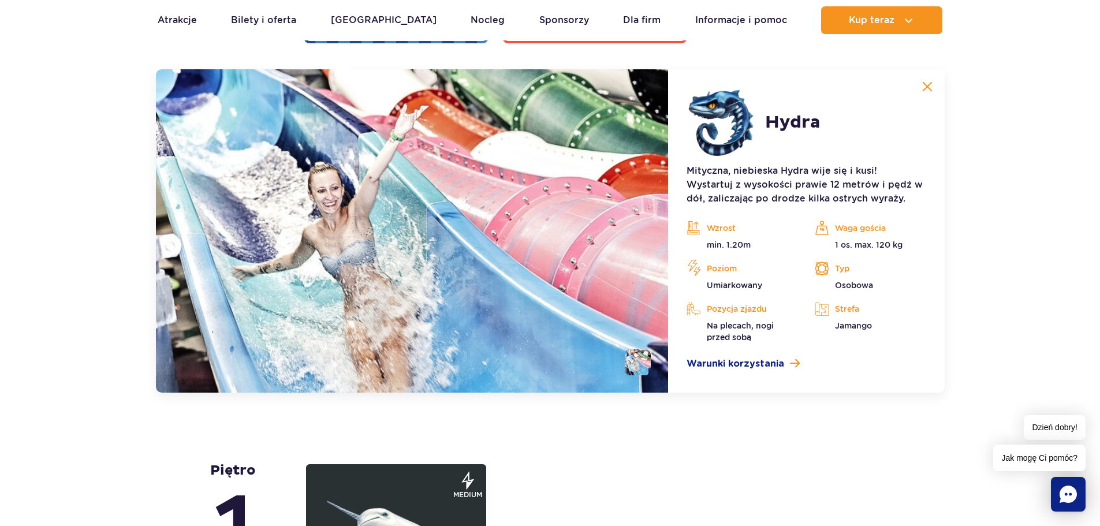
click at [921, 92] on button at bounding box center [927, 86] width 23 height 23
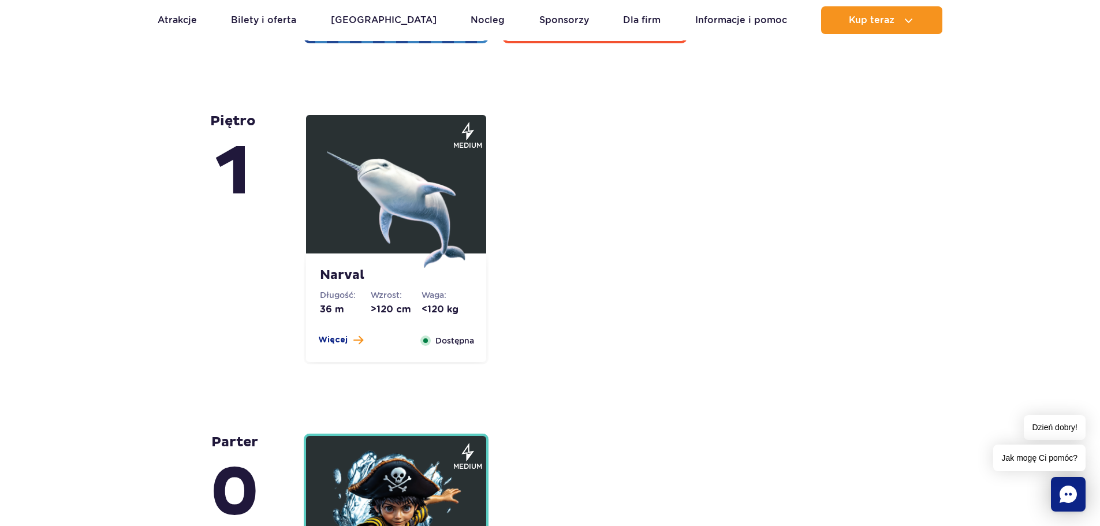
click at [430, 254] on img at bounding box center [396, 198] width 139 height 139
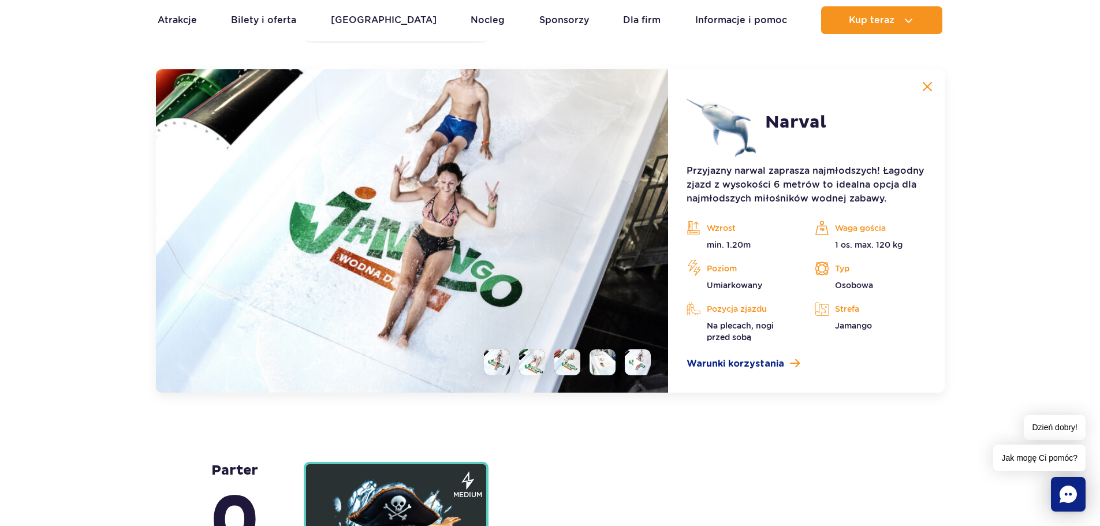
scroll to position [2838, 0]
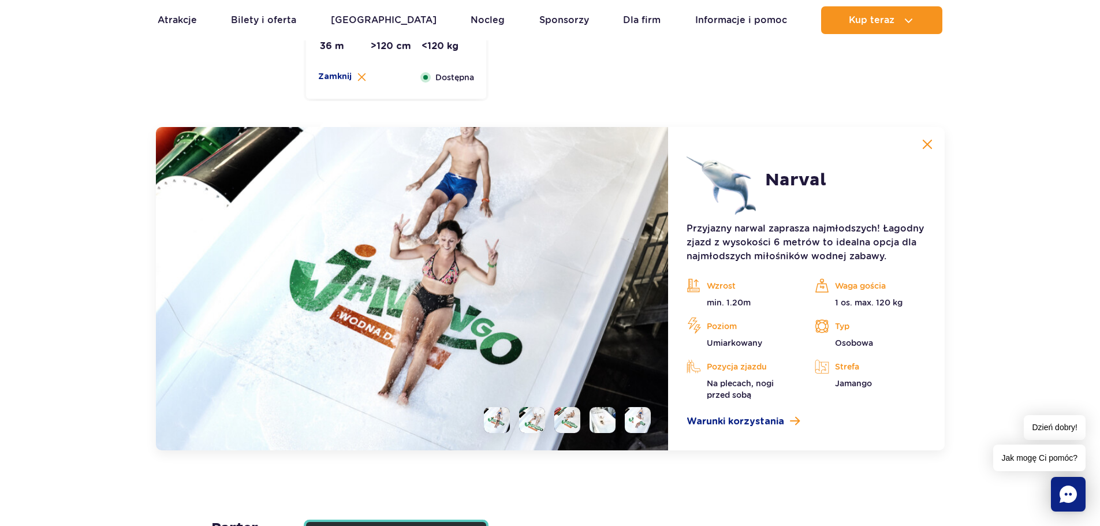
click at [569, 416] on li at bounding box center [568, 420] width 26 height 26
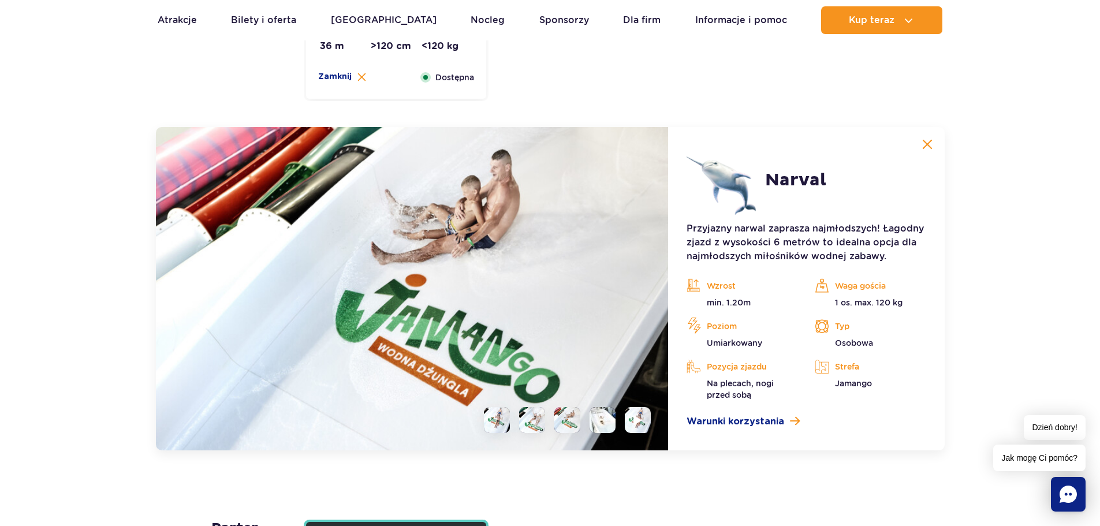
click at [592, 415] on li at bounding box center [603, 420] width 26 height 26
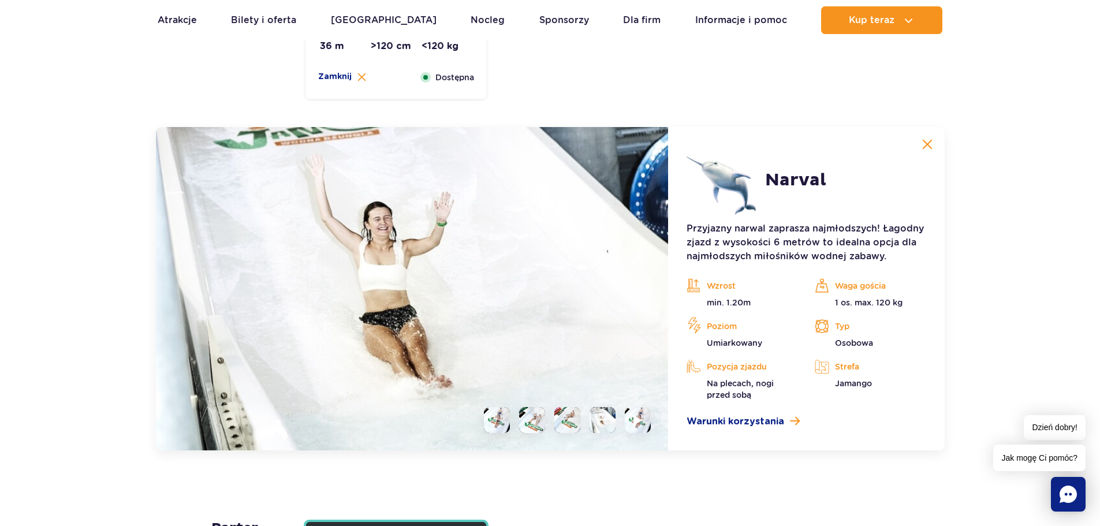
click at [924, 147] on img at bounding box center [928, 144] width 10 height 10
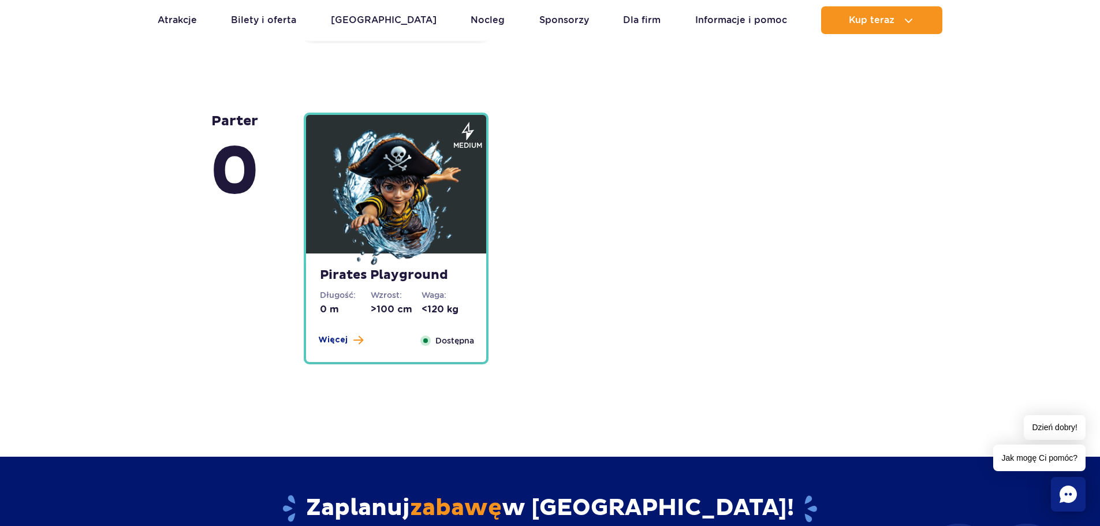
click at [434, 295] on dt "Waga:" at bounding box center [447, 295] width 51 height 12
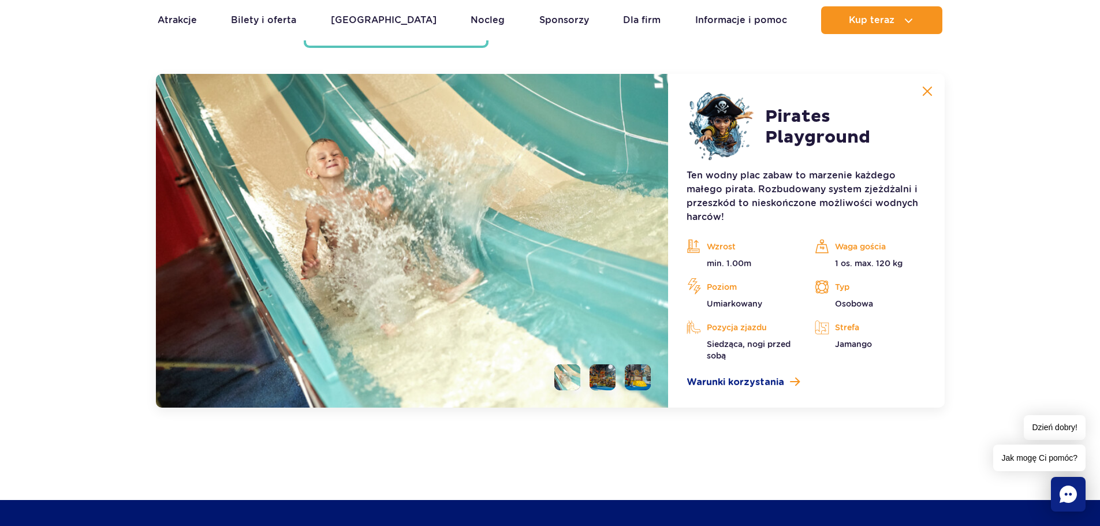
scroll to position [3217, 0]
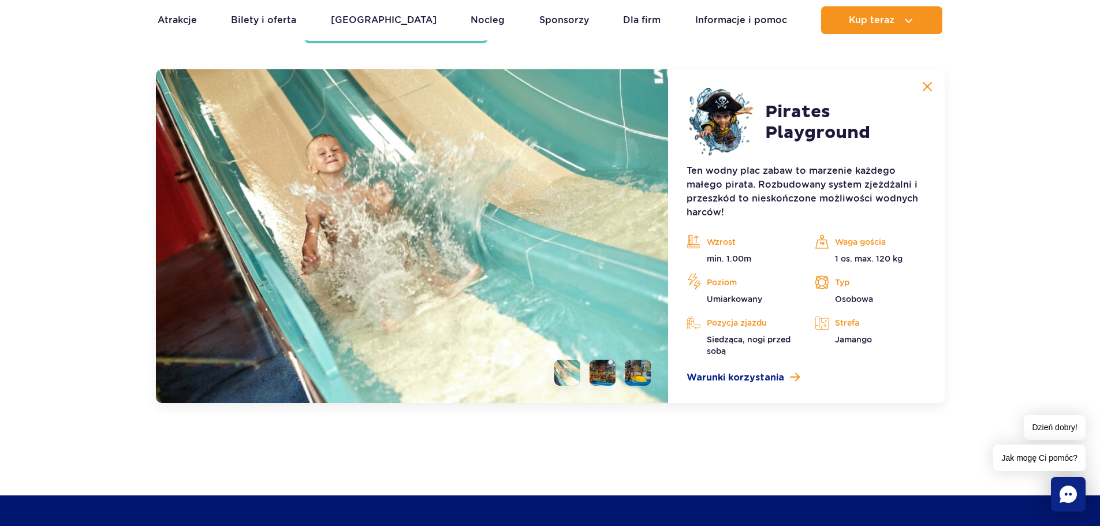
click at [621, 366] on ul at bounding box center [598, 373] width 106 height 26
click at [644, 366] on li at bounding box center [638, 373] width 26 height 26
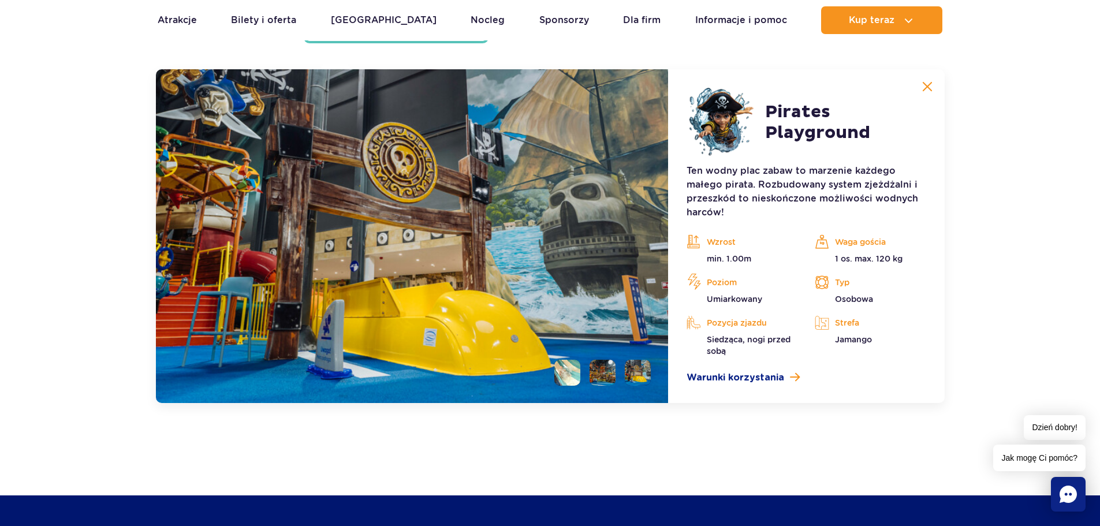
click at [928, 87] on img at bounding box center [928, 86] width 10 height 10
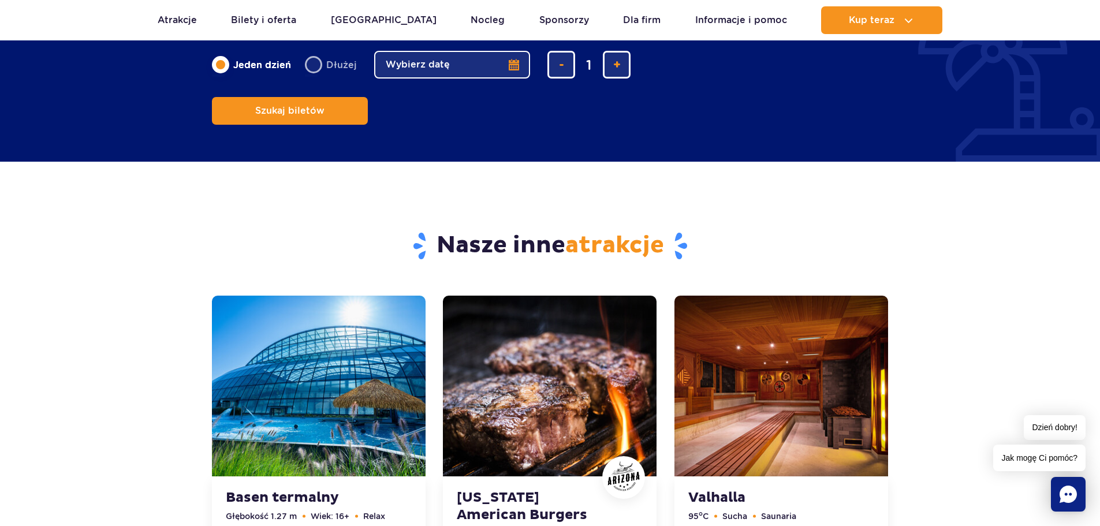
scroll to position [3275, 0]
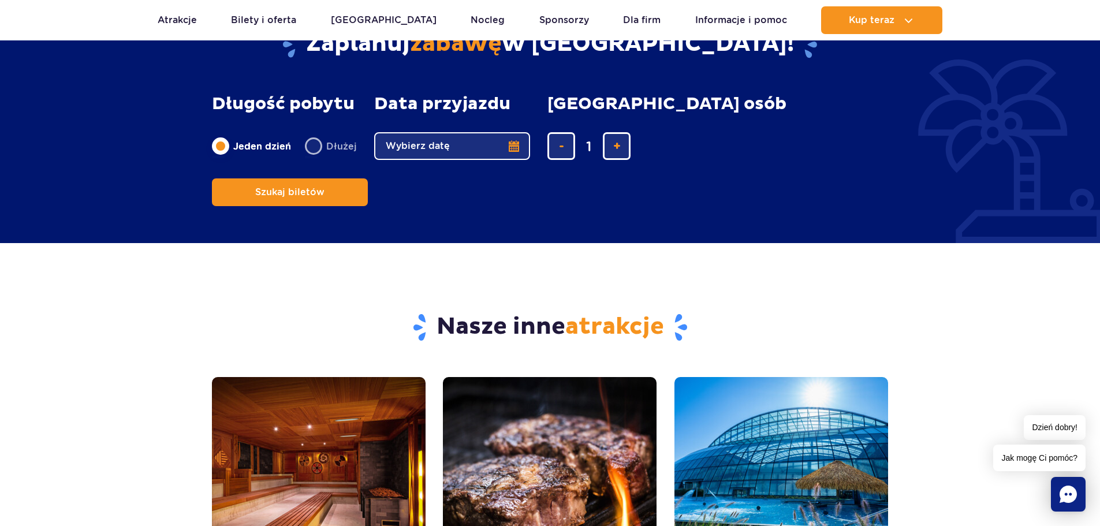
scroll to position [3581, 0]
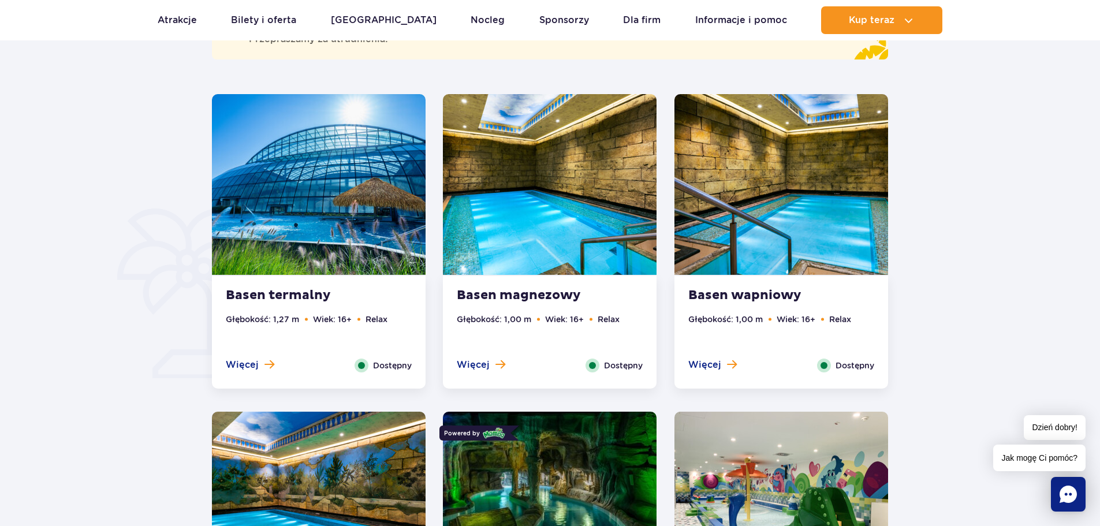
scroll to position [751, 0]
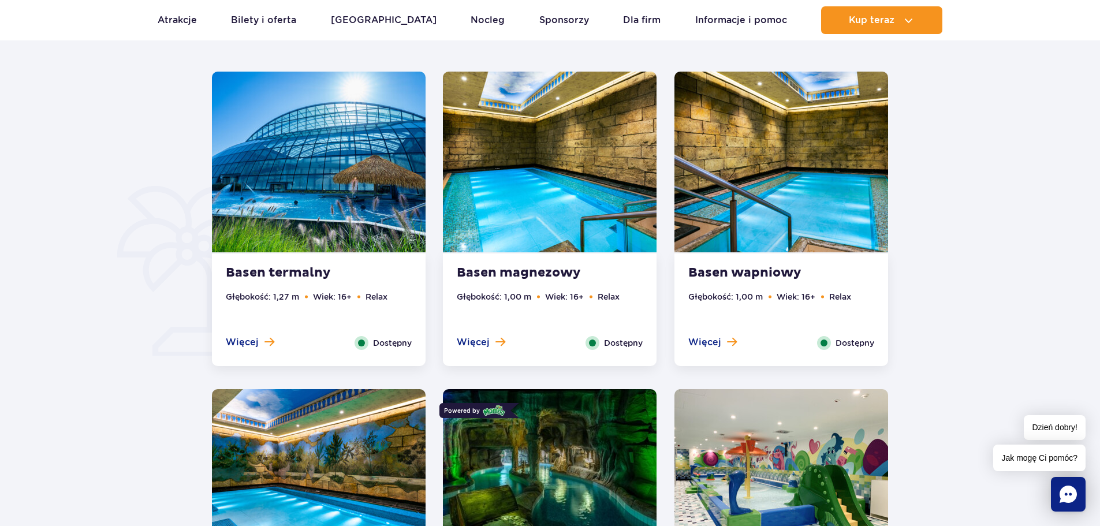
click at [726, 284] on div "Basen wapniowy Głębokość: 1,00 m Wiek: 16+ Relax Więcej Zamknij Dostępny" at bounding box center [782, 310] width 214 height 113
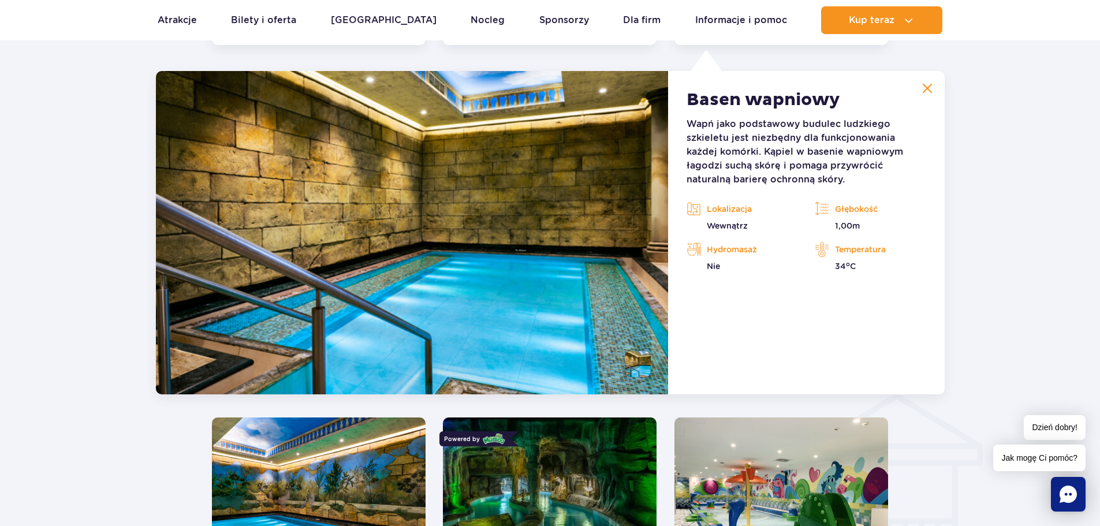
scroll to position [1074, 0]
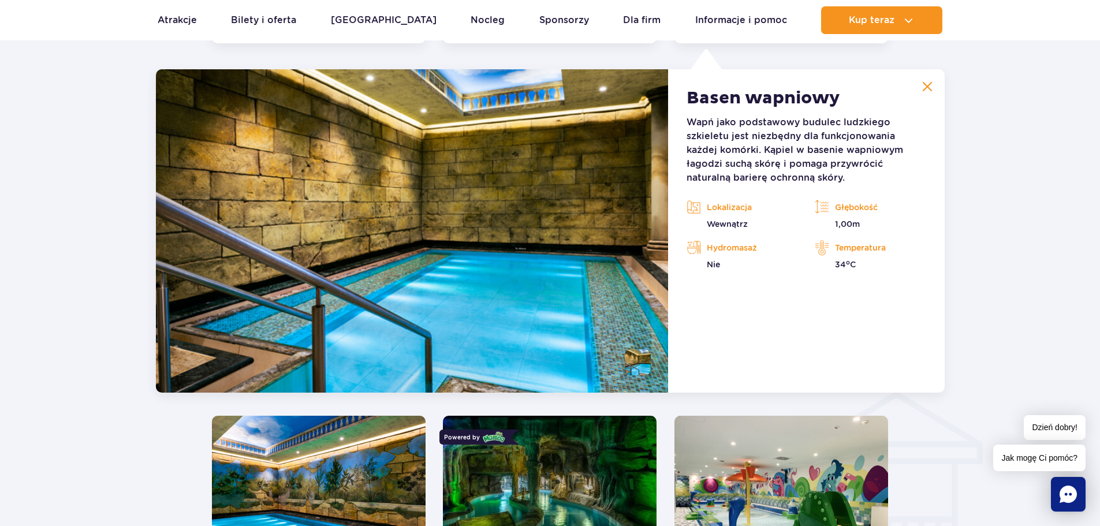
click at [929, 92] on button at bounding box center [927, 86] width 23 height 23
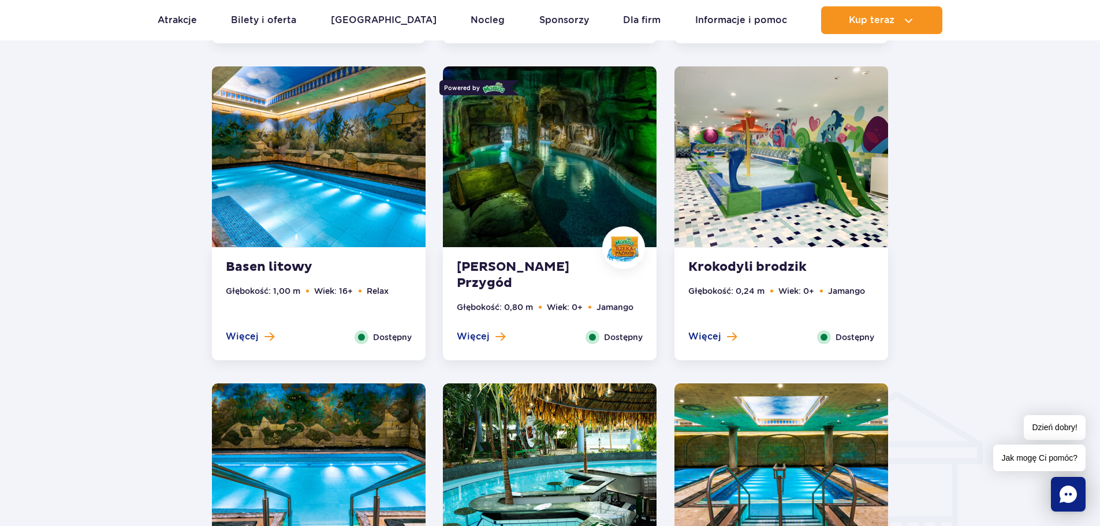
click at [525, 275] on strong "[PERSON_NAME] Przygód" at bounding box center [527, 275] width 140 height 32
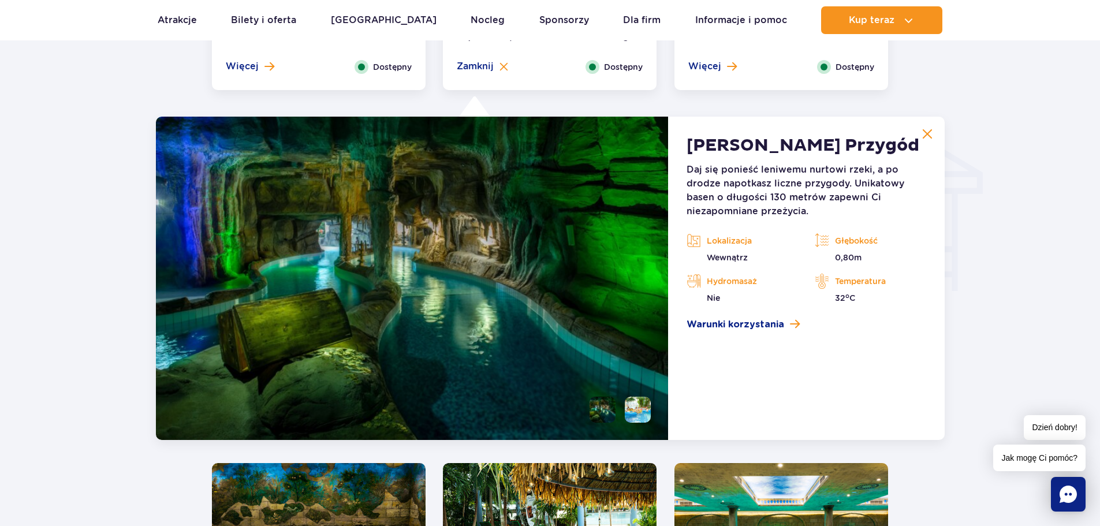
scroll to position [1334, 0]
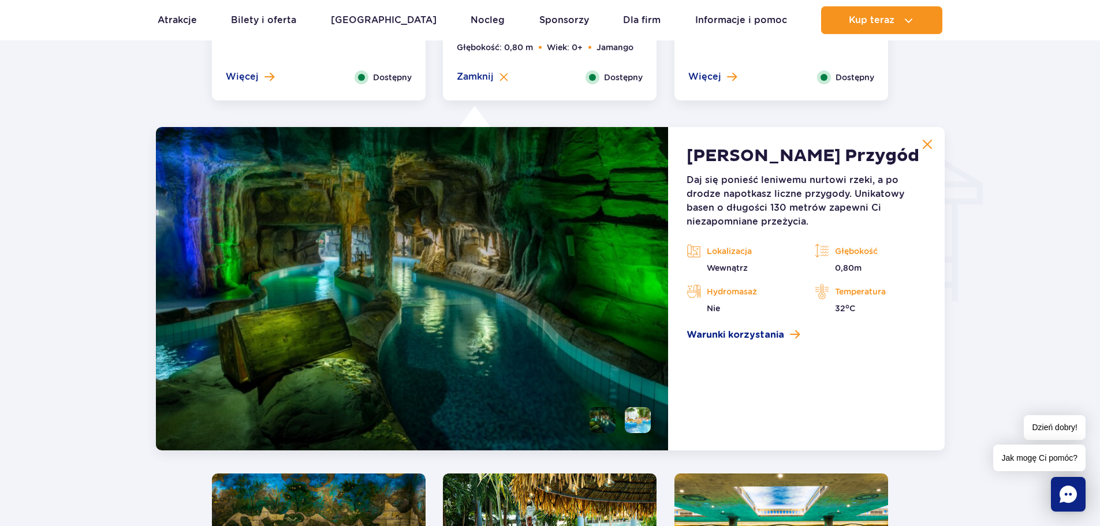
click at [931, 143] on img at bounding box center [928, 144] width 10 height 10
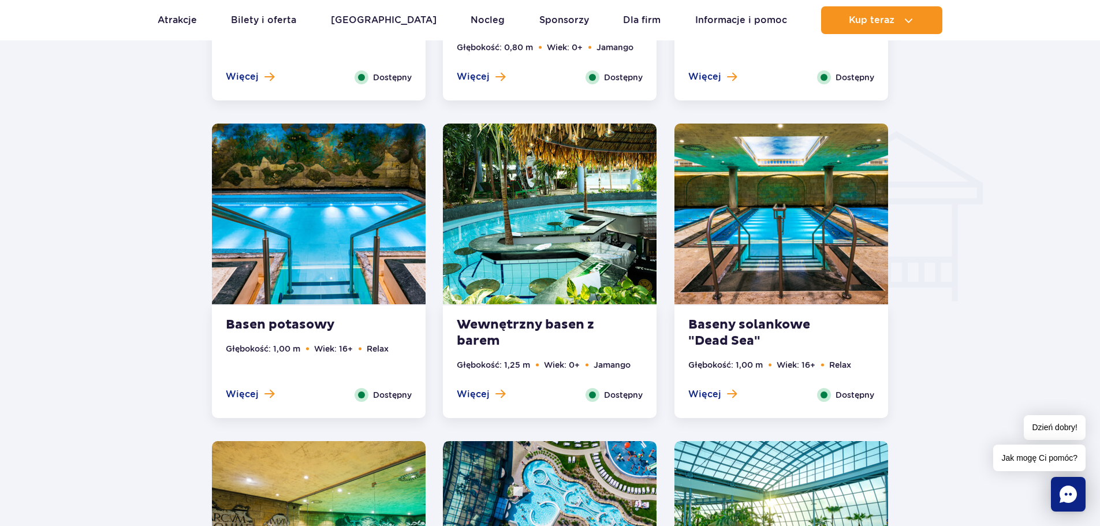
click at [726, 336] on strong "Baseny solankowe "Dead Sea"" at bounding box center [759, 333] width 140 height 32
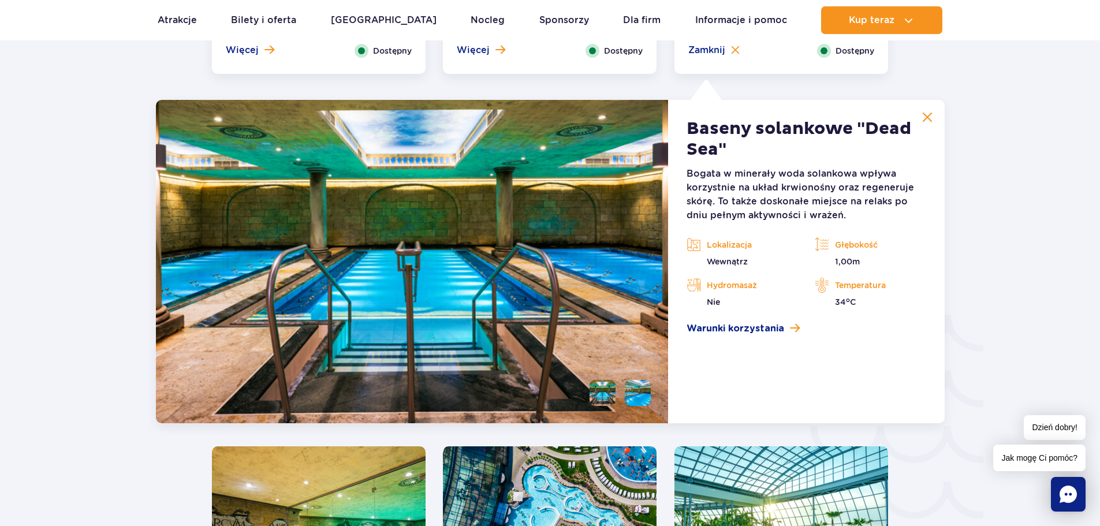
scroll to position [1709, 0]
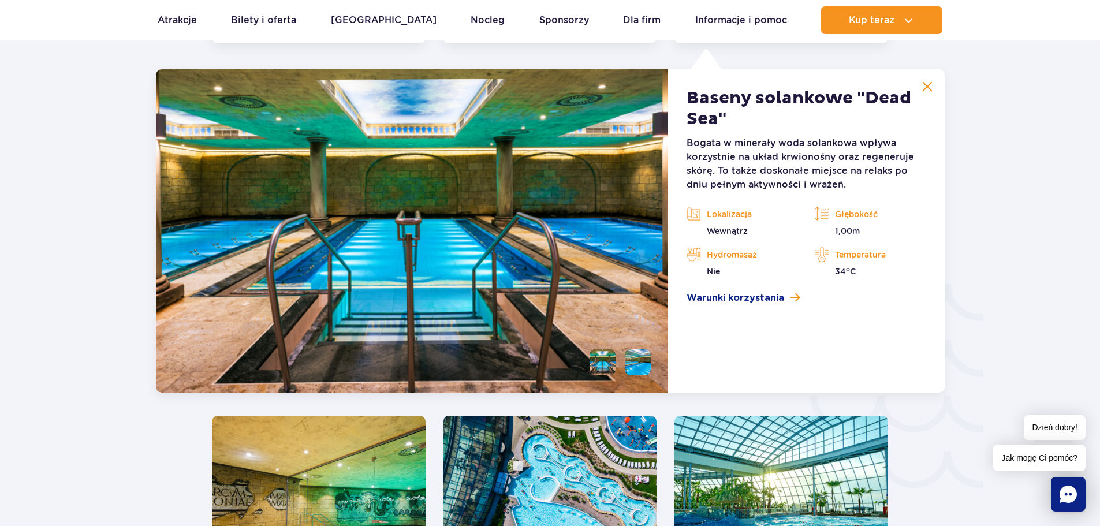
click at [925, 90] on img at bounding box center [928, 86] width 10 height 10
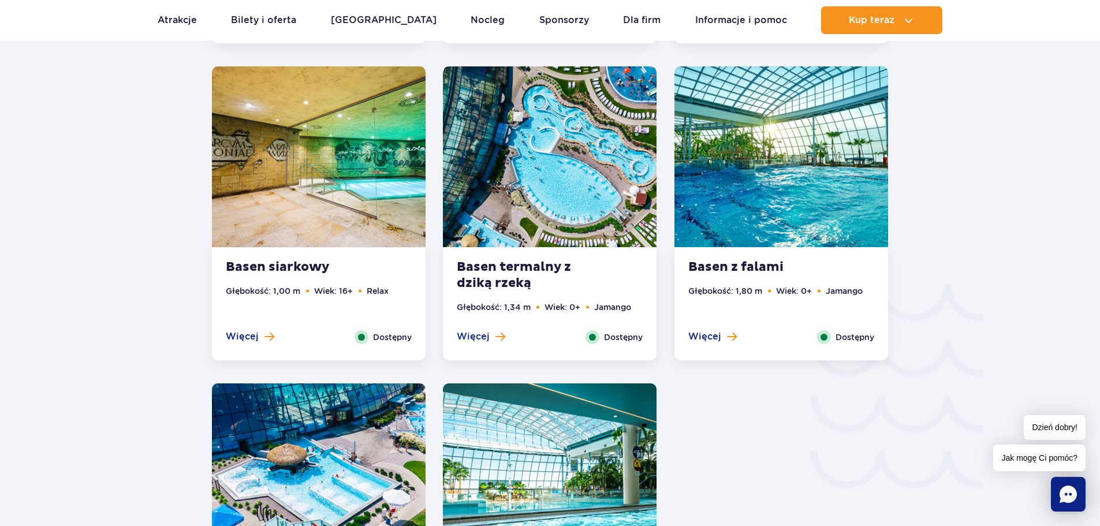
click at [779, 277] on div "Basen z falami Głębokość: 1,80 m Wiek: 0+ Jamango Więcej Zamknij Dostępny" at bounding box center [782, 304] width 214 height 113
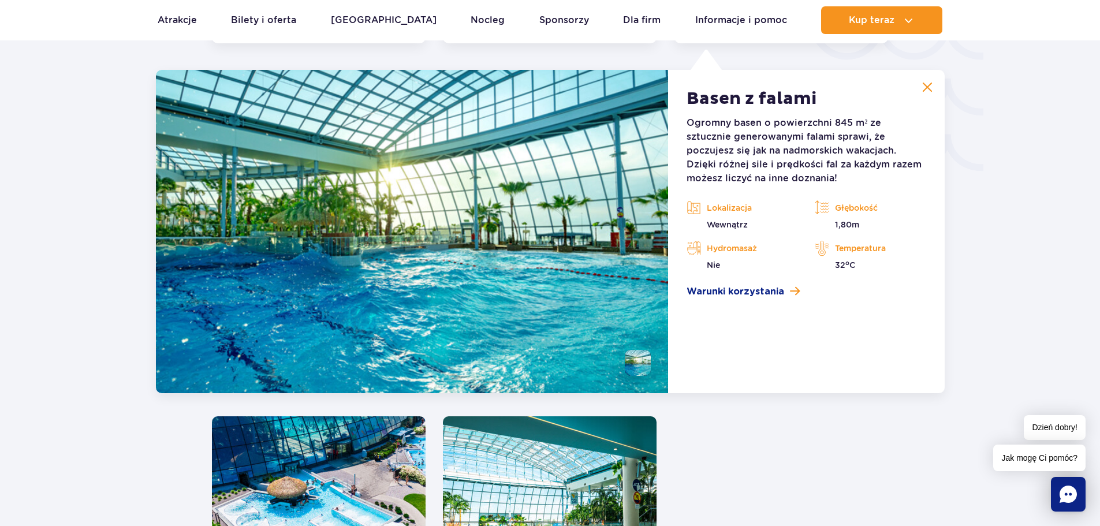
scroll to position [2026, 0]
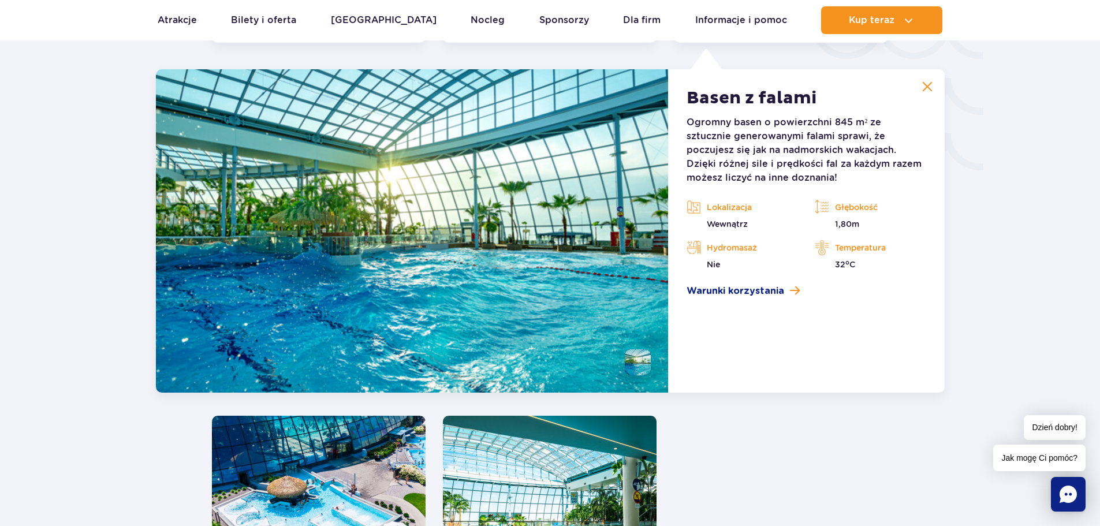
click at [929, 89] on img at bounding box center [928, 86] width 10 height 10
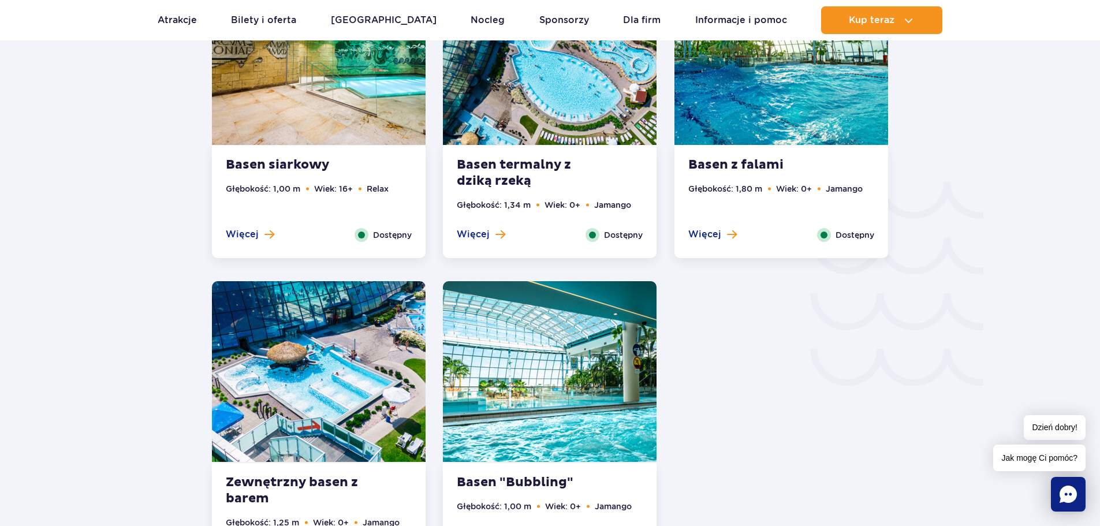
scroll to position [1795, 0]
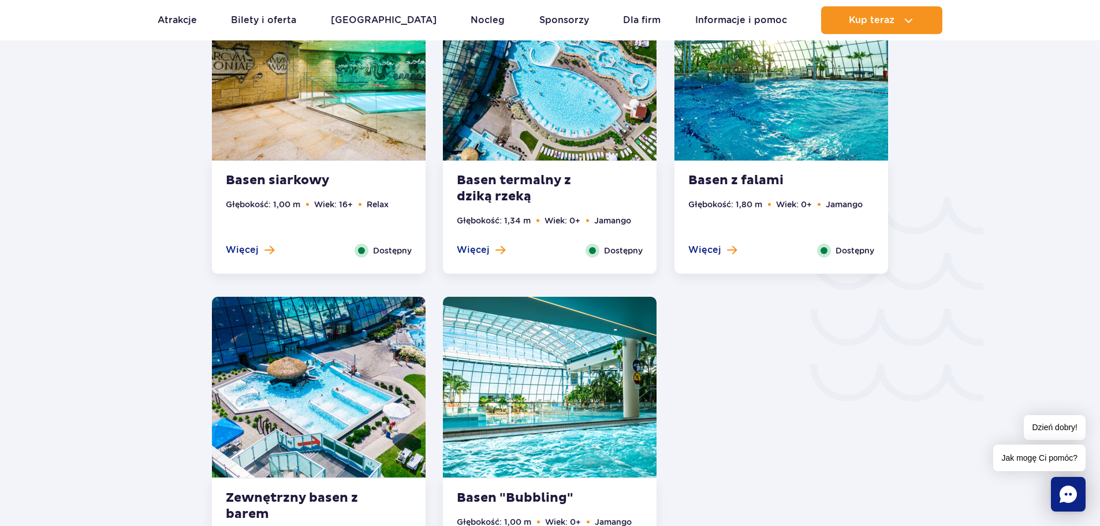
click at [225, 172] on div "Basen siarkowy Głębokość: 1,00 m Wiek: 16+ Relax Więcej Zamknij Dostępny" at bounding box center [319, 217] width 214 height 113
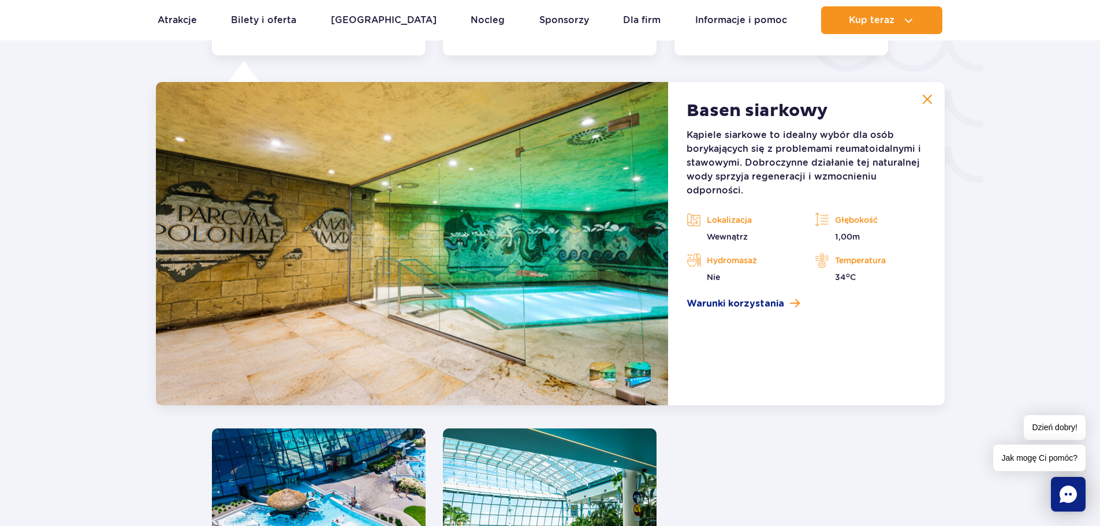
scroll to position [2026, 0]
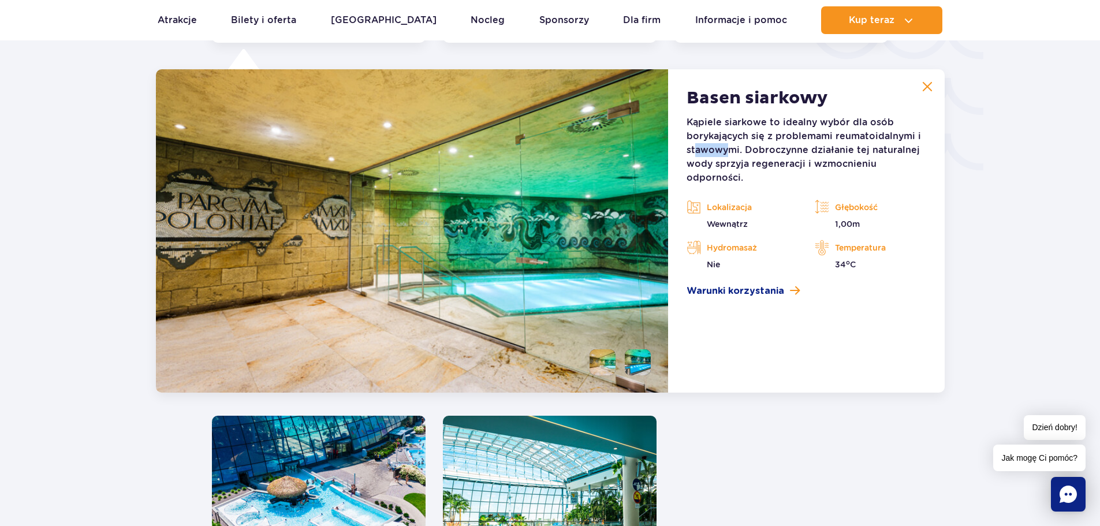
drag, startPoint x: 696, startPoint y: 150, endPoint x: 728, endPoint y: 153, distance: 32.5
click at [727, 153] on p "Kąpiele siarkowe to idealny wybór dla osób borykających się z problemami reumat…" at bounding box center [806, 150] width 239 height 69
click at [929, 85] on img at bounding box center [928, 86] width 10 height 10
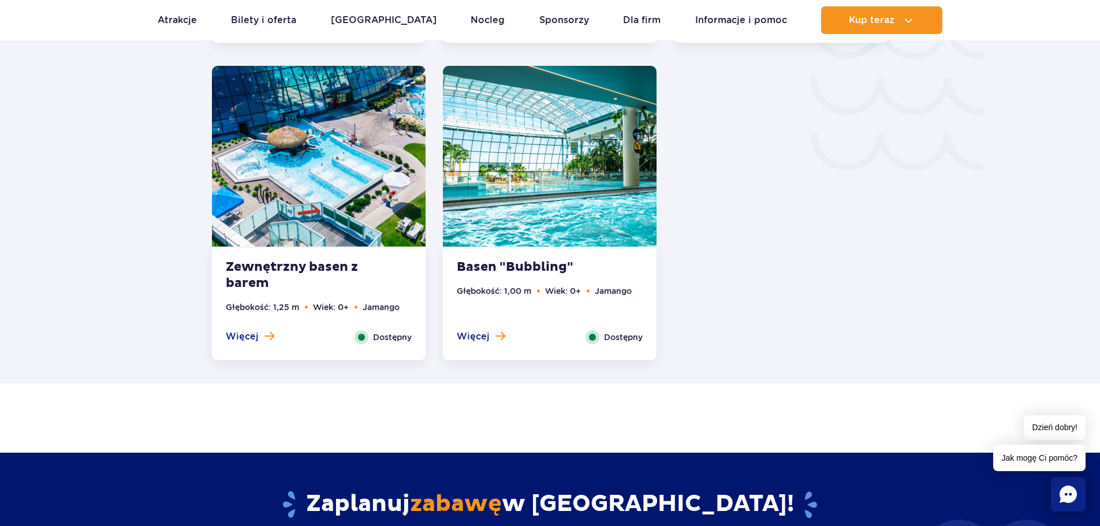
drag, startPoint x: 541, startPoint y: 267, endPoint x: 608, endPoint y: 261, distance: 67.9
click at [540, 267] on strong "Basen "Bubbling"" at bounding box center [527, 267] width 140 height 16
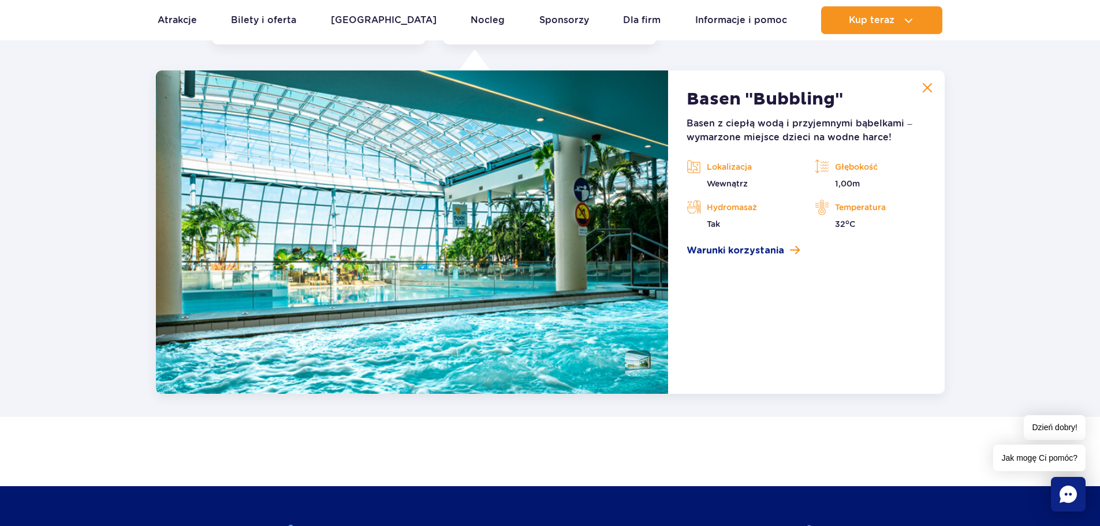
scroll to position [2344, 0]
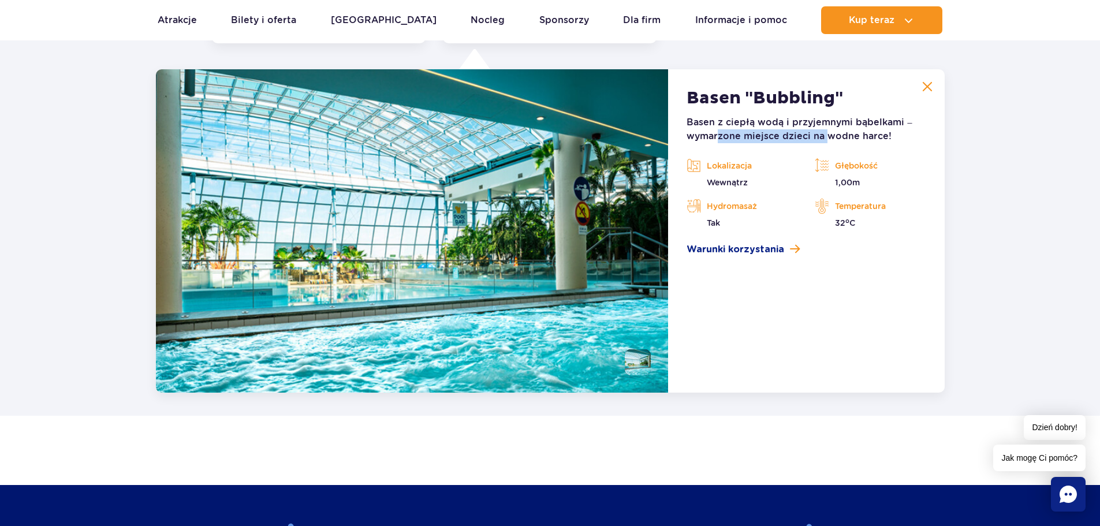
drag, startPoint x: 720, startPoint y: 138, endPoint x: 827, endPoint y: 141, distance: 106.9
click at [827, 141] on p "Basen z ciepłą wodą i przyjemnymi bąbelkami – wymarzone miejsce dzieci na wodne…" at bounding box center [806, 130] width 239 height 28
click at [909, 193] on div "Lokalizacja Wewnątrz Głębokość 1,00m Hydromasaż Tak Temperatura 32 o C" at bounding box center [806, 193] width 256 height 72
click at [920, 87] on button at bounding box center [927, 86] width 23 height 23
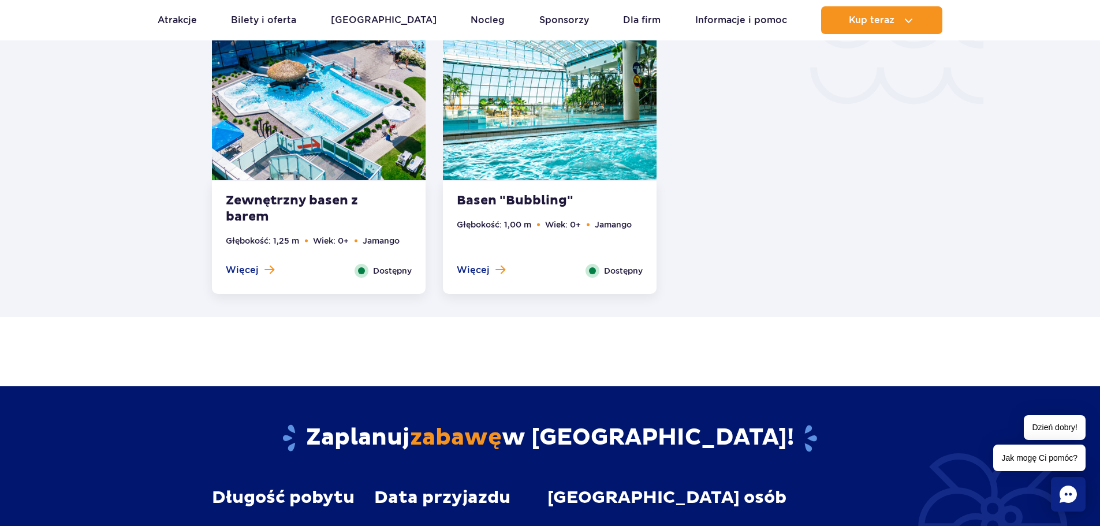
scroll to position [1881, 0]
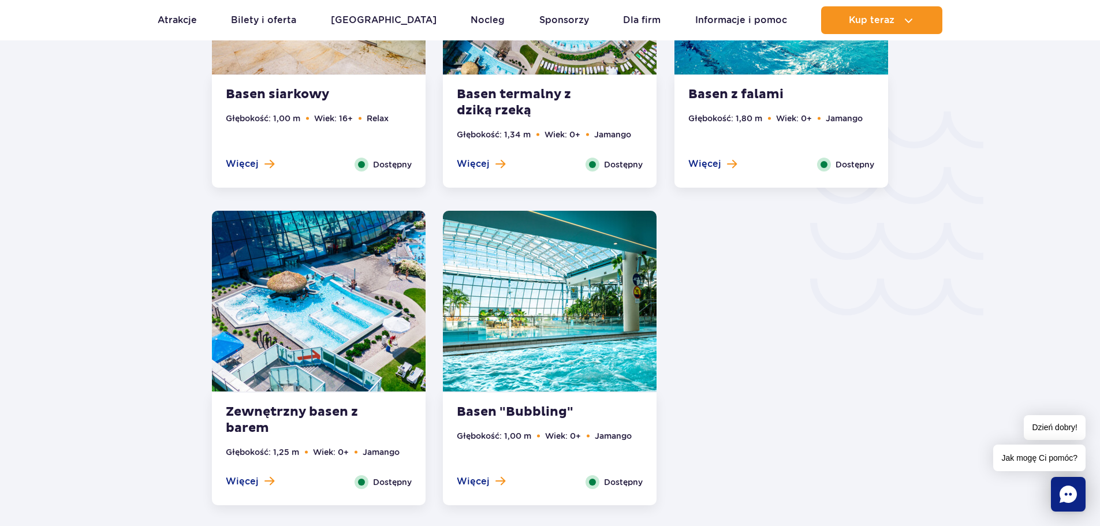
click at [323, 404] on strong "Zewnętrzny basen z barem" at bounding box center [296, 420] width 140 height 32
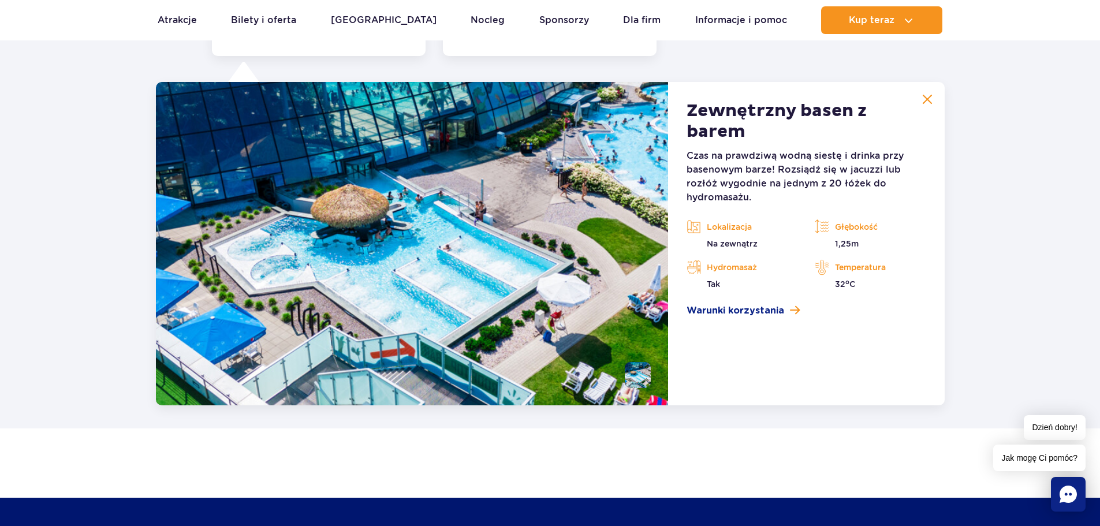
scroll to position [2344, 0]
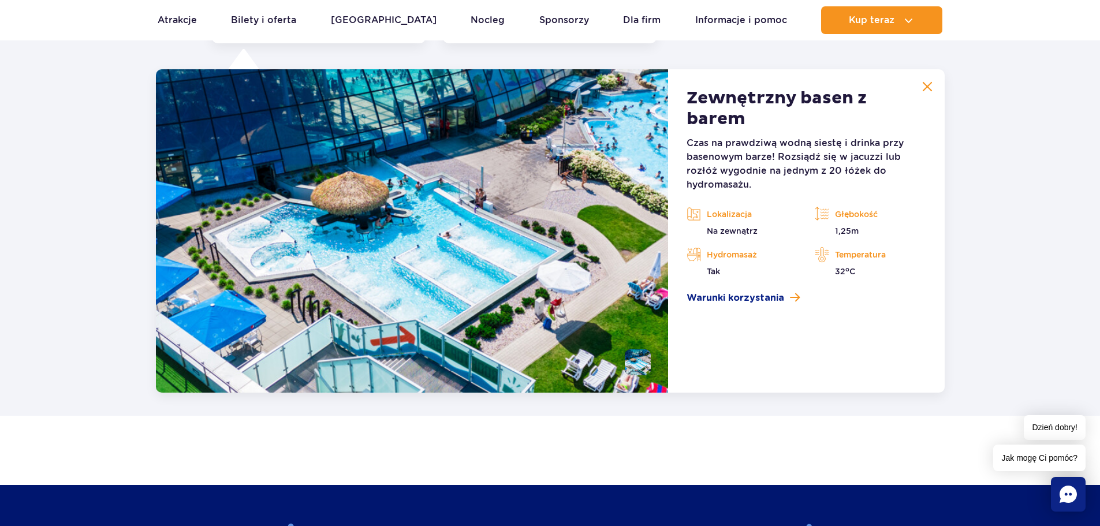
click at [921, 91] on button at bounding box center [927, 86] width 23 height 23
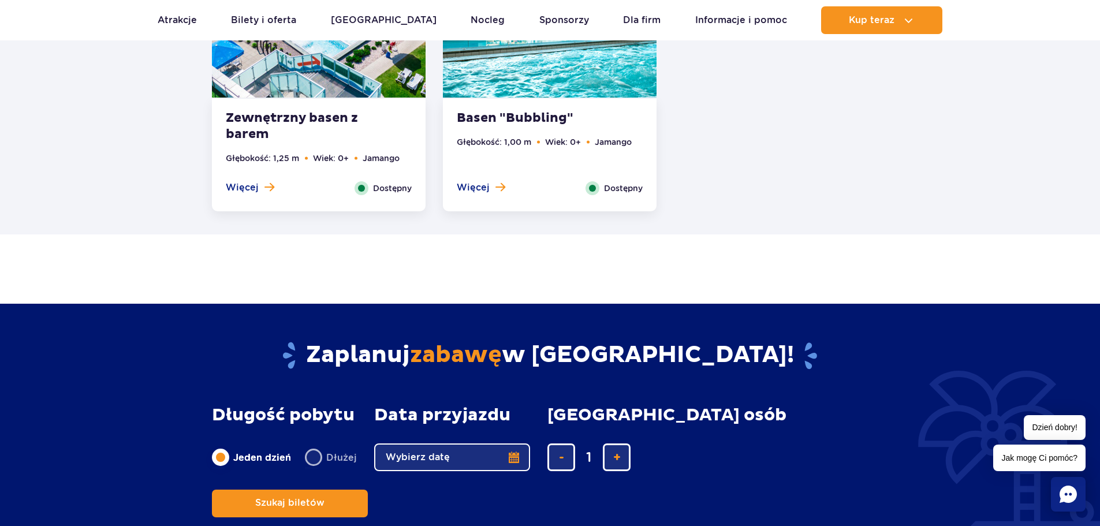
scroll to position [1997, 0]
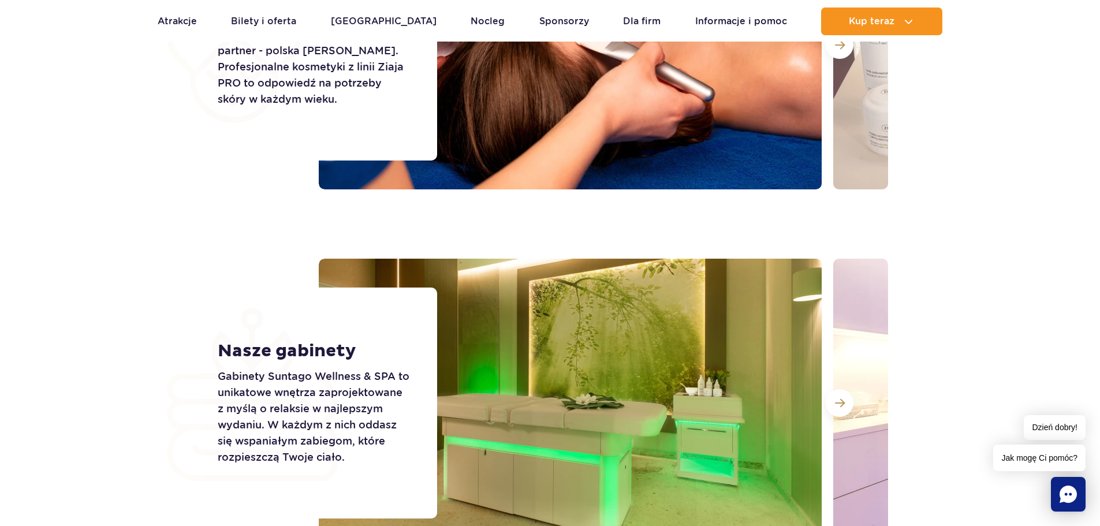
scroll to position [1906, 0]
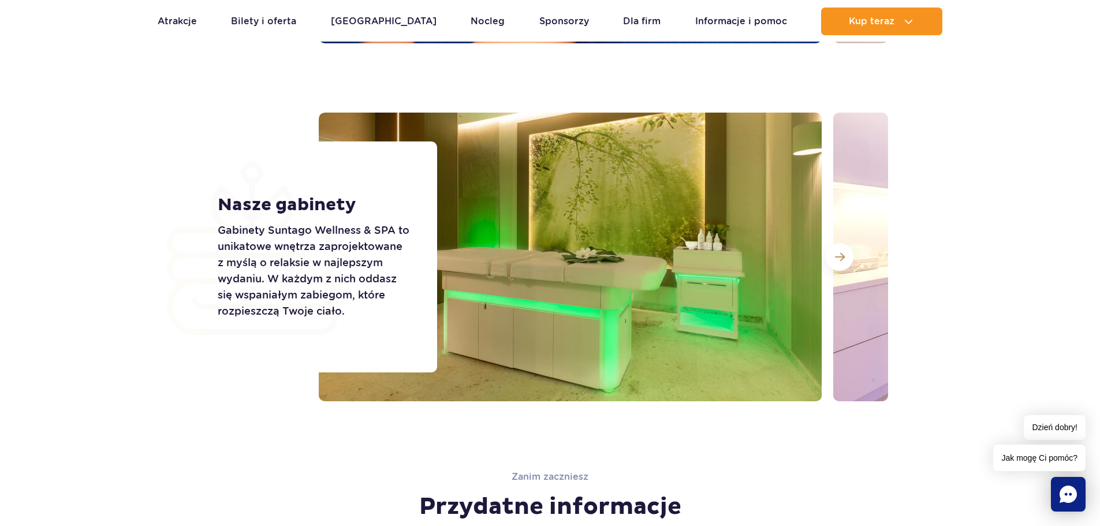
click at [857, 260] on img at bounding box center [1085, 257] width 503 height 289
click at [837, 259] on span at bounding box center [840, 257] width 10 height 10
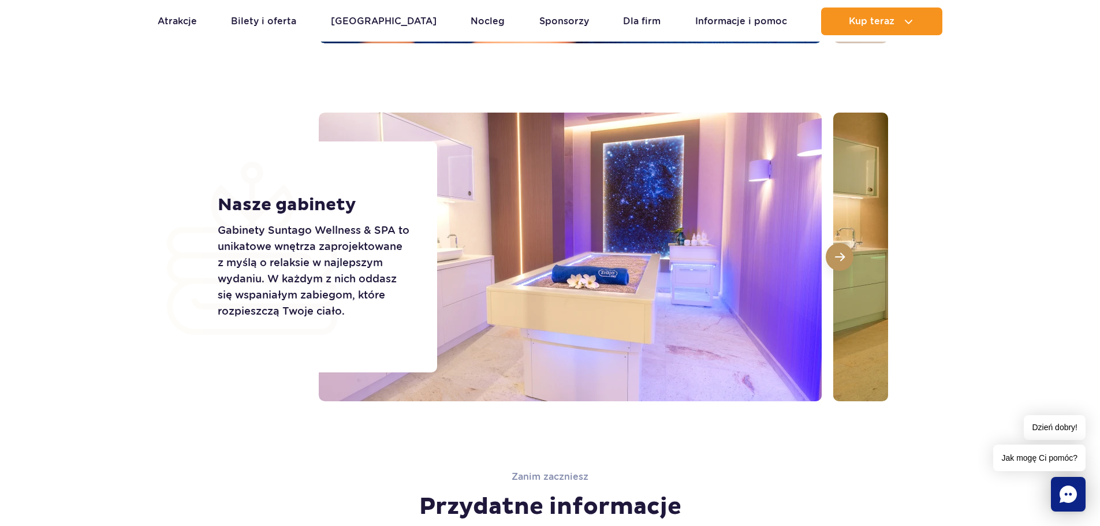
click at [837, 259] on span at bounding box center [840, 257] width 10 height 10
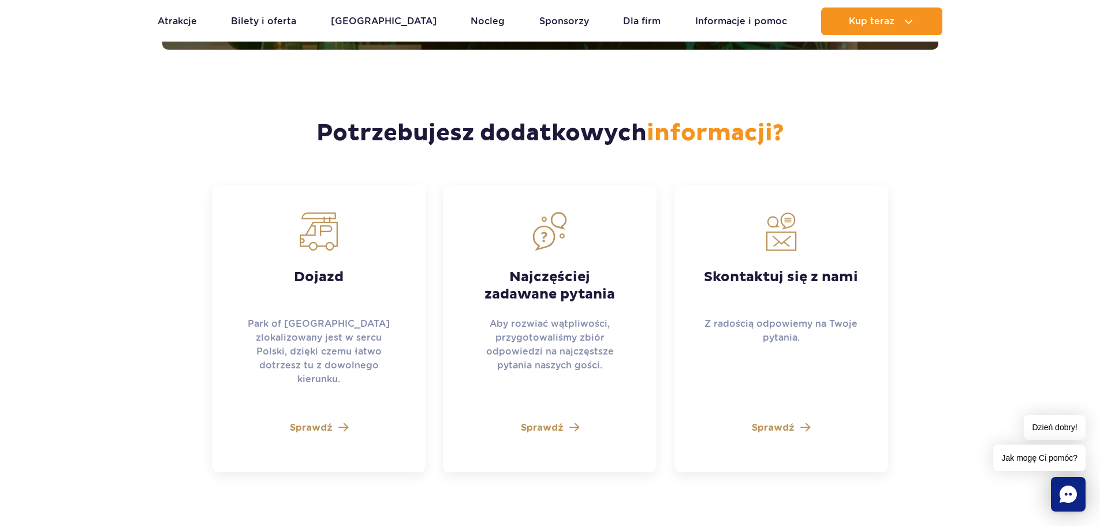
scroll to position [2773, 0]
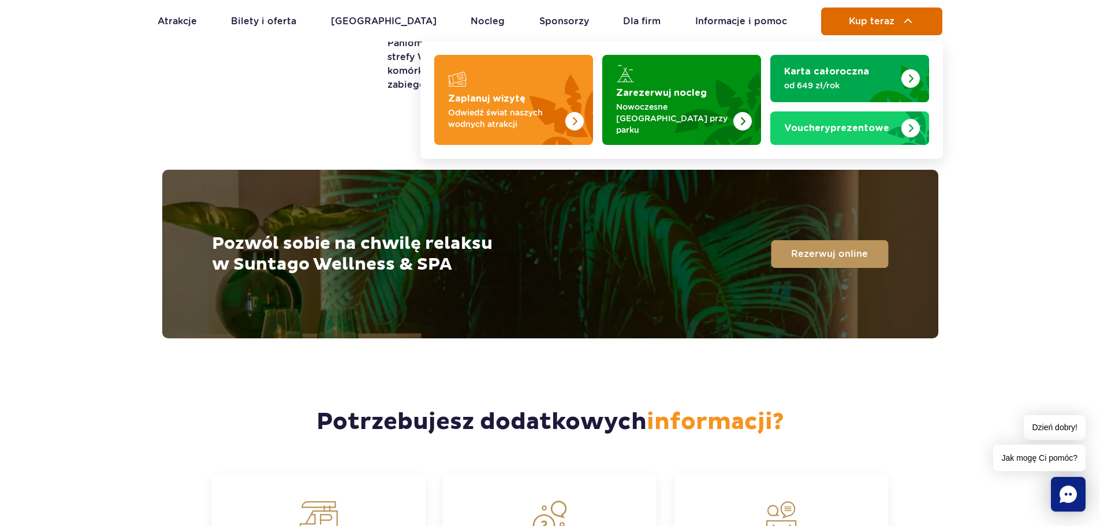
click at [913, 25] on img at bounding box center [909, 21] width 14 height 14
click at [1020, 235] on div "Pozwól sobie na chwilę relaksu w Suntago Wellness & SPA Rezerwuj online" at bounding box center [550, 254] width 1082 height 169
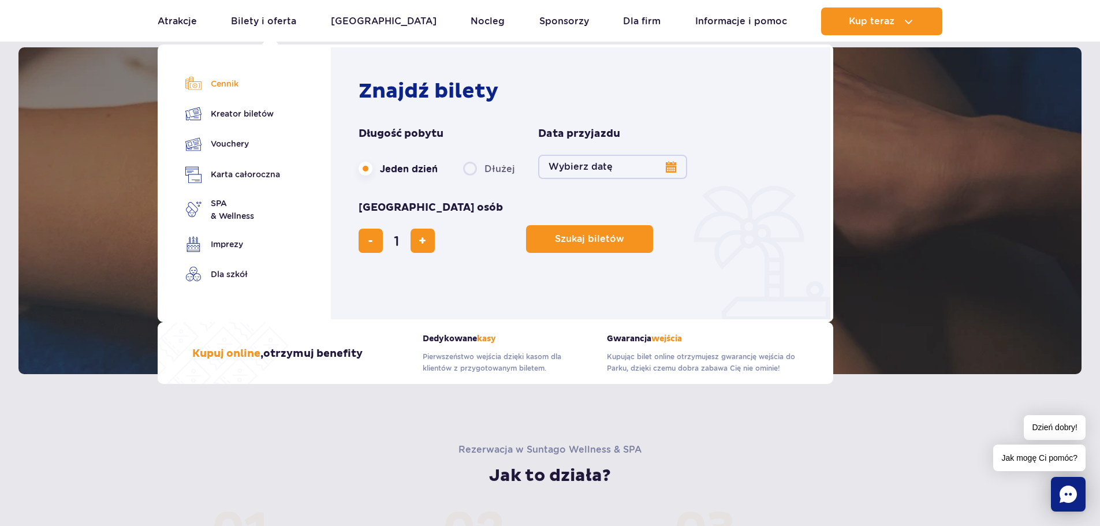
click at [223, 88] on link "Cennik" at bounding box center [232, 84] width 95 height 16
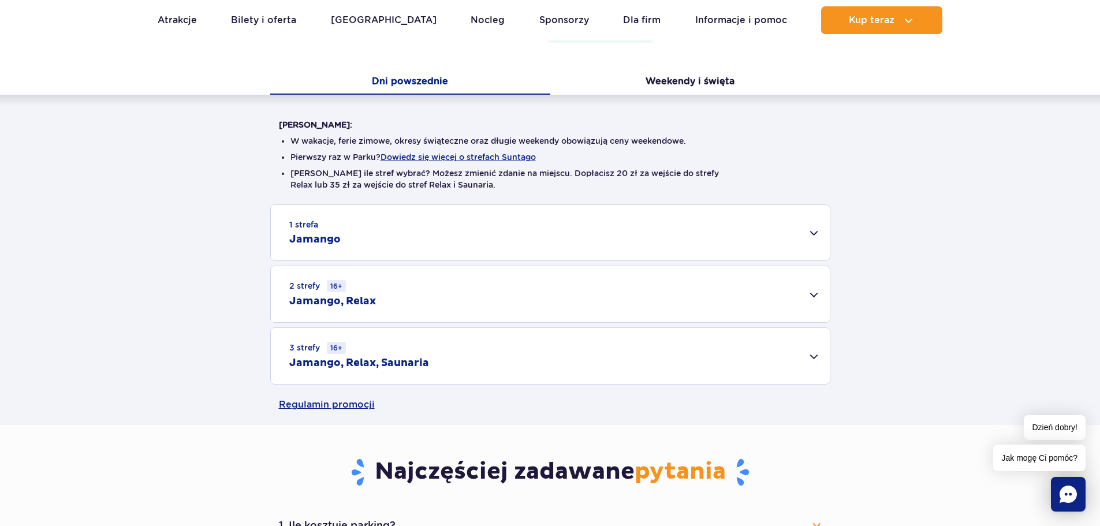
scroll to position [231, 0]
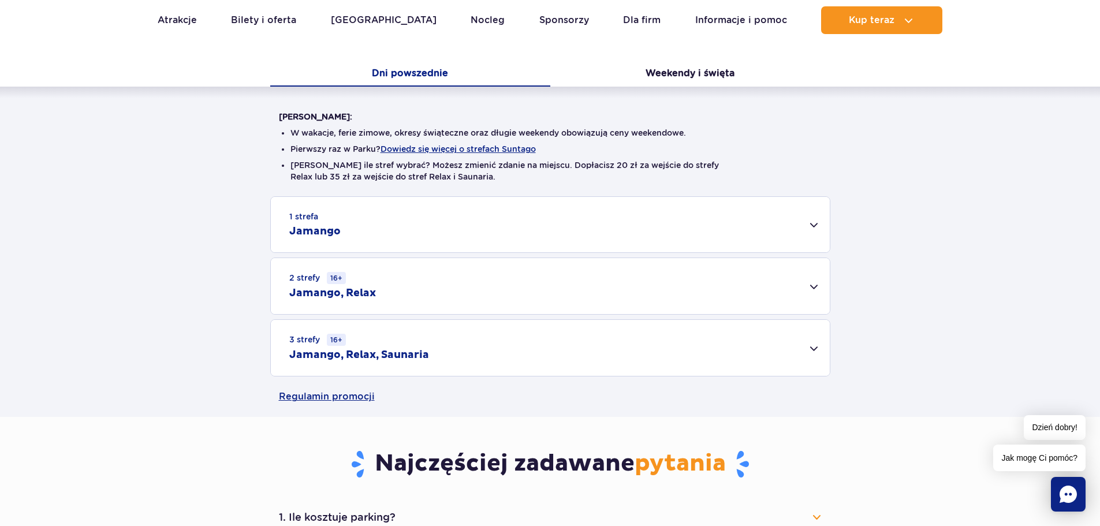
click at [810, 232] on div "1 strefa Jamango" at bounding box center [550, 224] width 559 height 55
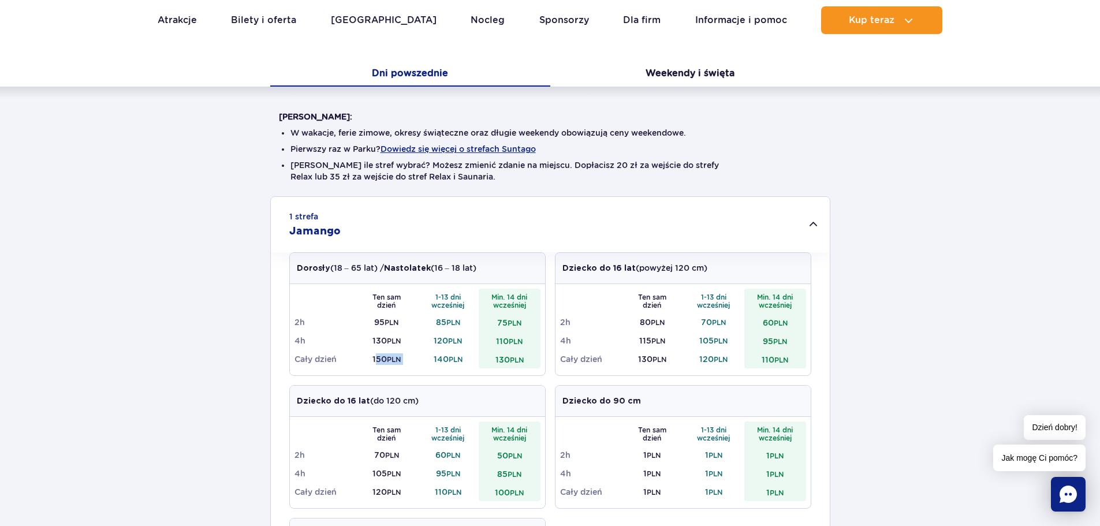
drag, startPoint x: 374, startPoint y: 355, endPoint x: 426, endPoint y: 363, distance: 52.0
click at [426, 363] on tr "Cały dzień 150 PLN 140 PLN 130 PLN" at bounding box center [418, 359] width 246 height 18
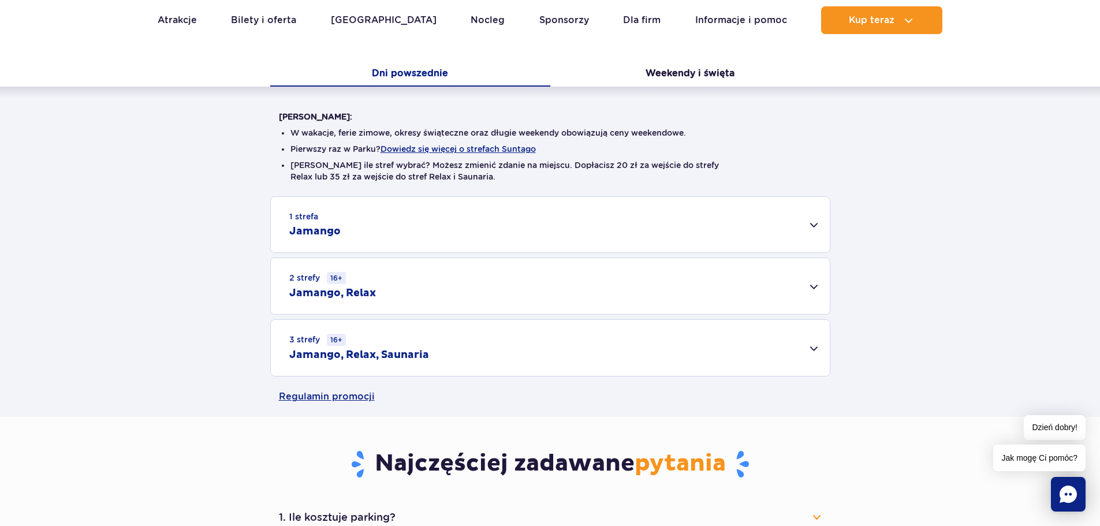
click at [413, 228] on div "1 strefa Jamango" at bounding box center [550, 224] width 559 height 55
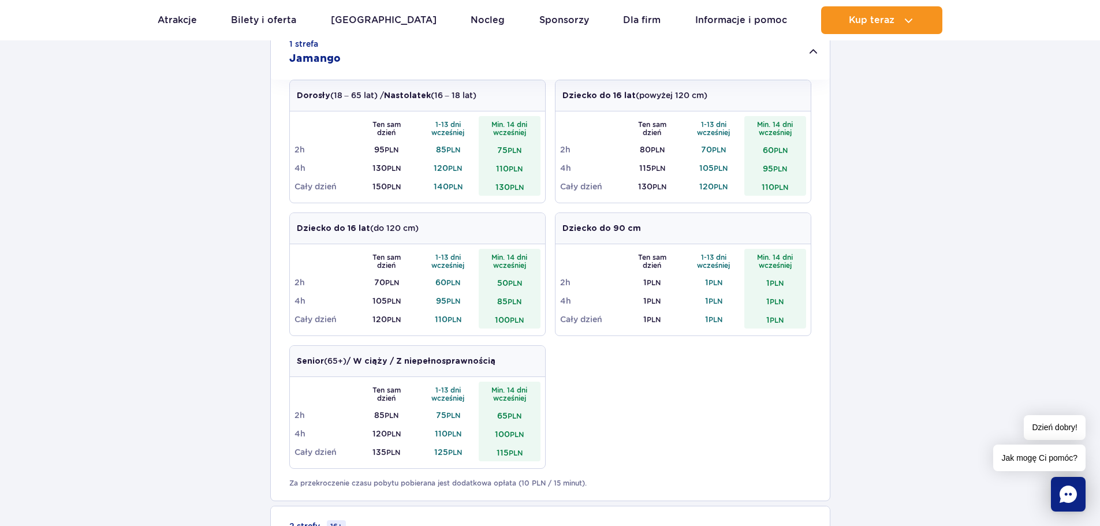
scroll to position [404, 0]
drag, startPoint x: 449, startPoint y: 359, endPoint x: 545, endPoint y: 355, distance: 96.6
click at [545, 355] on div "Senior (65+) / W ciąży / Z niepełnosprawnością Ten sam dzień 1-13 dni wcześniej…" at bounding box center [417, 407] width 256 height 124
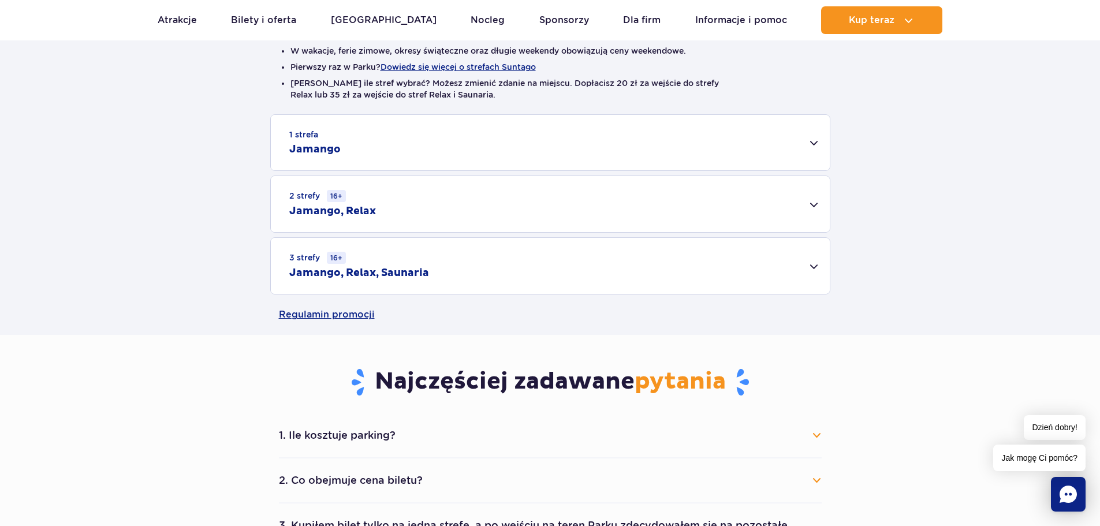
scroll to position [173, 0]
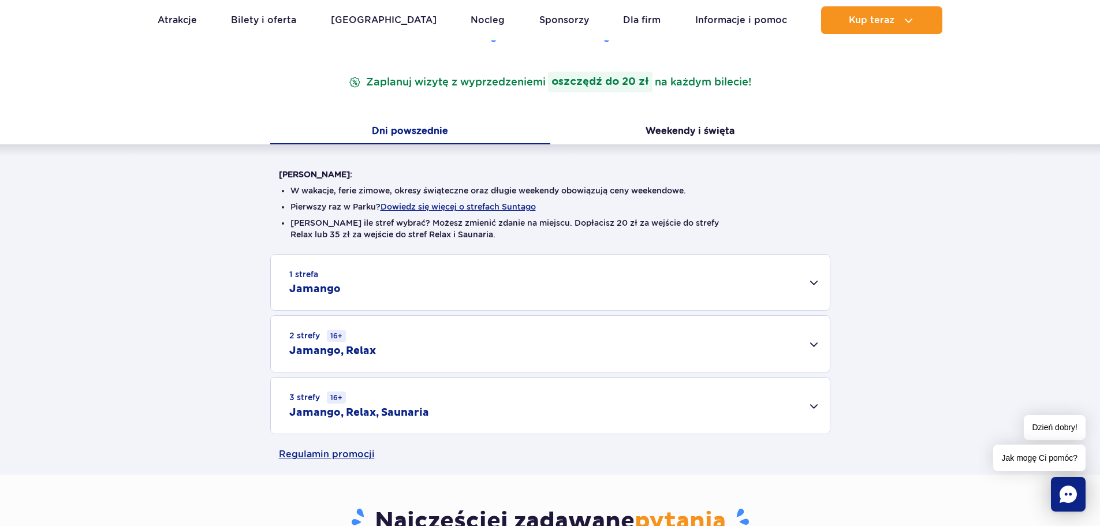
click at [468, 429] on div "3 strefy 16+ Jamango, Relax, Saunaria" at bounding box center [550, 406] width 559 height 56
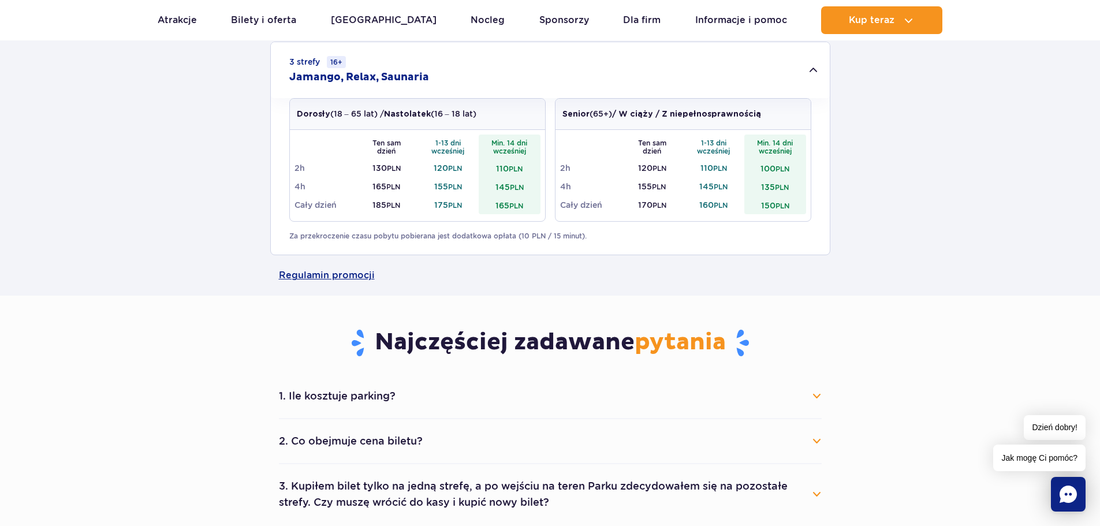
scroll to position [404, 0]
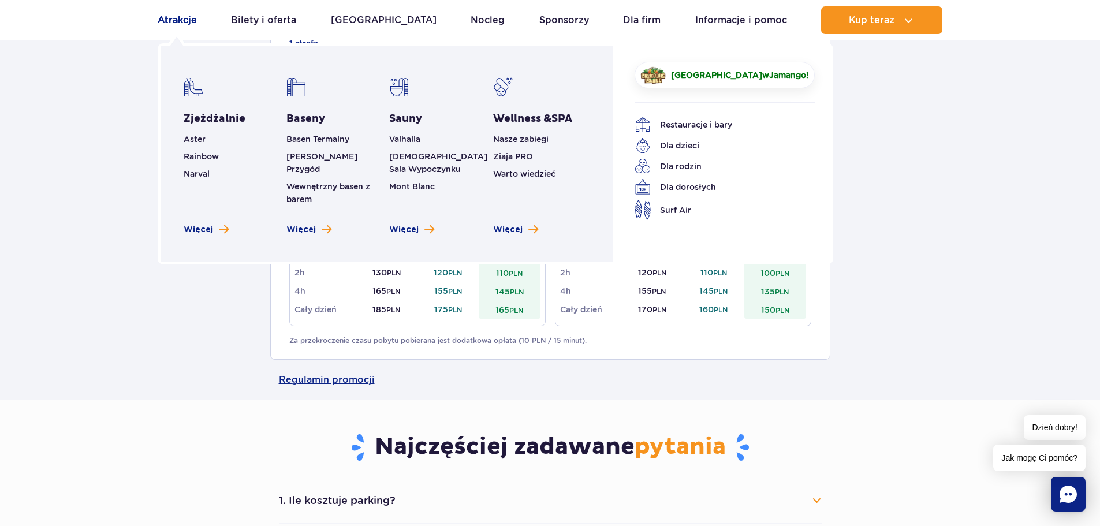
click at [167, 14] on link "Atrakcje" at bounding box center [177, 20] width 39 height 28
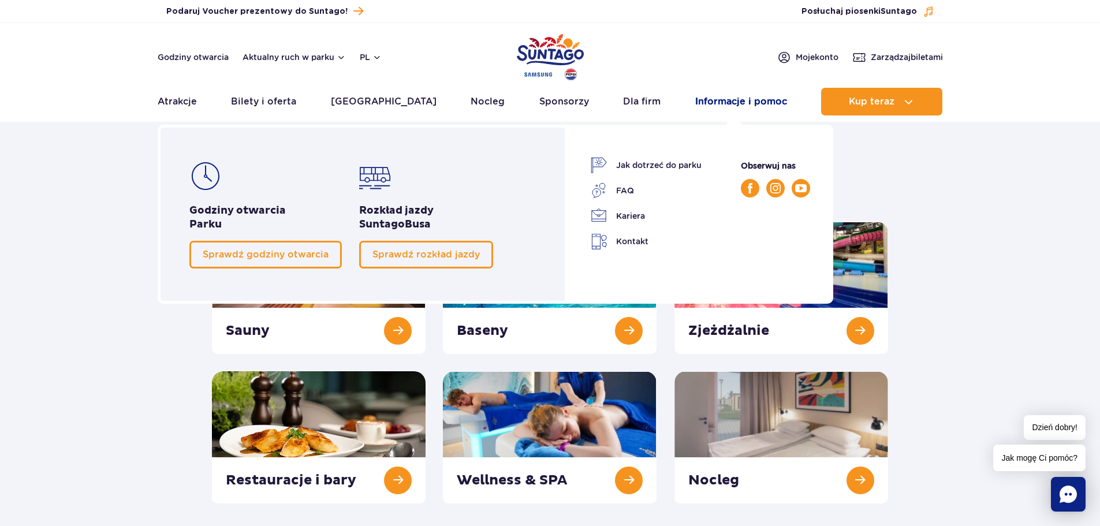
click at [752, 105] on link "Informacje i pomoc" at bounding box center [741, 102] width 92 height 28
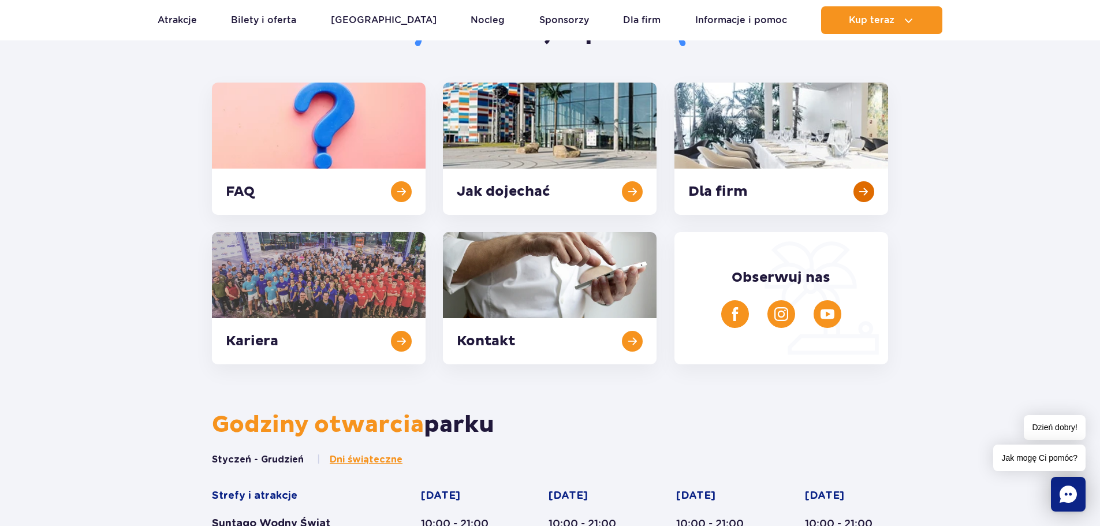
scroll to position [289, 0]
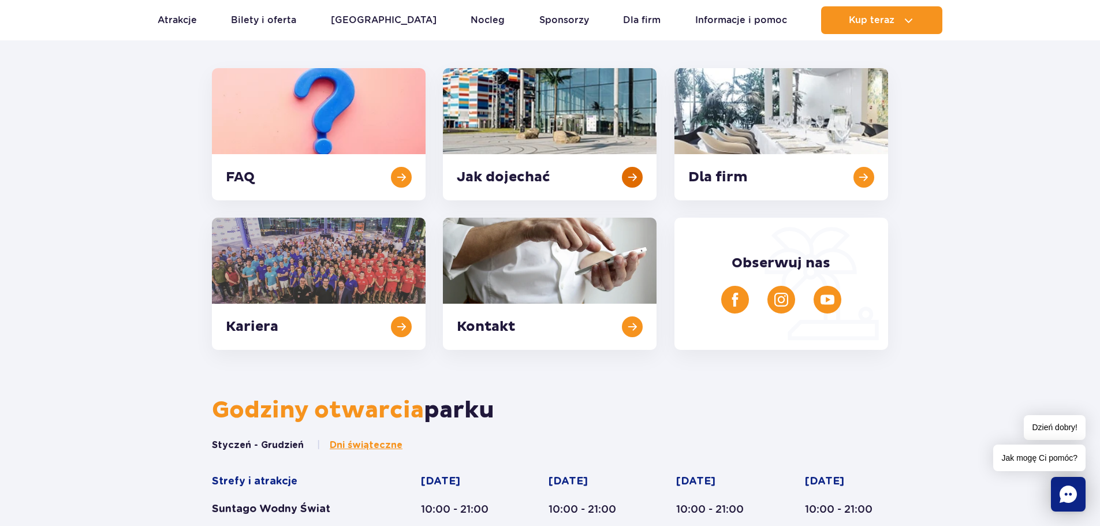
click at [630, 176] on link at bounding box center [550, 134] width 214 height 132
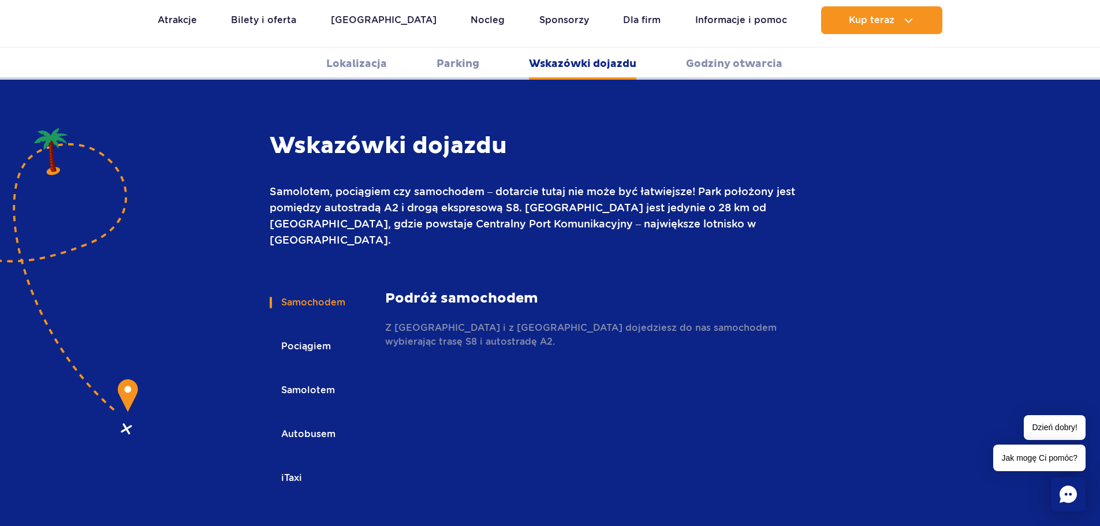
click at [300, 422] on button "Autobusem" at bounding box center [308, 434] width 76 height 25
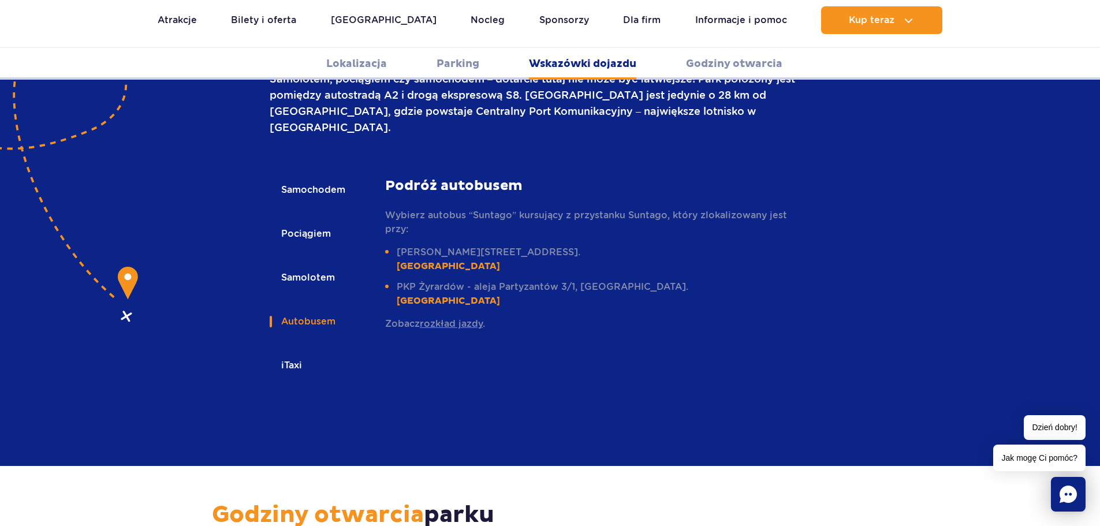
scroll to position [1653, 0]
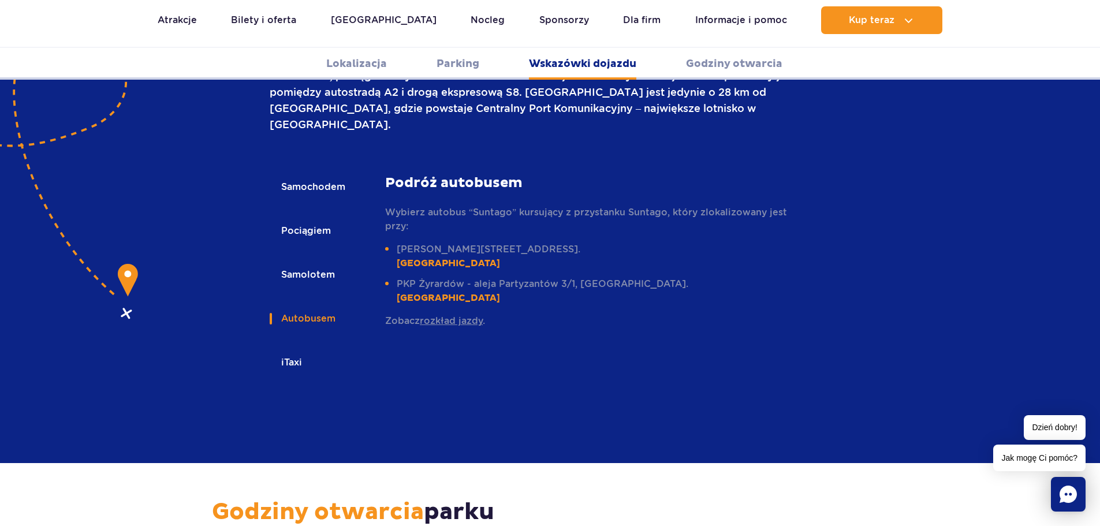
click at [431, 315] on link "rozkład jazdy" at bounding box center [451, 320] width 63 height 11
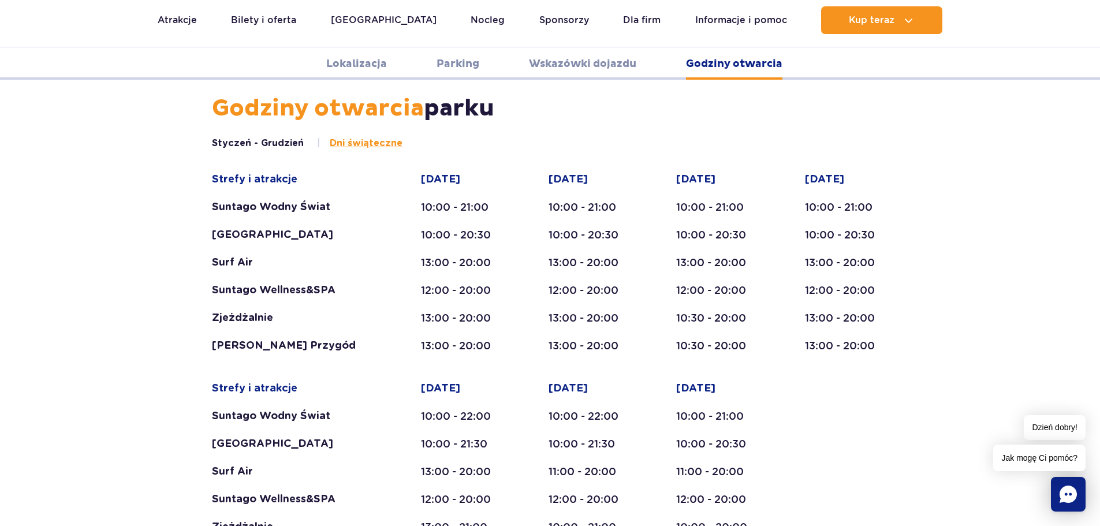
scroll to position [2057, 0]
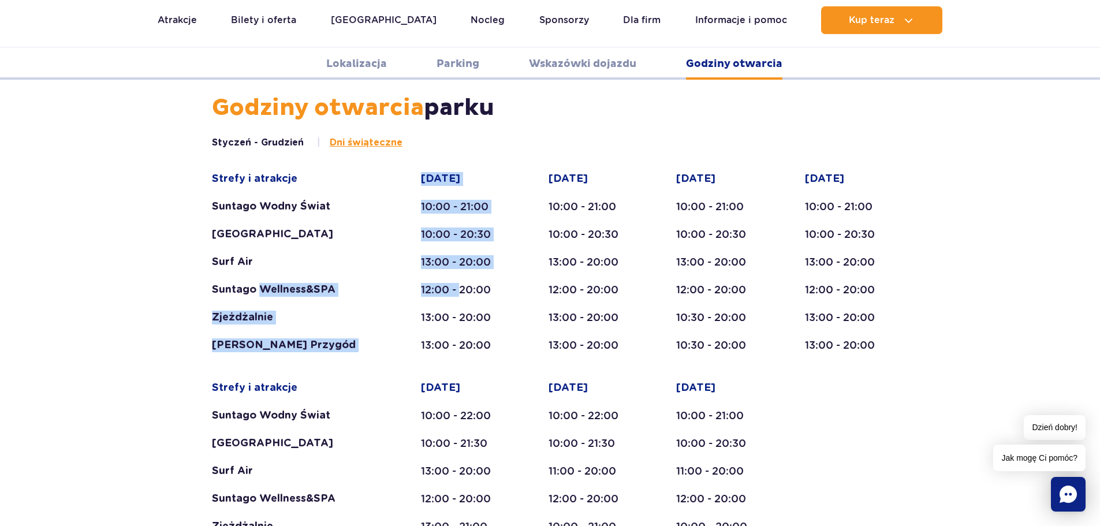
drag, startPoint x: 264, startPoint y: 247, endPoint x: 459, endPoint y: 248, distance: 195.3
click at [459, 248] on div "Strefy i atrakcje Suntago Wodny Świat Crocodile Island Surf Air Suntago Wellnes…" at bounding box center [550, 366] width 676 height 389
click at [459, 283] on div "12:00 - 20:00" at bounding box center [462, 290] width 83 height 14
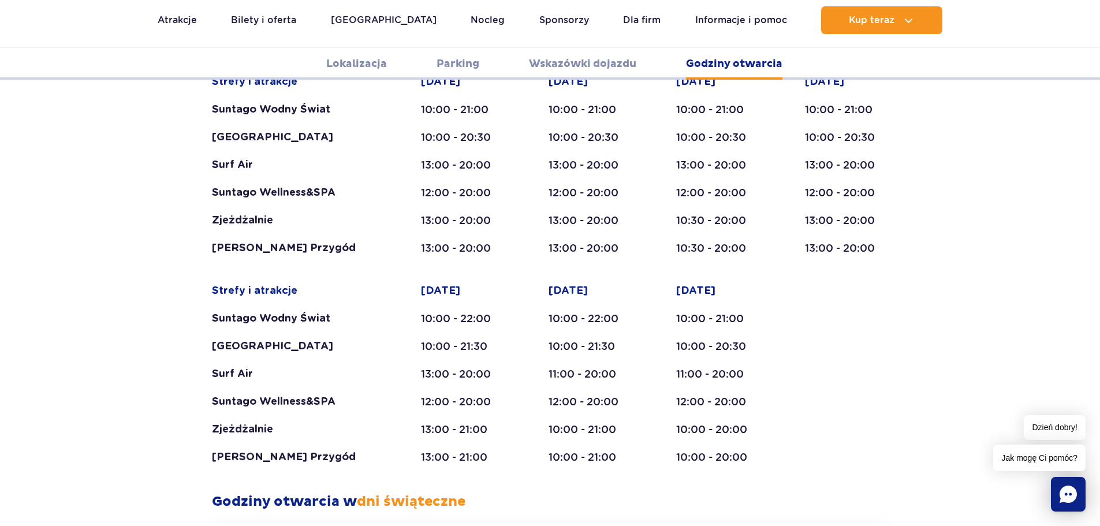
scroll to position [2173, 0]
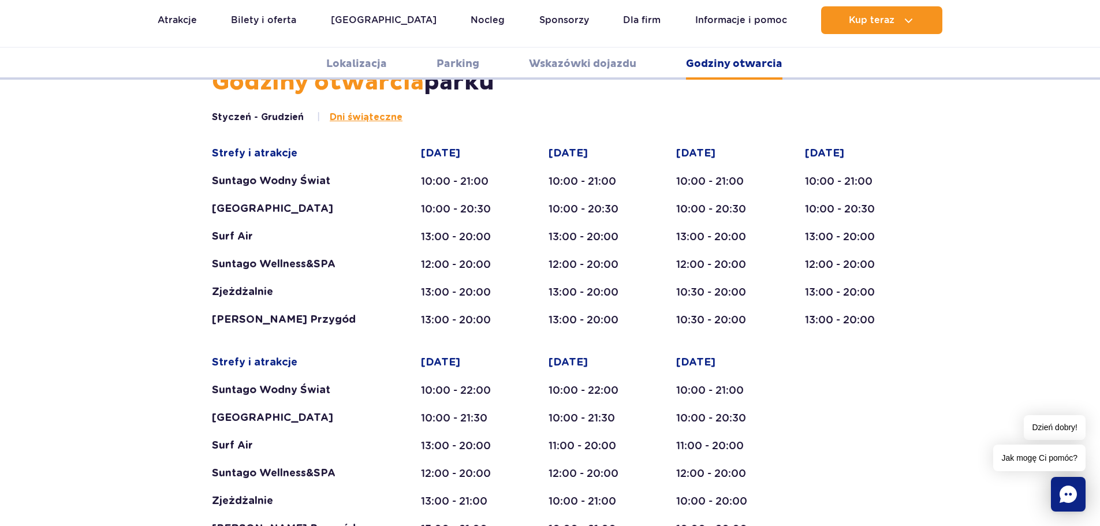
scroll to position [1941, 0]
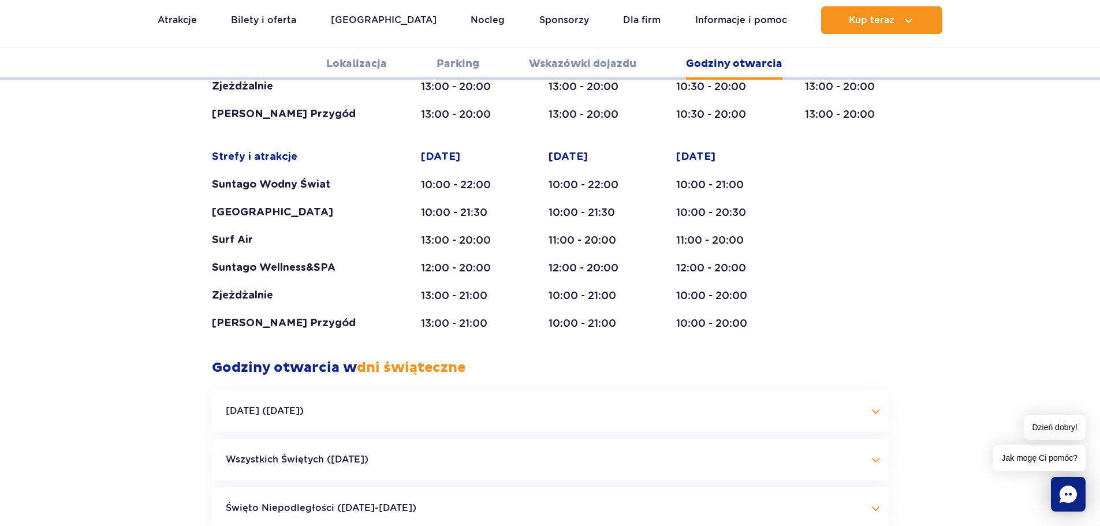
scroll to position [2346, 0]
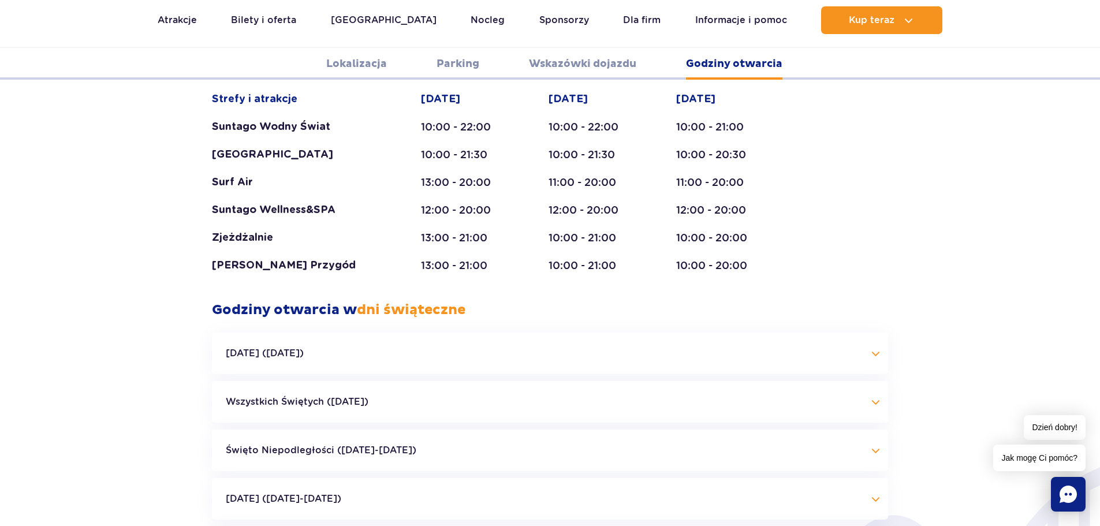
click at [874, 333] on button "Halloween (31.10.25)" at bounding box center [550, 354] width 676 height 42
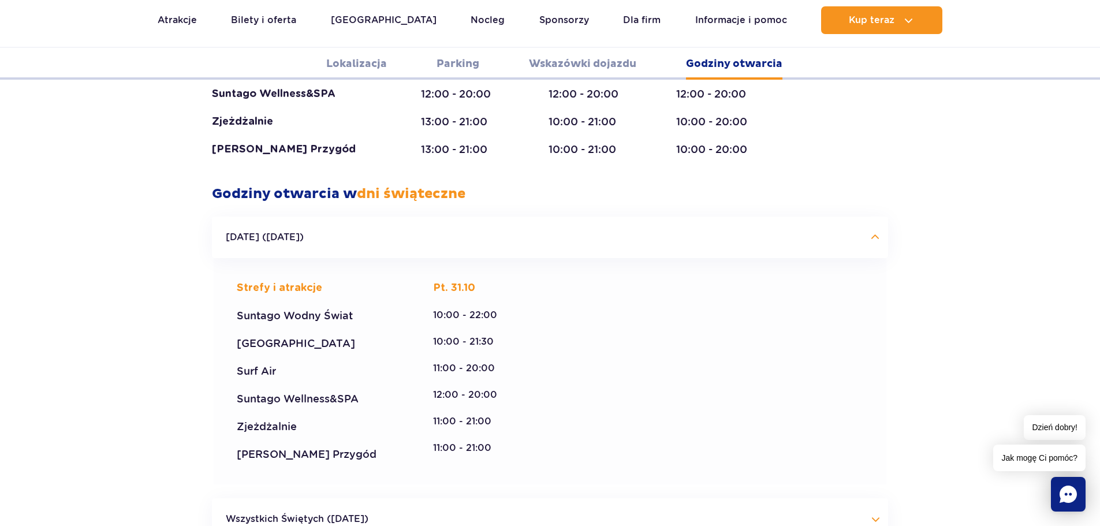
scroll to position [2461, 0]
click at [438, 217] on button "Halloween (31.10.25)" at bounding box center [550, 238] width 676 height 42
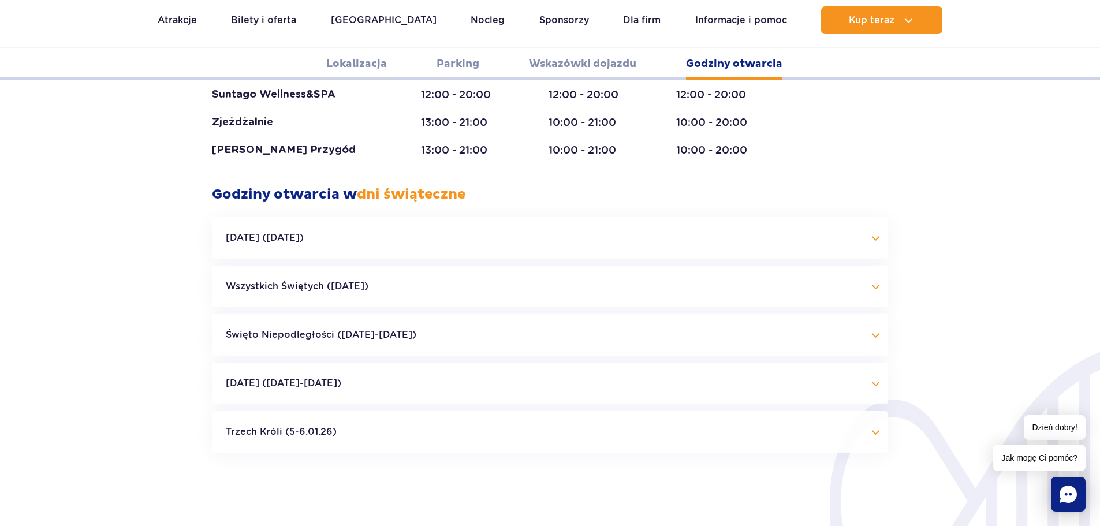
click at [633, 314] on button "Święto Niepodległości (09.11-11.11.25)" at bounding box center [550, 335] width 676 height 42
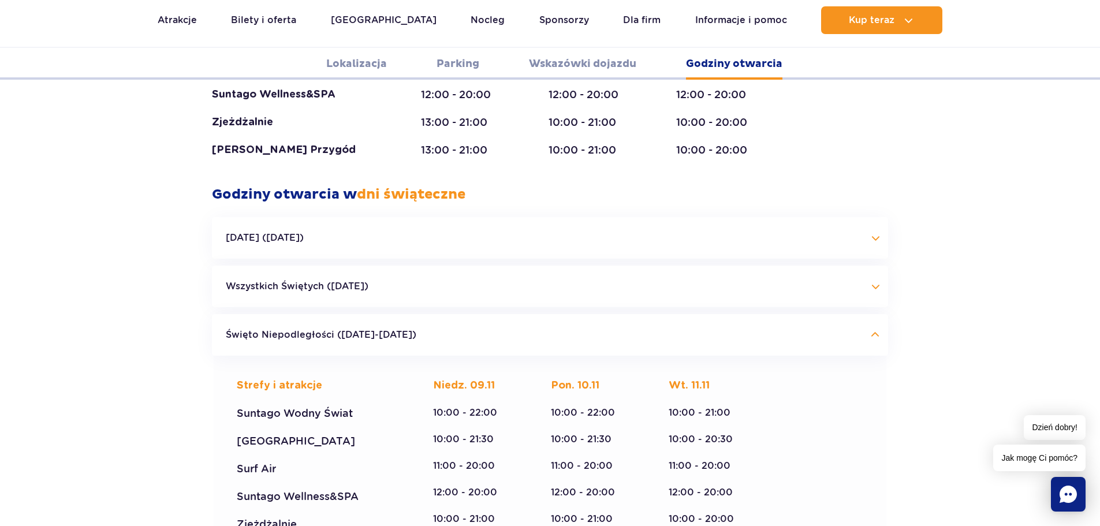
click at [651, 314] on button "Święto Niepodległości (09.11-11.11.25)" at bounding box center [550, 335] width 676 height 42
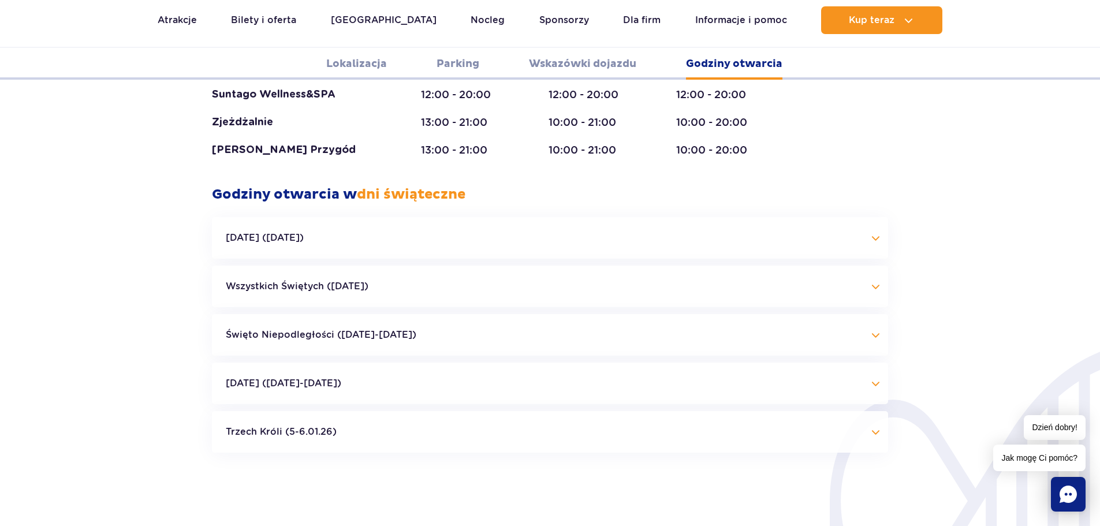
click at [642, 266] on button "Wszystkich Świętych (01.11.25)" at bounding box center [550, 287] width 676 height 42
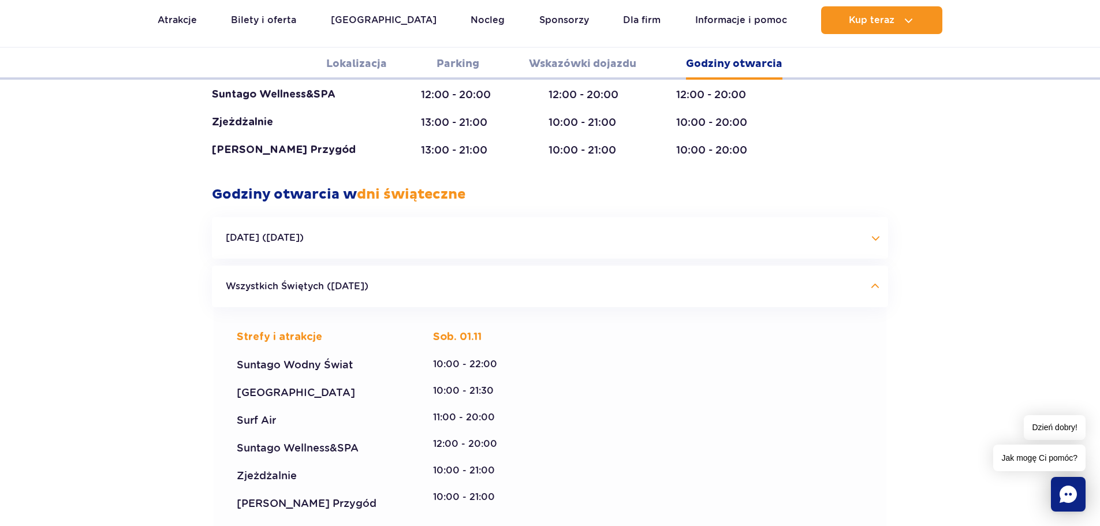
click at [570, 266] on button "Wszystkich Świętych (01.11.25)" at bounding box center [550, 287] width 676 height 42
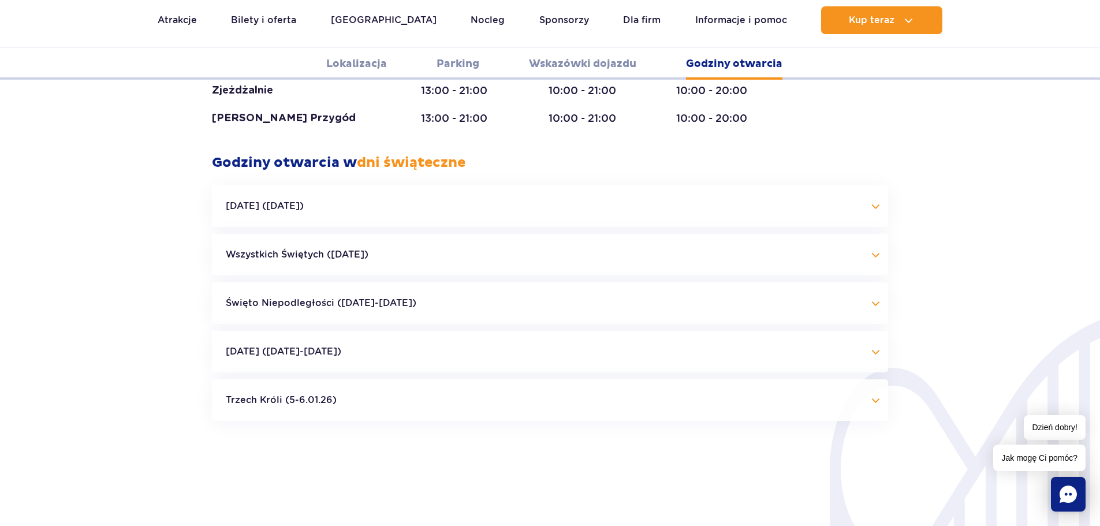
scroll to position [2519, 0]
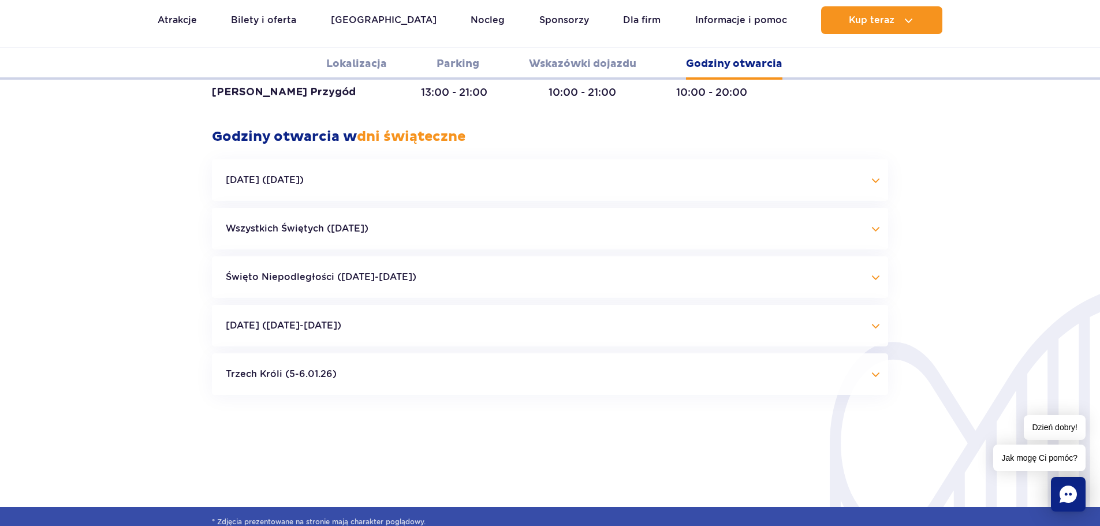
click at [613, 354] on button "Trzech Króli (5-6.01.26)" at bounding box center [550, 375] width 676 height 42
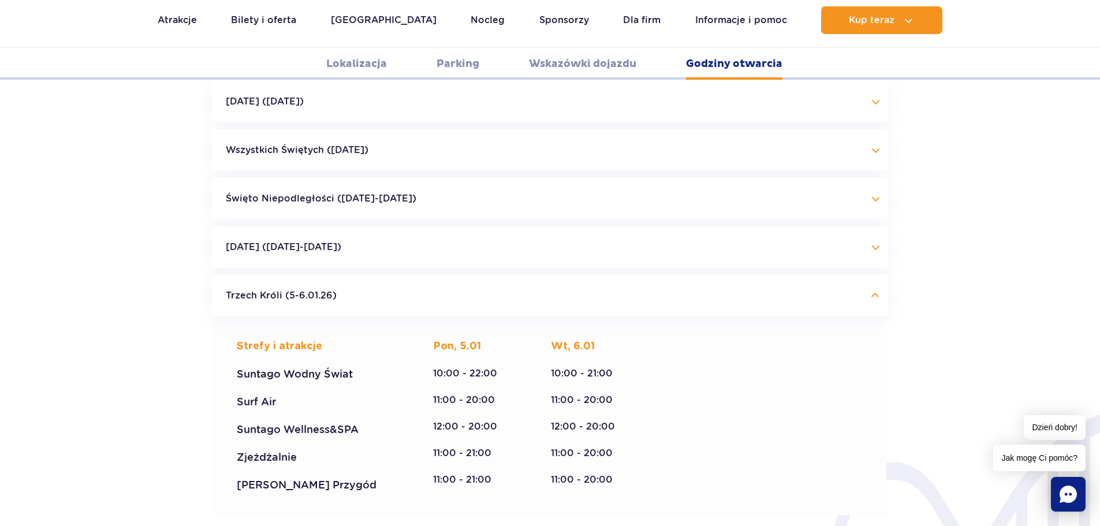
scroll to position [2635, 0]
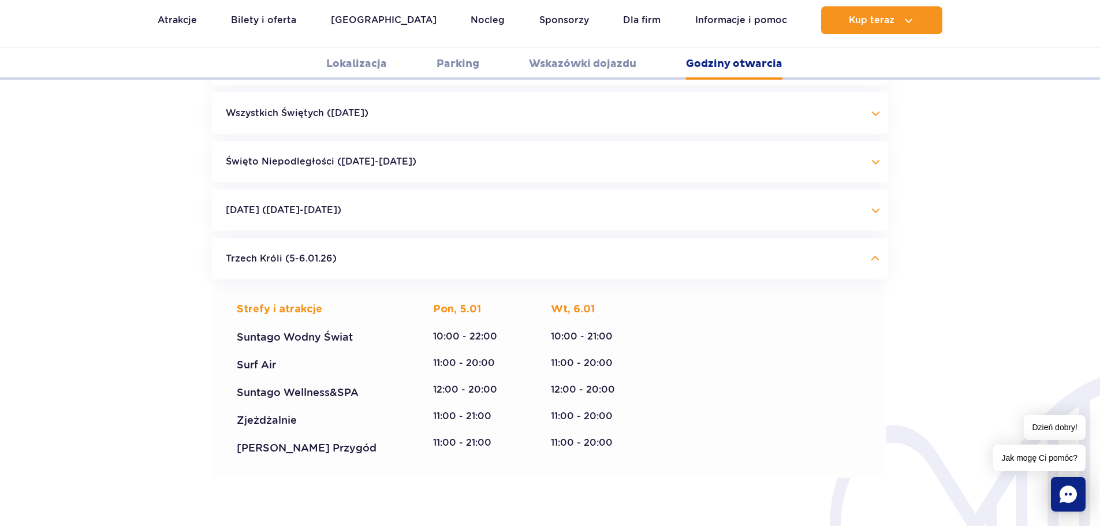
click at [542, 238] on button "Trzech Króli (5-6.01.26)" at bounding box center [550, 259] width 676 height 42
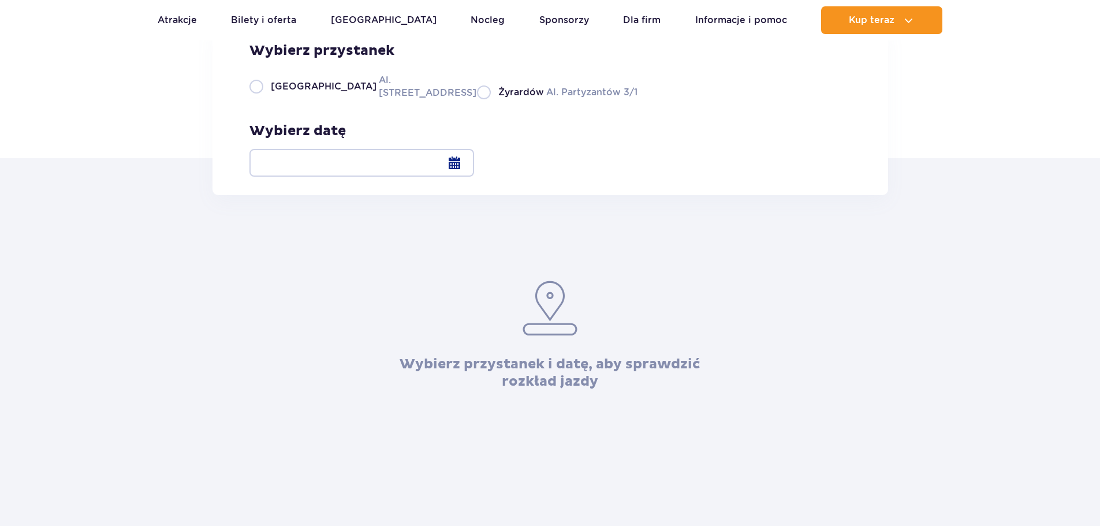
scroll to position [173, 0]
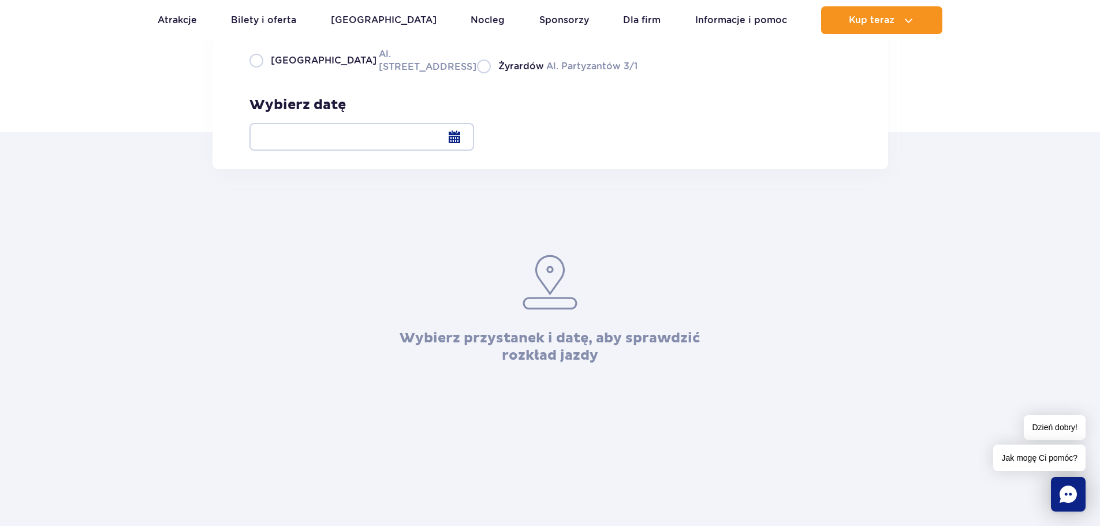
click at [248, 134] on div "Wybierz przystanek [GEOGRAPHIC_DATA]. [STREET_ADDRESS] Partyzantów 3/1 Wybierz …" at bounding box center [551, 84] width 676 height 172
click at [261, 73] on label "Warszawa Al. [STREET_ADDRESS]" at bounding box center [357, 60] width 214 height 26
click at [261, 73] on input "Warszawa Al. [STREET_ADDRESS]" at bounding box center [256, 72] width 13 height 2
radio input "true"
click at [474, 139] on div at bounding box center [362, 137] width 225 height 28
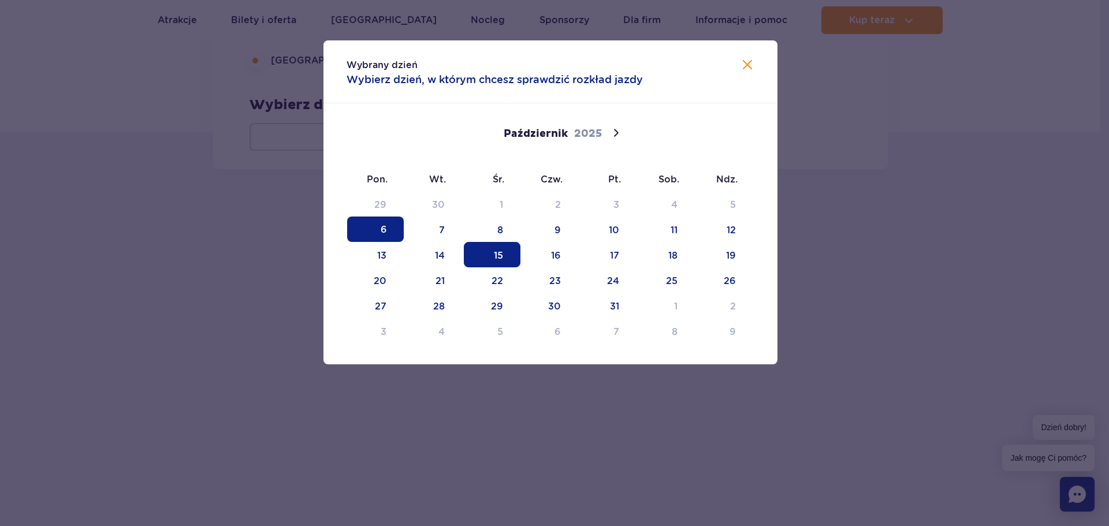
click at [506, 252] on span "15" at bounding box center [492, 254] width 57 height 25
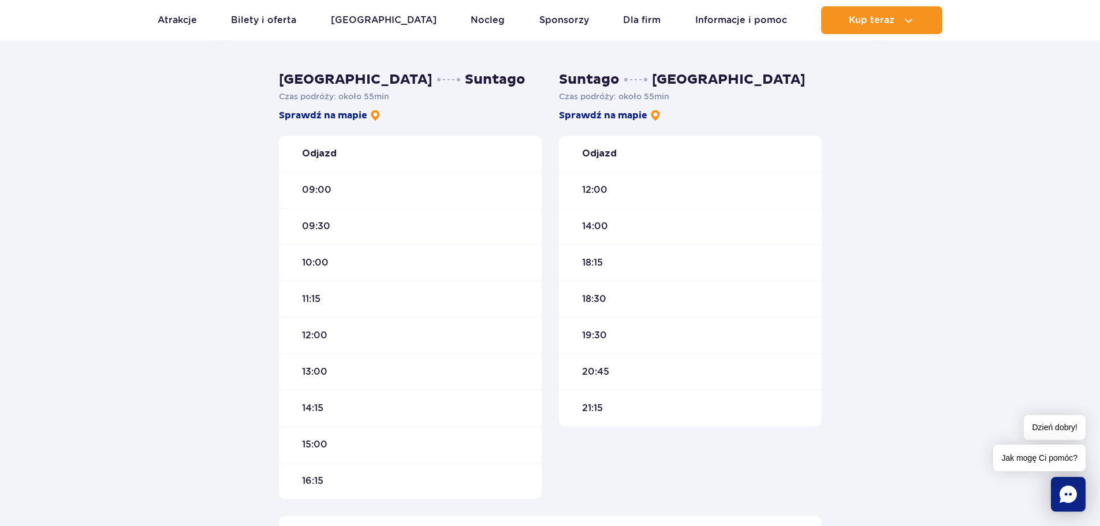
scroll to position [347, 0]
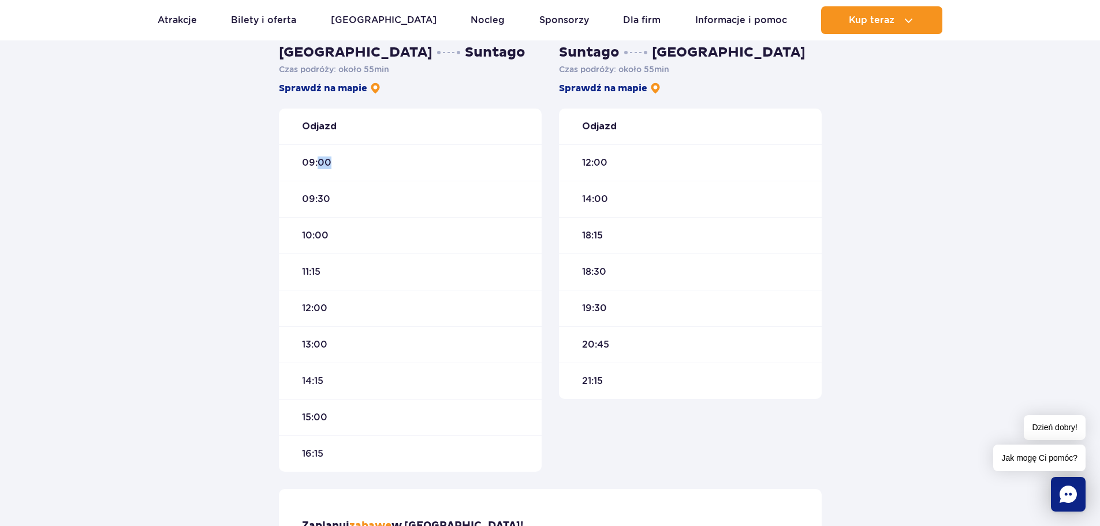
drag, startPoint x: 316, startPoint y: 156, endPoint x: 371, endPoint y: 183, distance: 61.5
click at [371, 183] on div "Odjazd 09:00 09:30 10:00 11:15 12:00 13:00 14:15 15:00 16:15" at bounding box center [410, 290] width 263 height 363
drag, startPoint x: 272, startPoint y: 244, endPoint x: 269, endPoint y: 238, distance: 7.0
click at [269, 238] on div "Warszawa Suntago Czas podróży : około 55 min Sprawdź na mapie Odjazd 09:00 09:3…" at bounding box center [550, 300] width 1100 height 609
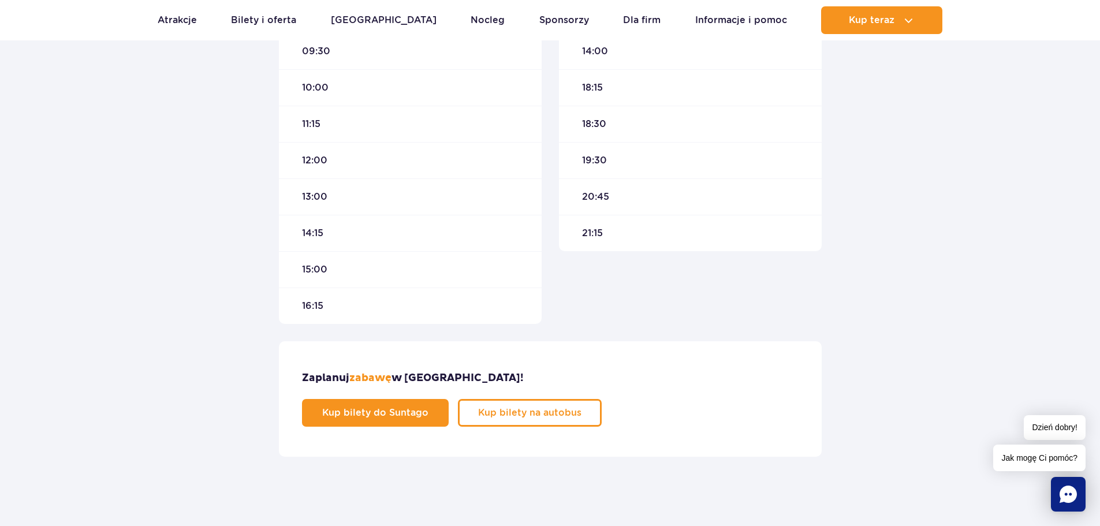
scroll to position [520, 0]
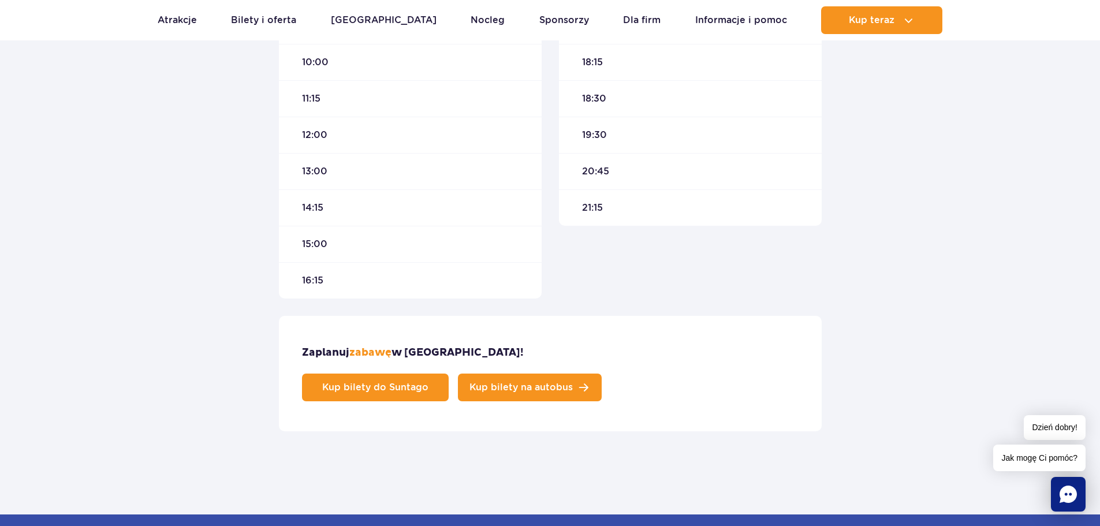
click at [602, 374] on link "Kup bilety na autobus" at bounding box center [530, 388] width 144 height 28
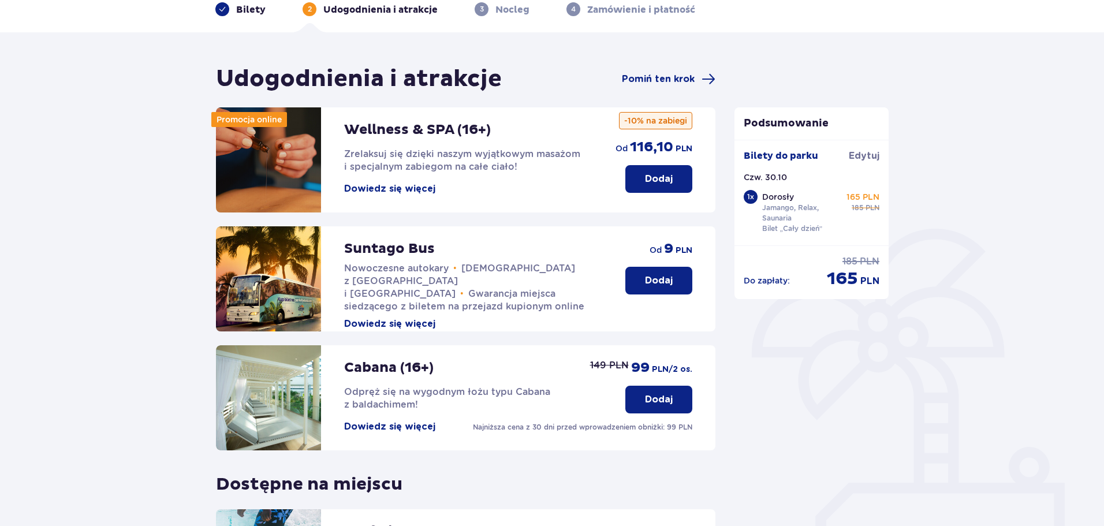
scroll to position [231, 0]
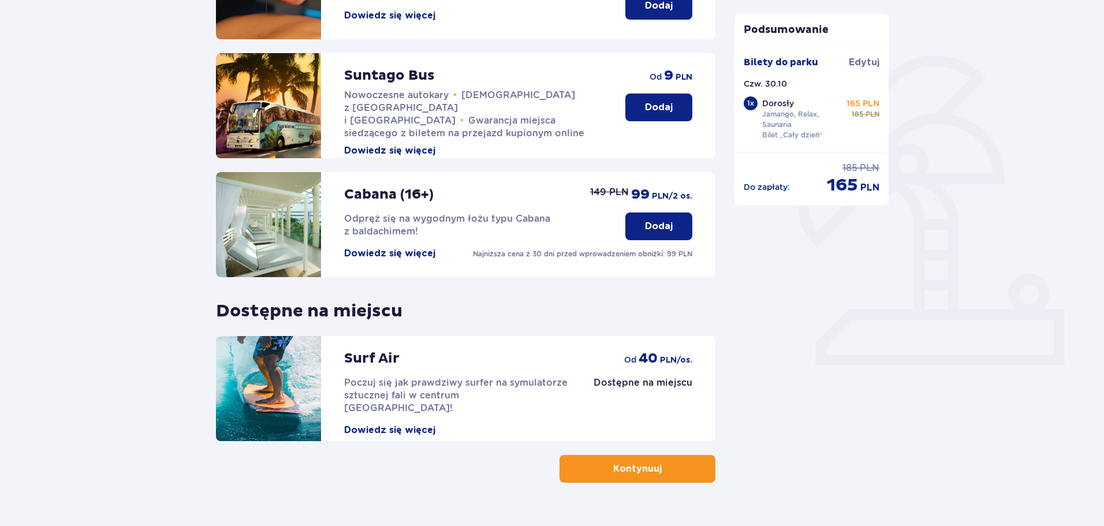
click at [388, 424] on button "Dowiedz się więcej" at bounding box center [389, 430] width 91 height 13
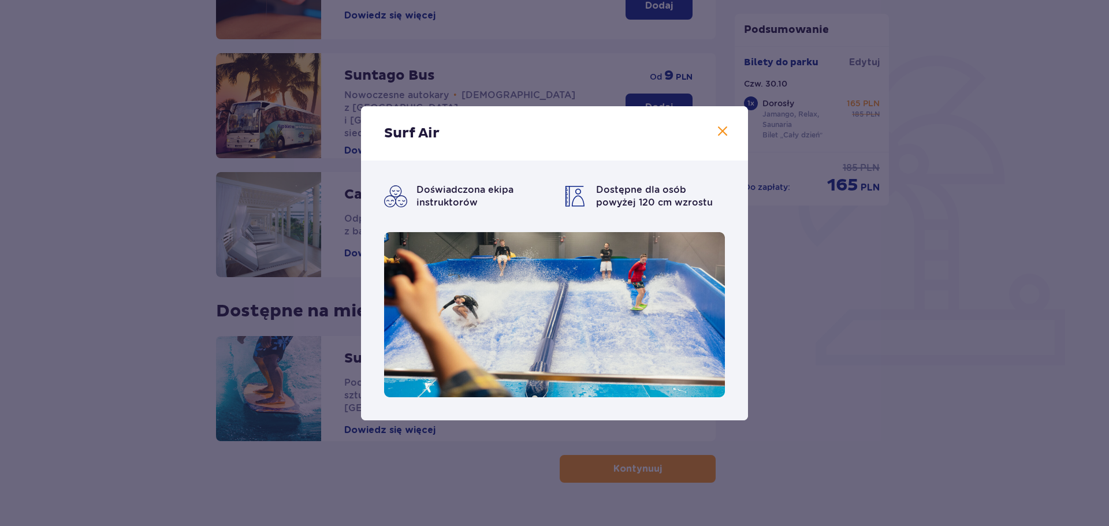
click at [721, 130] on span at bounding box center [723, 132] width 14 height 14
